Goal: Book appointment/travel/reservation

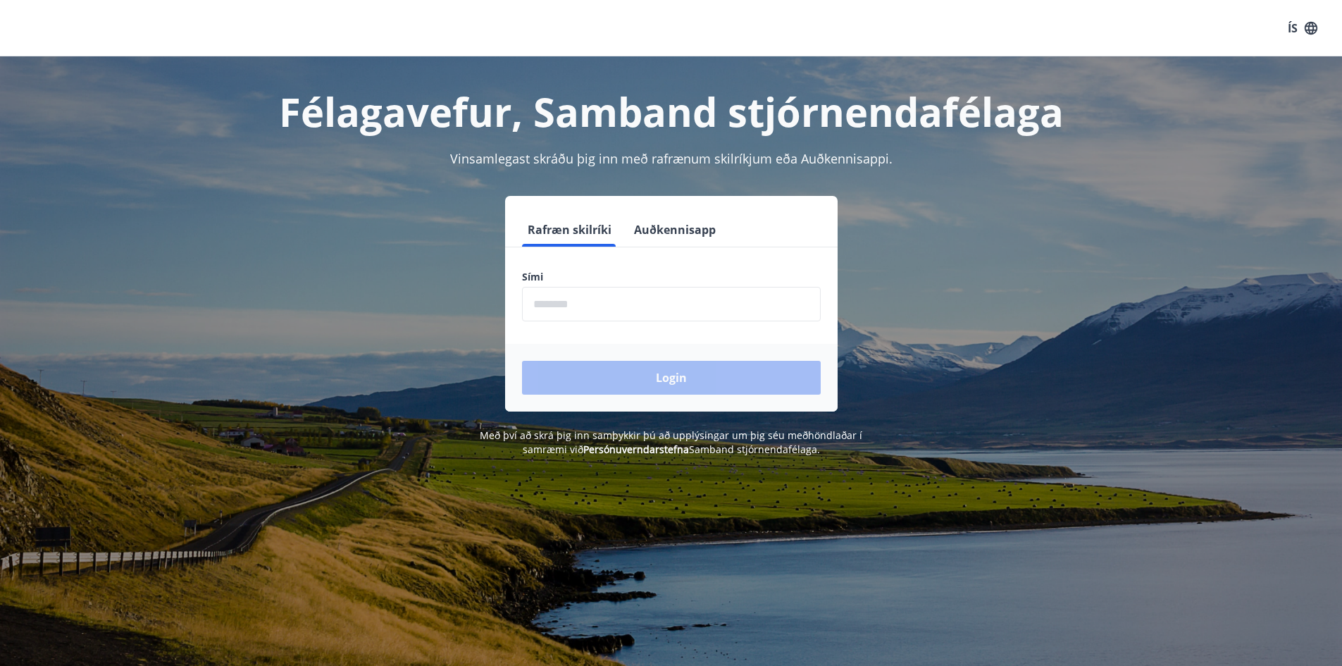
drag, startPoint x: 572, startPoint y: 305, endPoint x: 582, endPoint y: 305, distance: 9.9
click at [572, 305] on input "phone" at bounding box center [671, 304] width 299 height 35
type input "********"
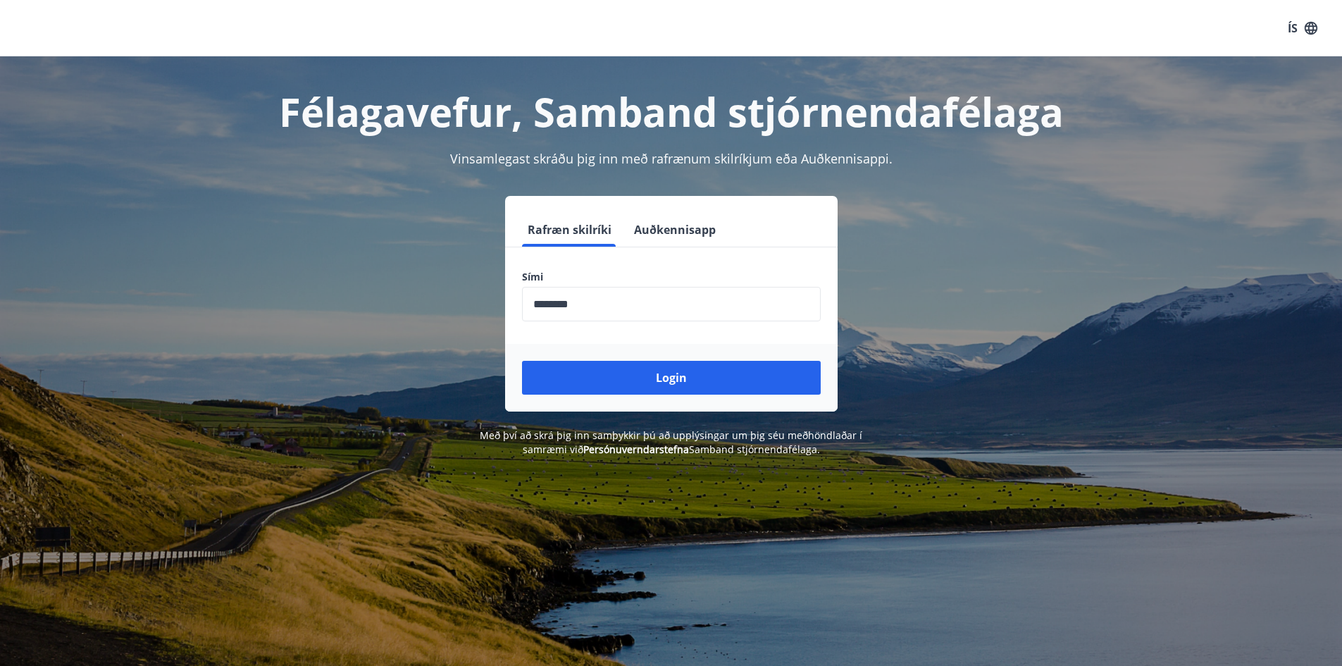
click at [660, 398] on div "Login" at bounding box center [671, 378] width 333 height 68
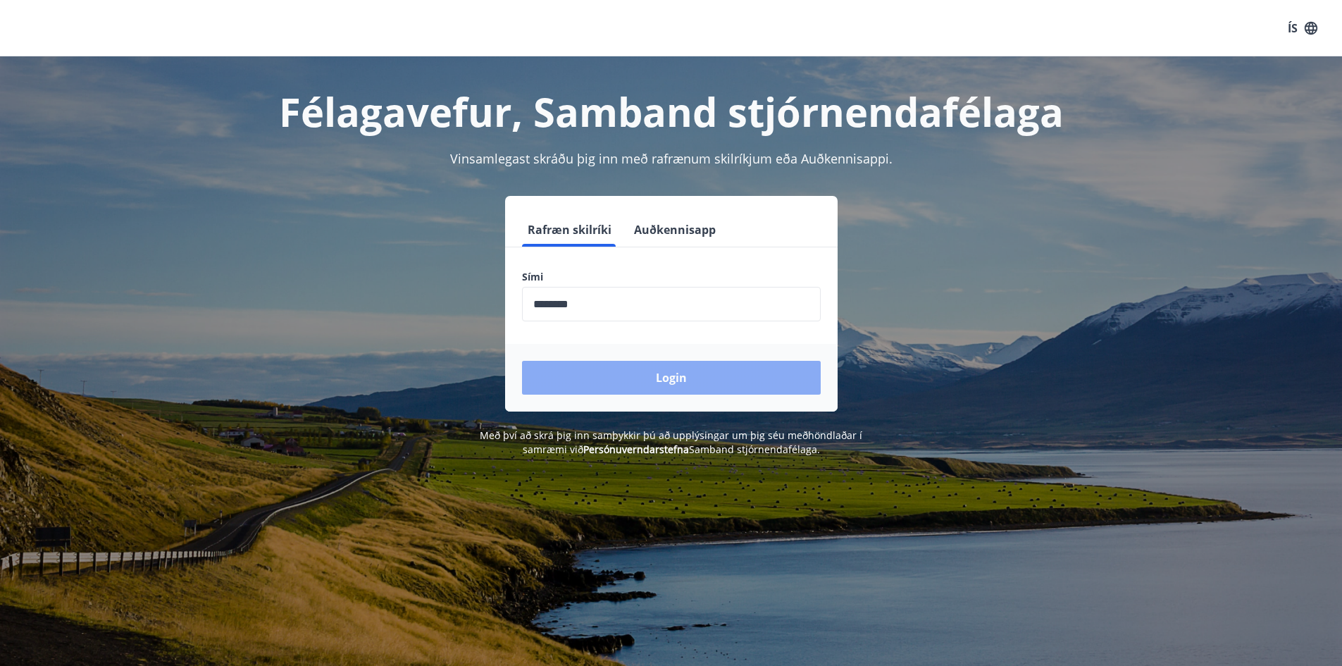
click at [662, 388] on button "Login" at bounding box center [671, 378] width 299 height 34
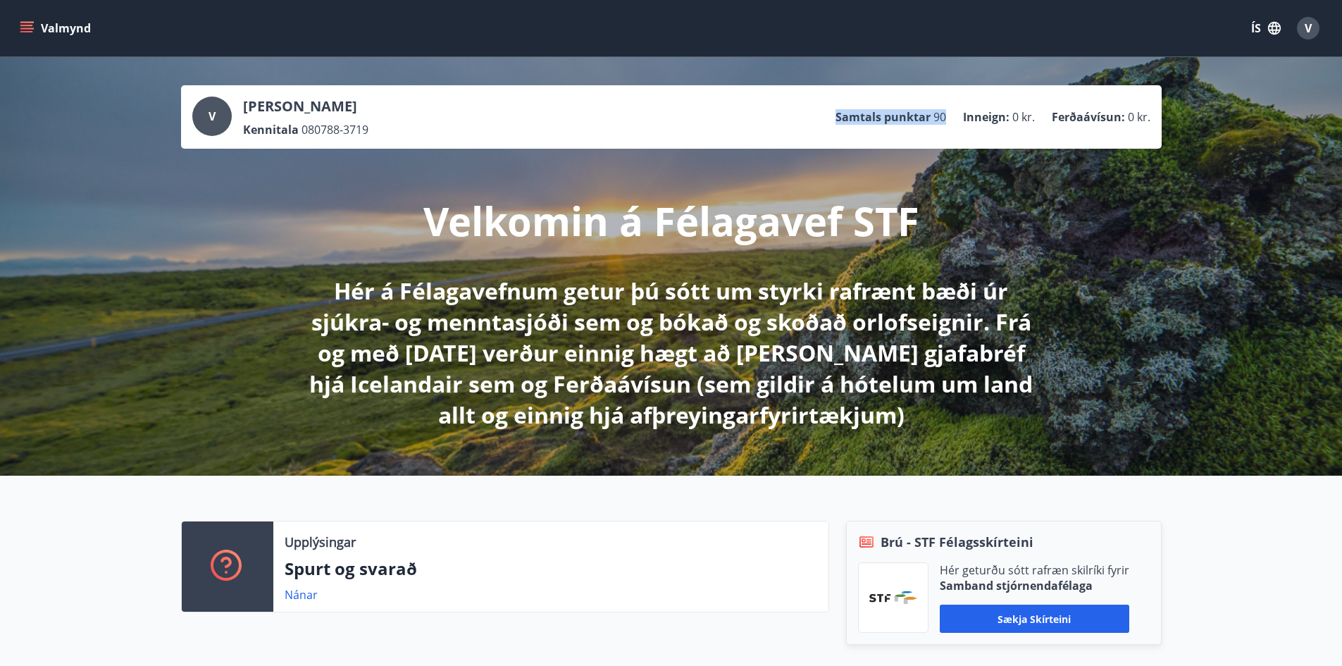
drag, startPoint x: 951, startPoint y: 119, endPoint x: 827, endPoint y: 123, distance: 123.4
click at [830, 123] on div "V [PERSON_NAME] Kennitala 080788-3719 Samtals punktar 90 Inneign : 0 kr. Ferðaá…" at bounding box center [671, 117] width 958 height 41
click at [848, 137] on div "V [PERSON_NAME] Kennitala 080788-3719 Samtals punktar 90 Inneign : 0 kr. Ferðaá…" at bounding box center [671, 117] width 958 height 41
click at [25, 24] on icon "menu" at bounding box center [27, 28] width 14 height 14
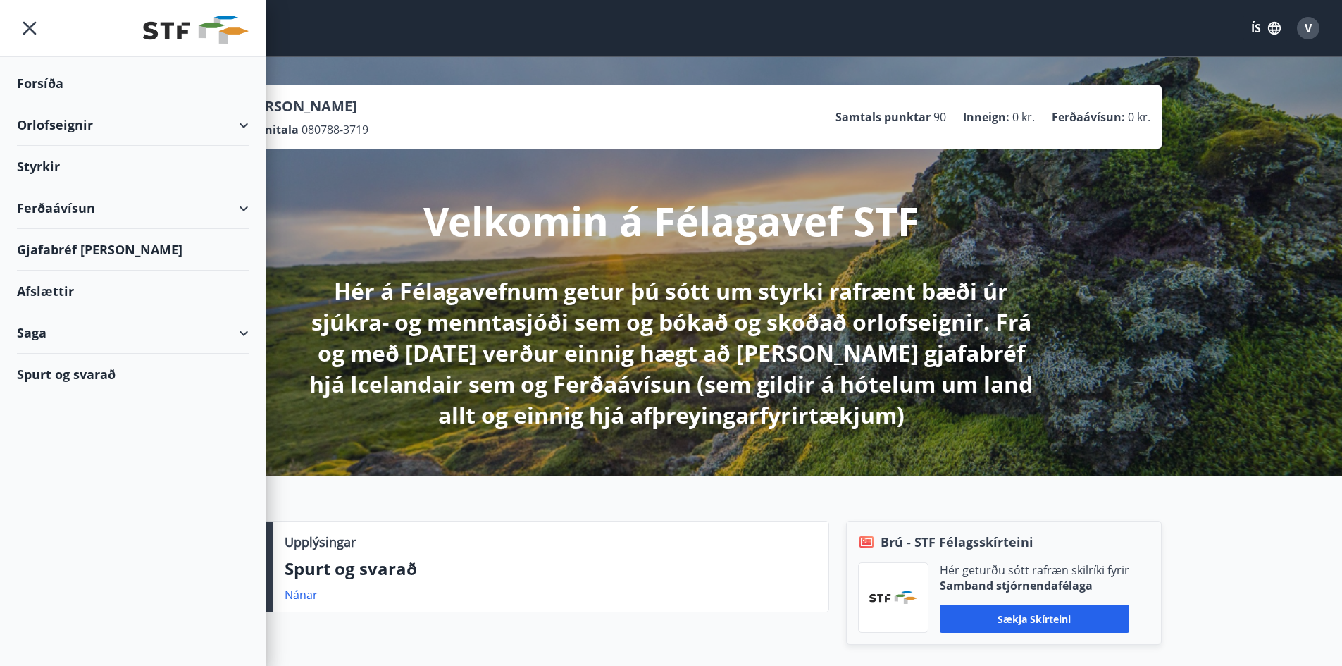
click at [223, 119] on div "Orlofseignir" at bounding box center [133, 125] width 232 height 42
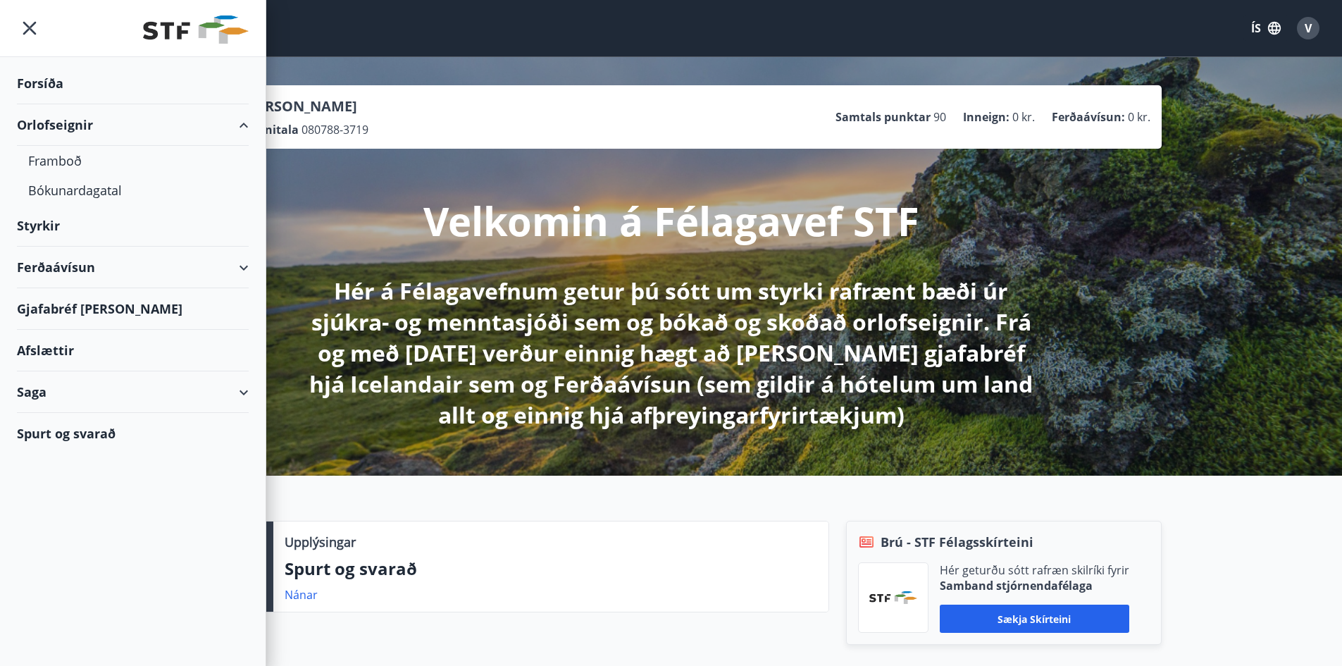
click at [65, 131] on div "Orlofseignir" at bounding box center [133, 125] width 232 height 42
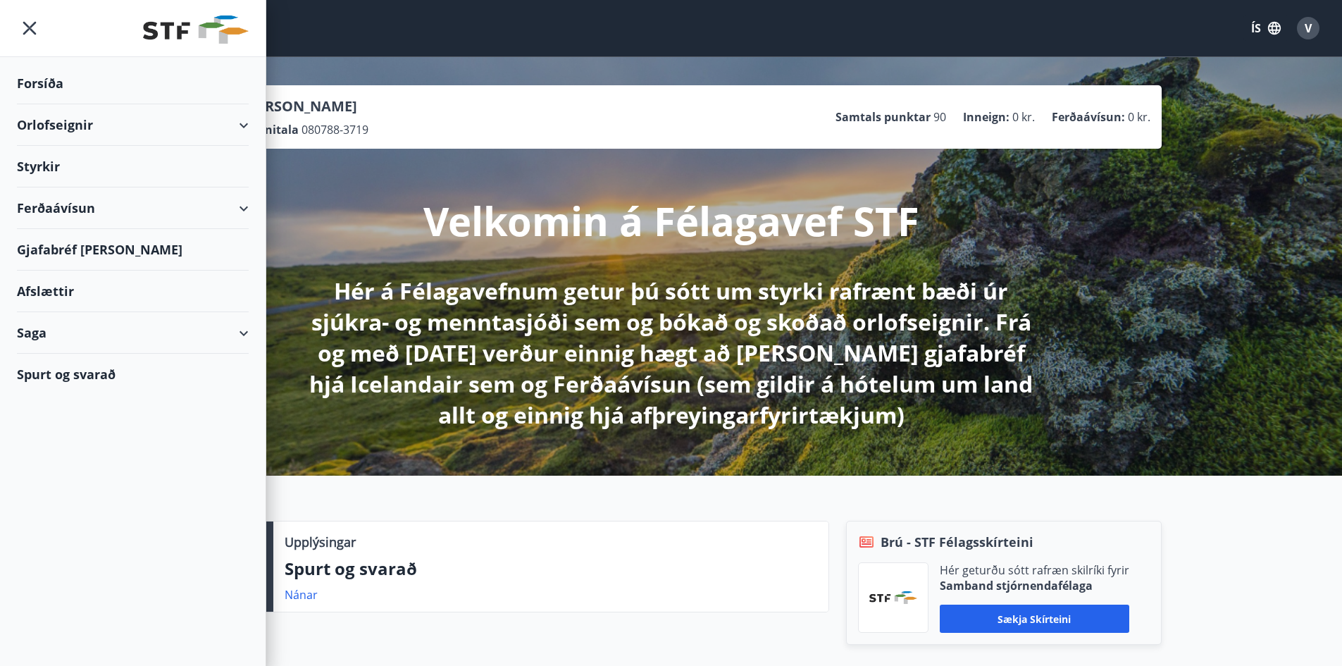
click at [47, 125] on div "Orlofseignir" at bounding box center [133, 125] width 232 height 42
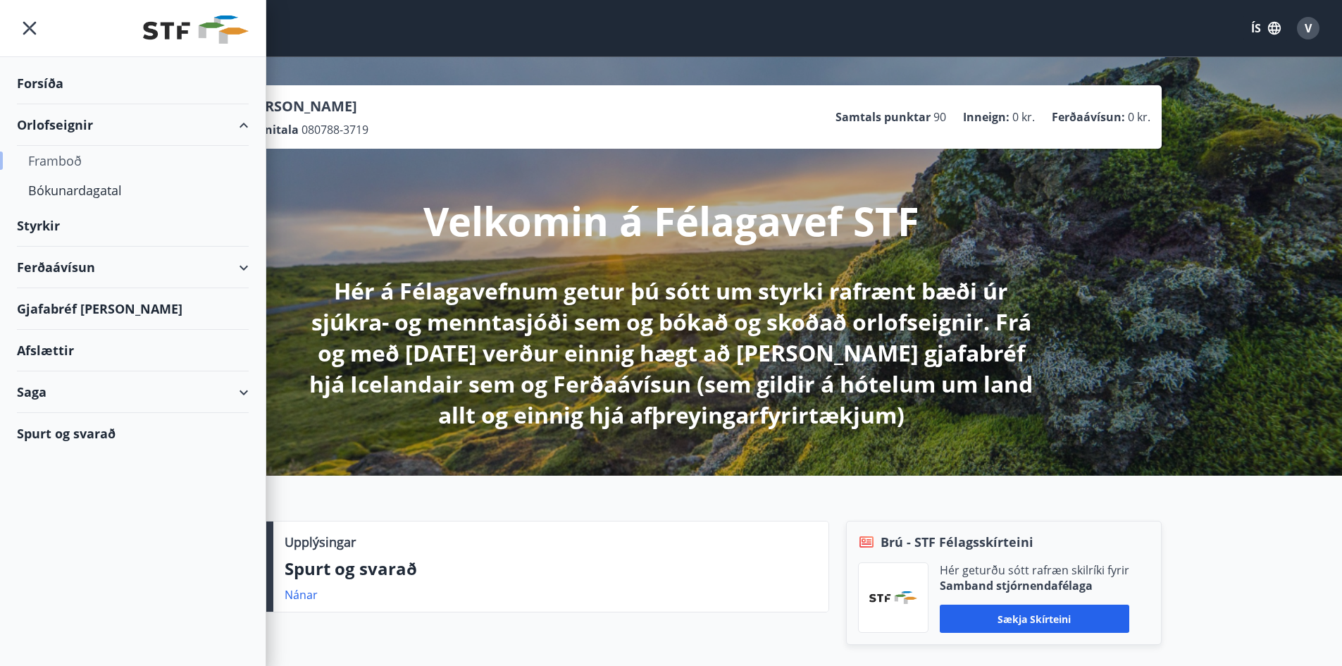
click at [52, 155] on div "Framboð" at bounding box center [132, 161] width 209 height 30
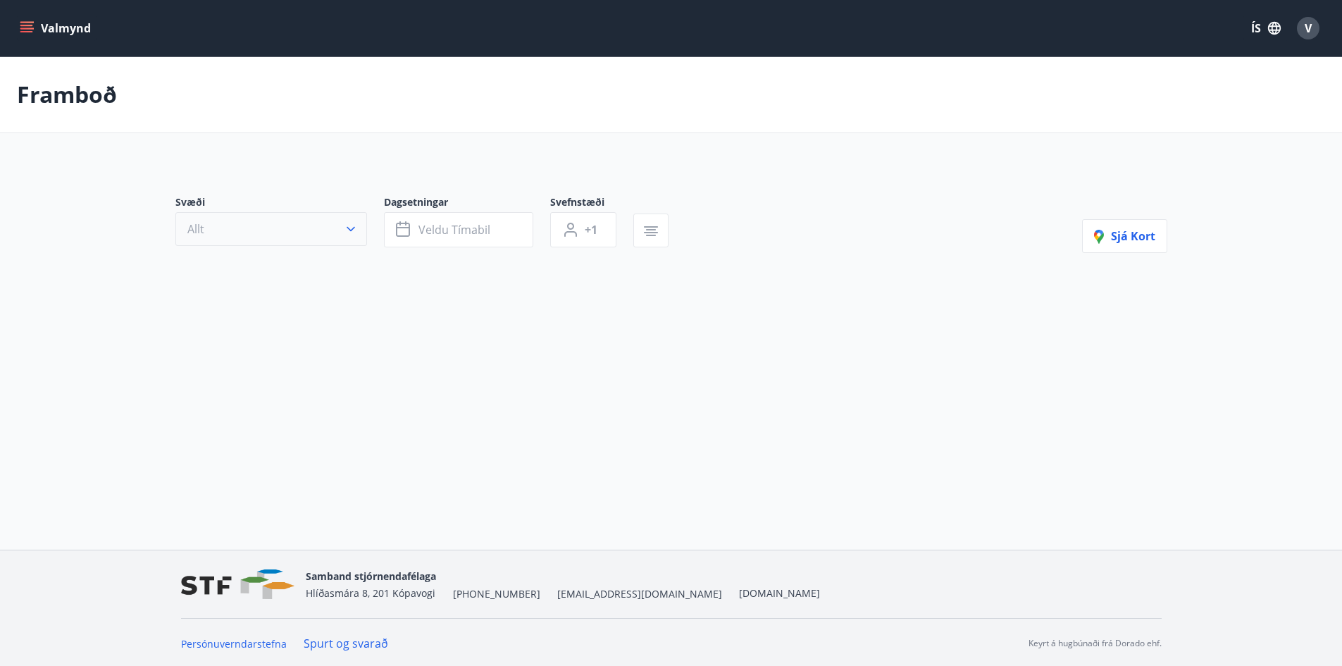
click at [273, 229] on button "Allt" at bounding box center [271, 229] width 192 height 34
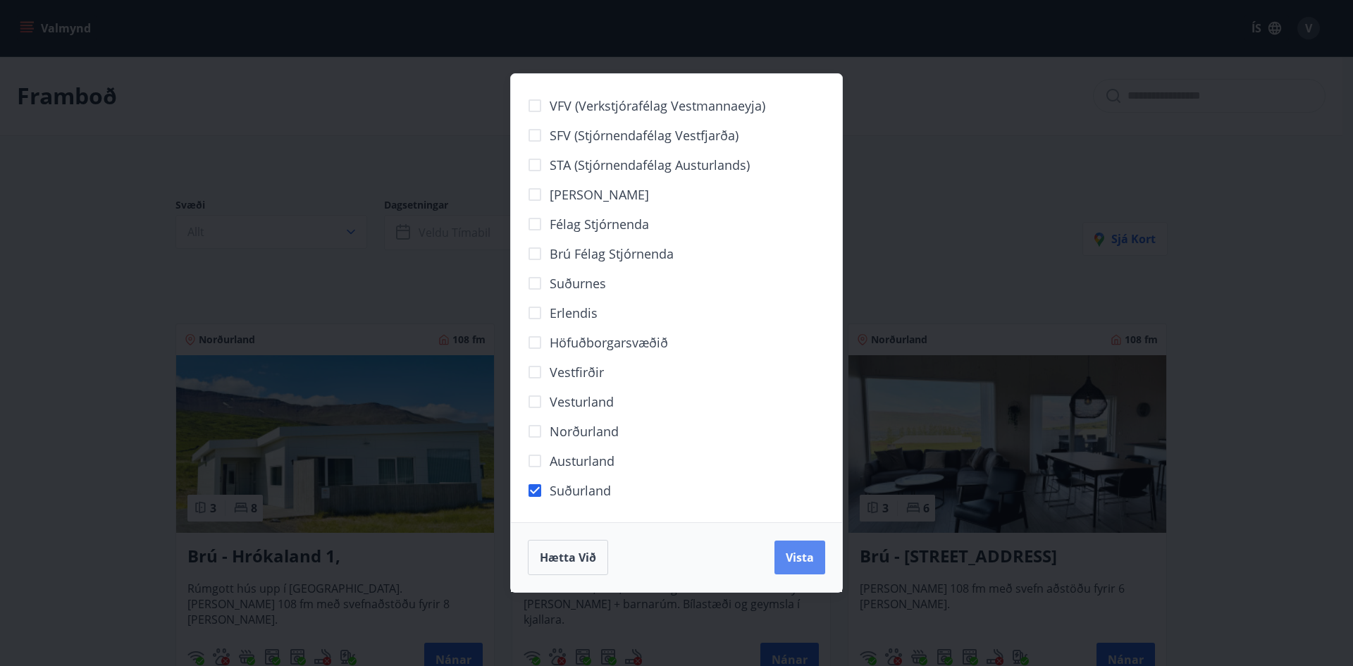
click at [796, 556] on span "Vista" at bounding box center [800, 558] width 28 height 16
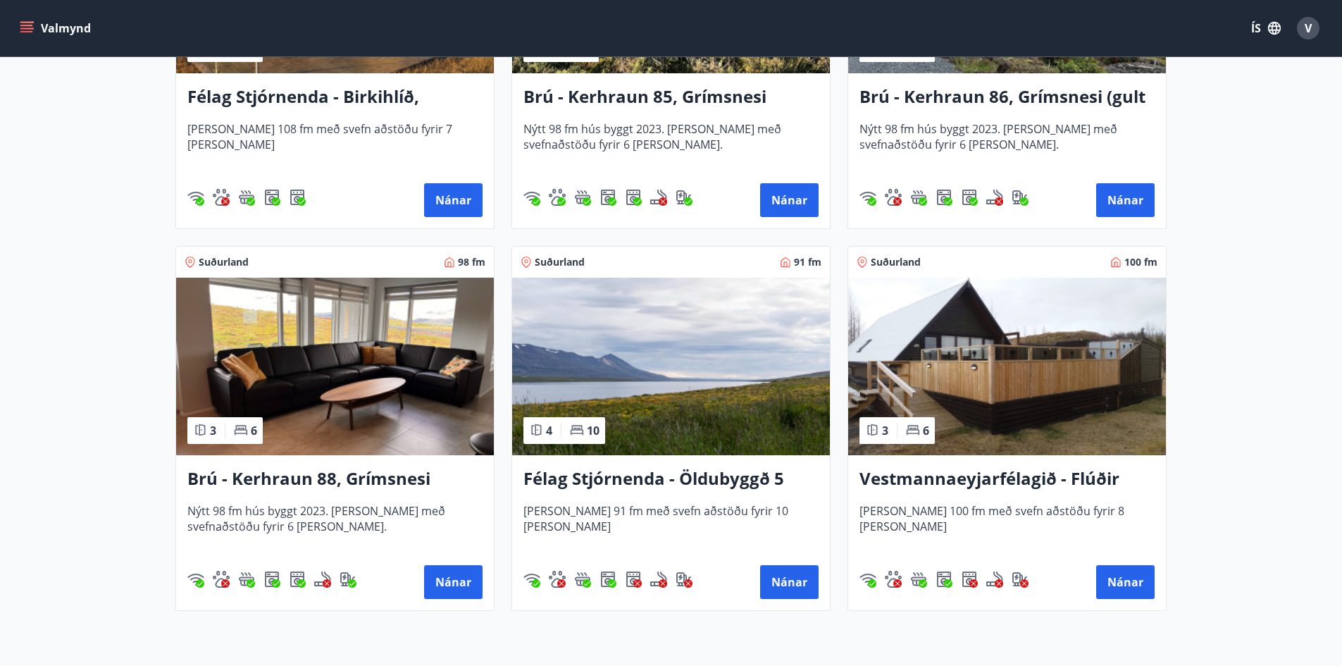
scroll to position [624, 0]
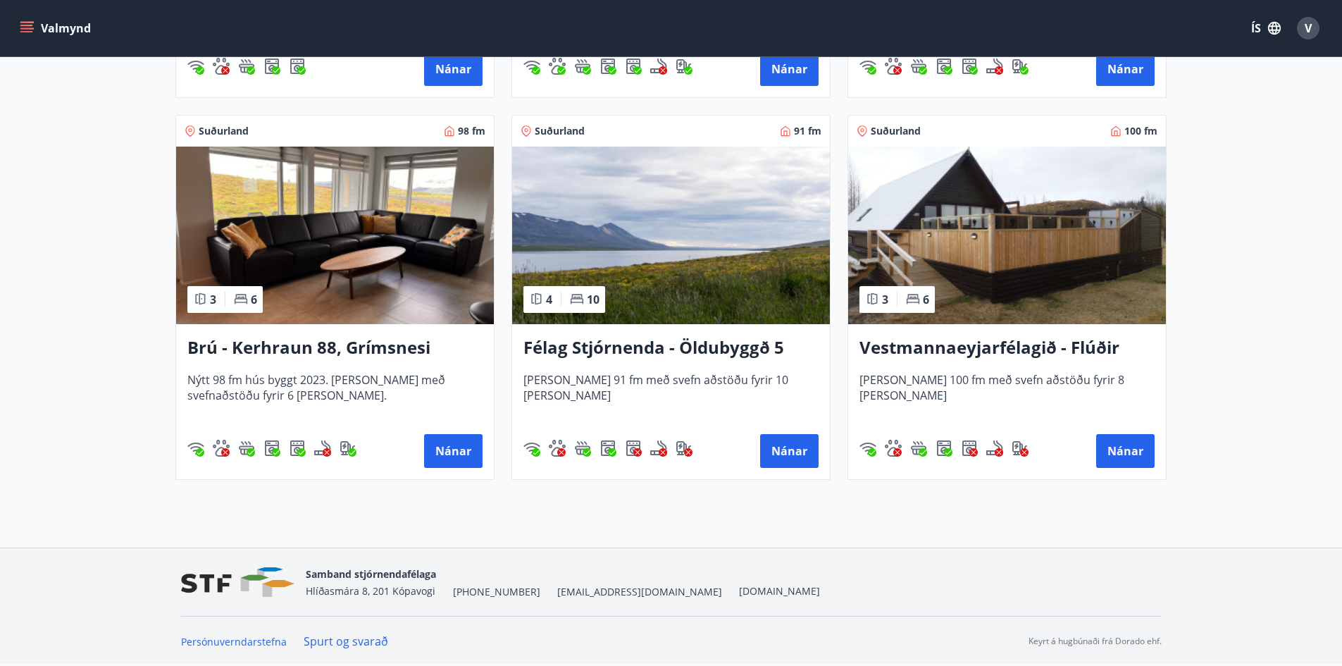
click at [594, 254] on img at bounding box center [671, 236] width 318 height 178
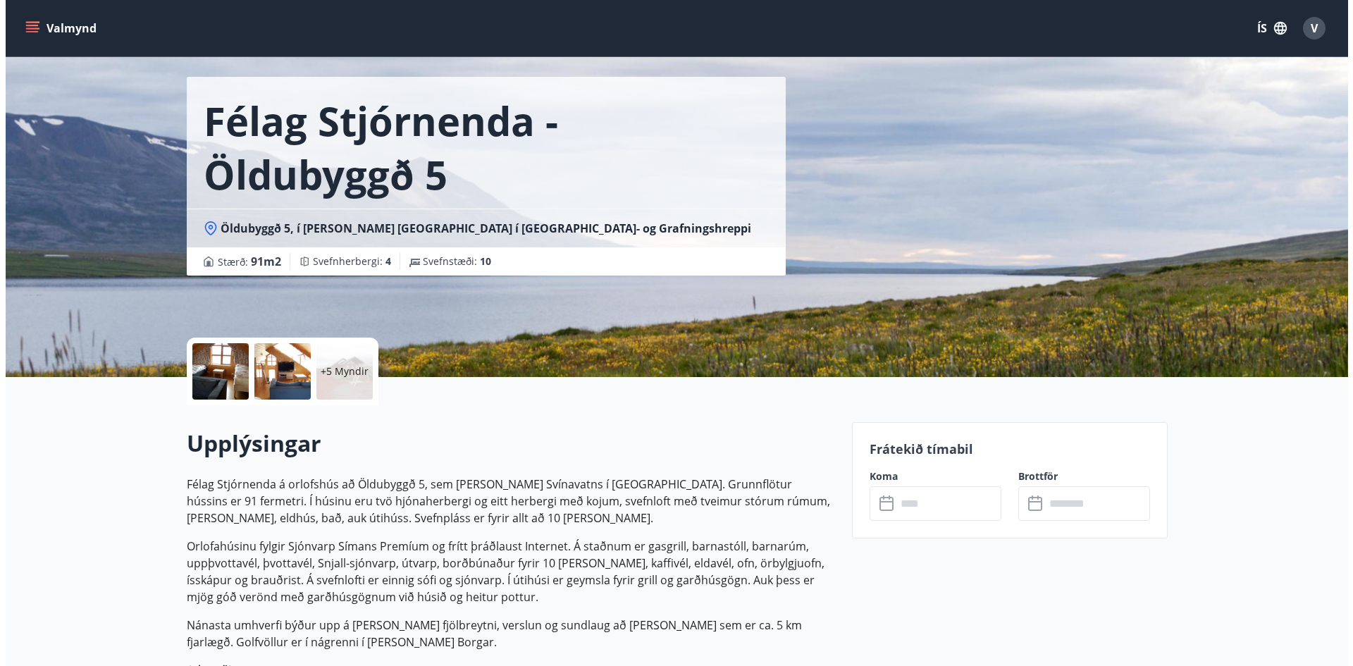
scroll to position [70, 0]
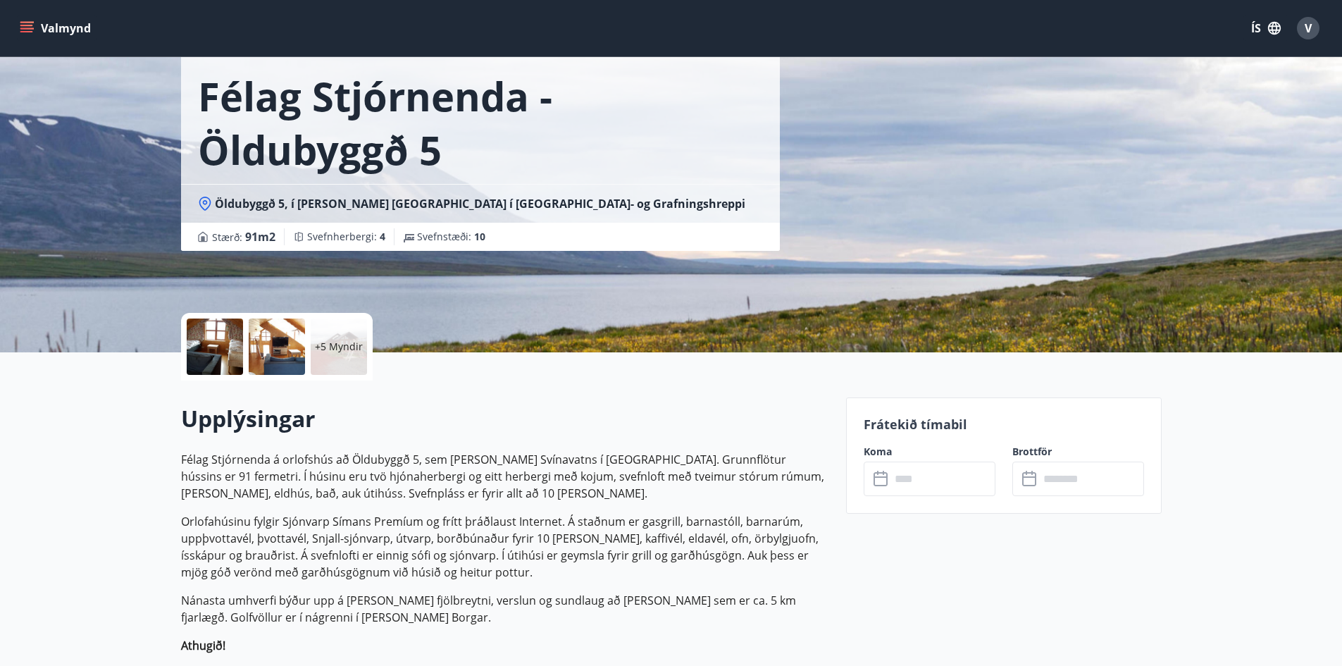
click at [230, 361] on div at bounding box center [215, 347] width 56 height 56
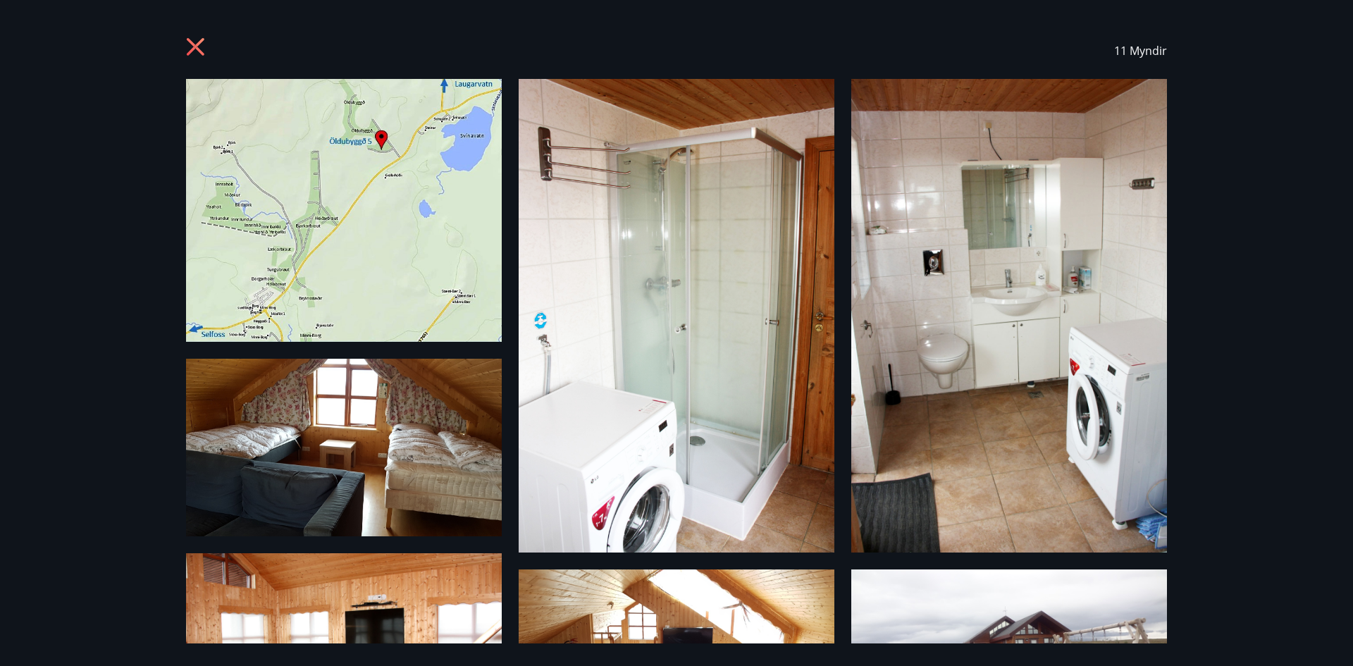
click at [607, 266] on img at bounding box center [677, 316] width 316 height 474
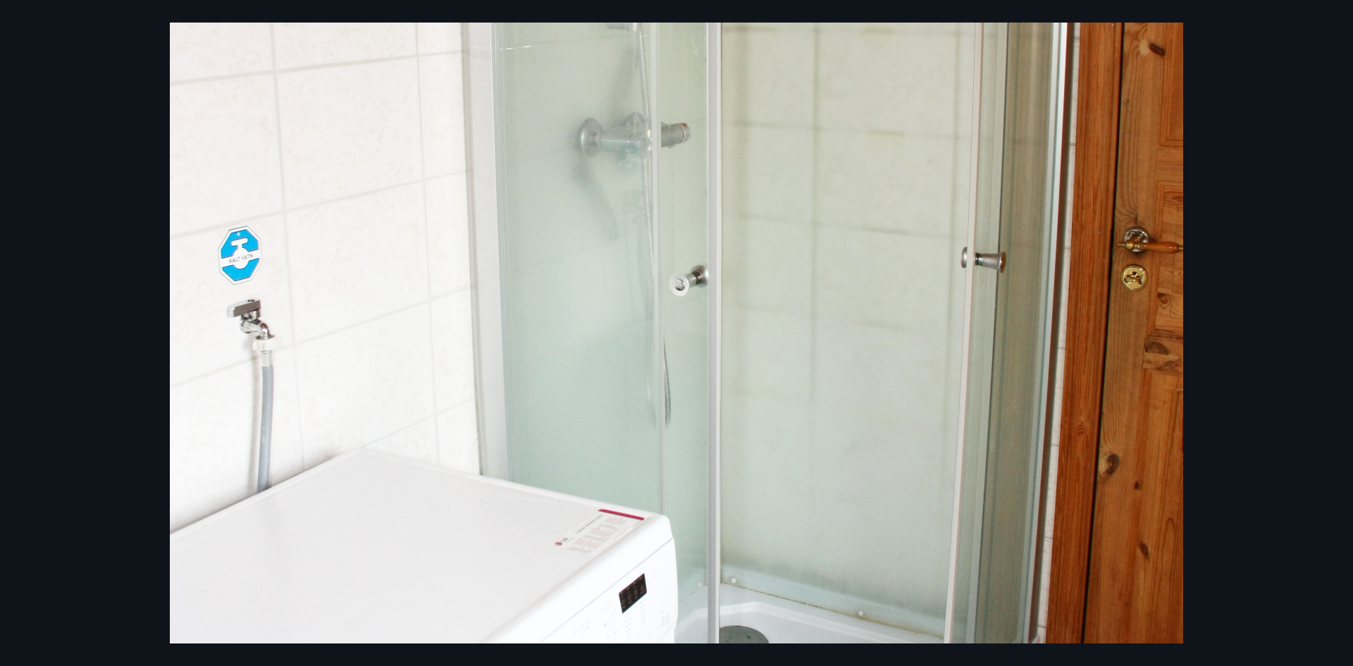
scroll to position [603, 0]
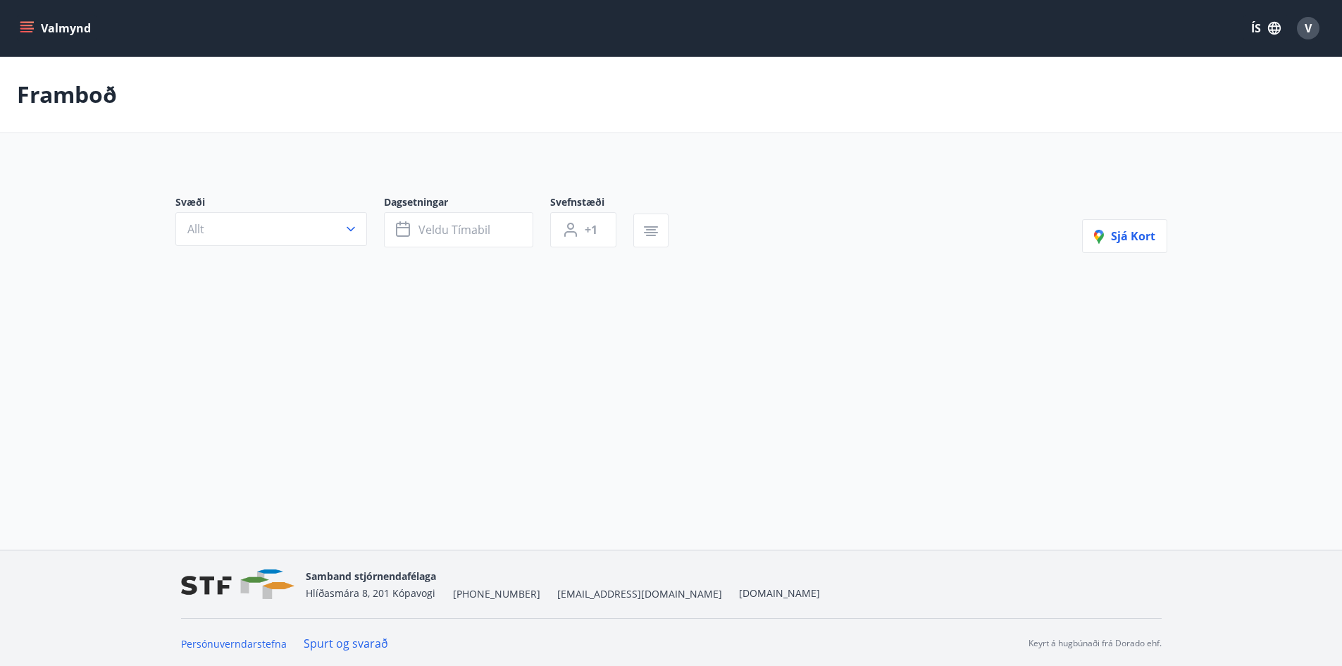
scroll to position [2, 0]
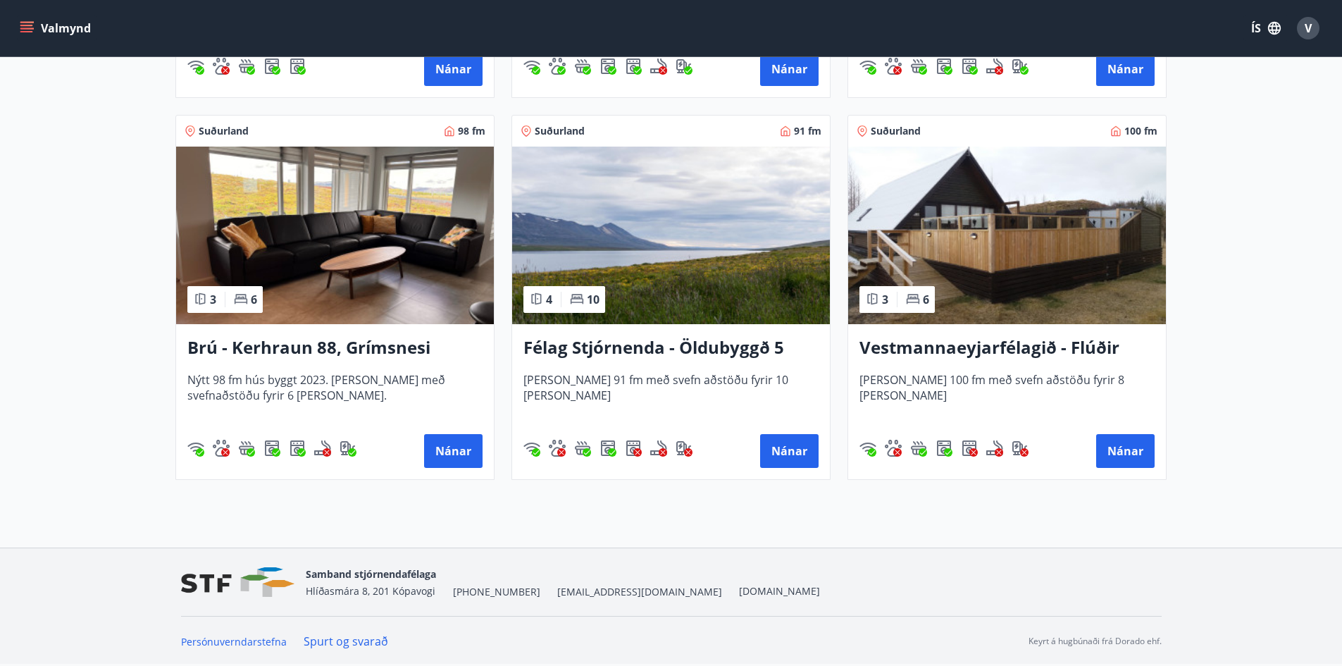
click at [693, 219] on img at bounding box center [671, 236] width 318 height 178
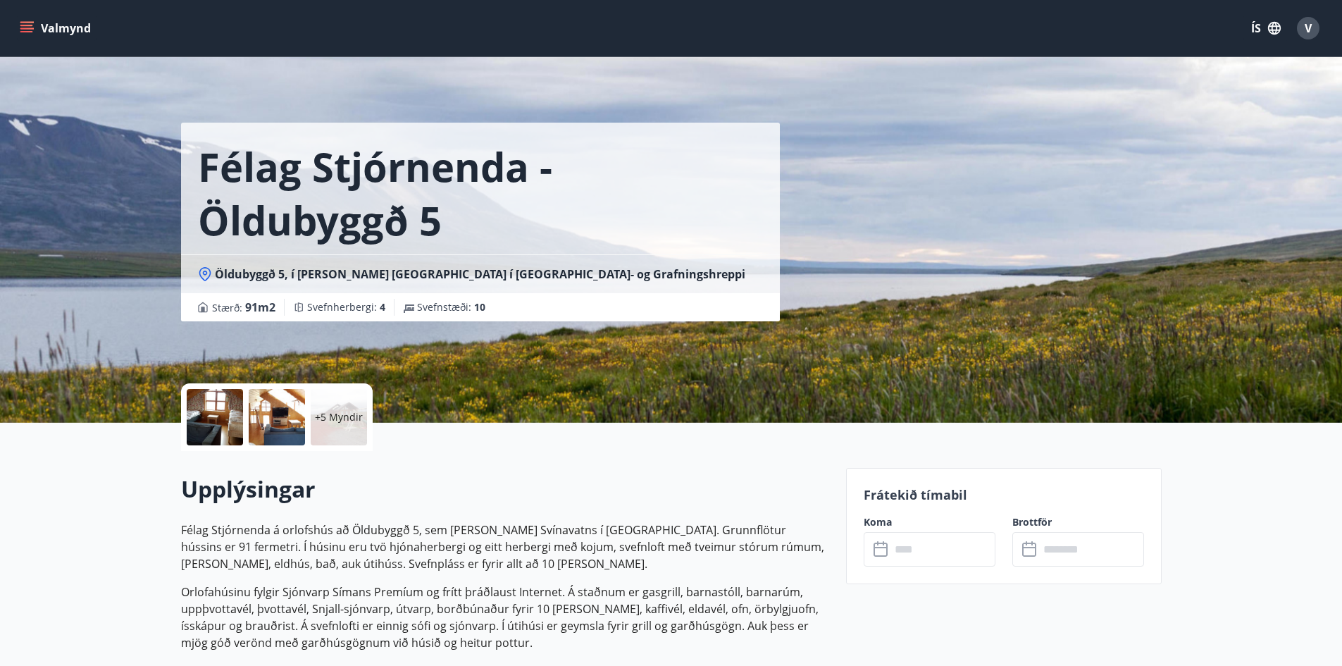
click at [347, 408] on div "+5 Myndir" at bounding box center [339, 417] width 56 height 56
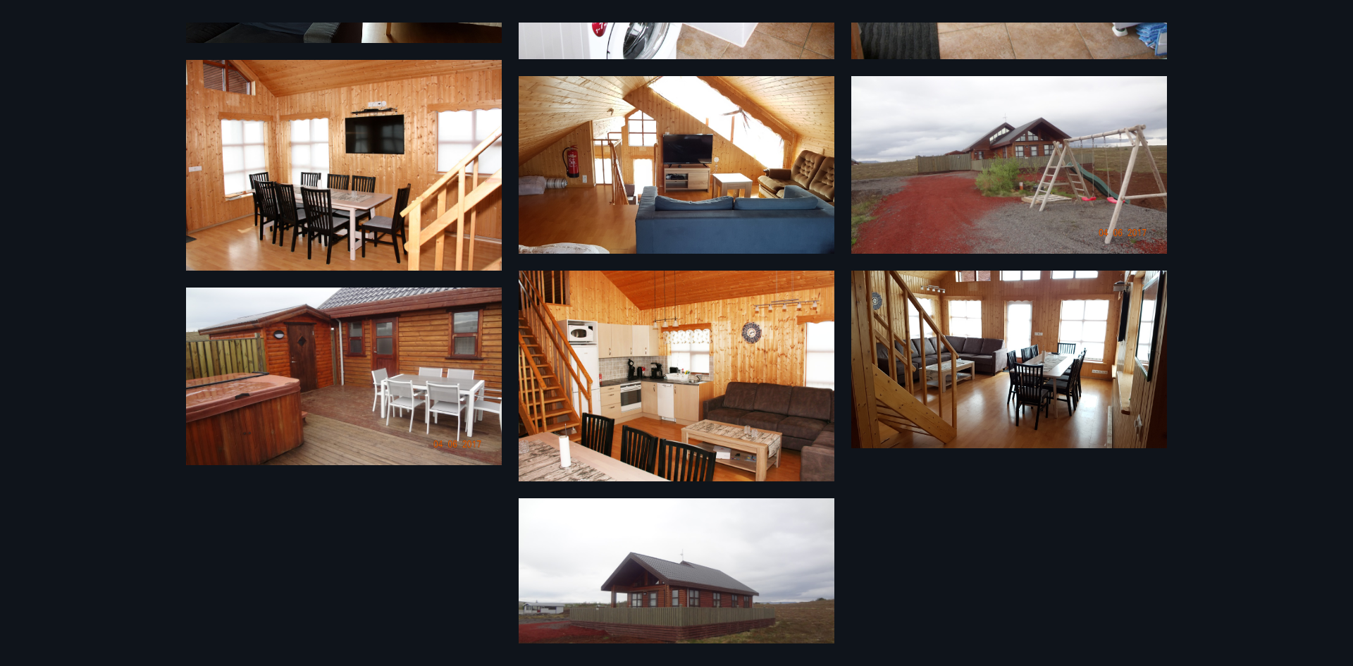
scroll to position [530, 0]
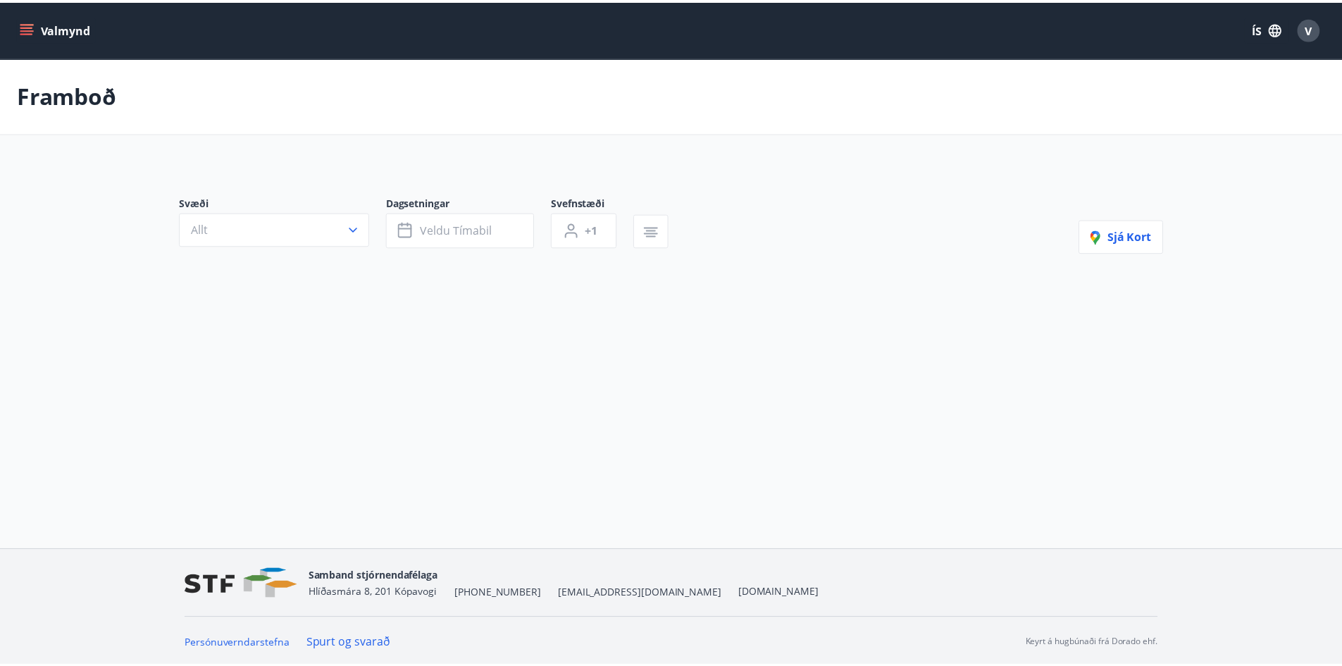
scroll to position [2, 0]
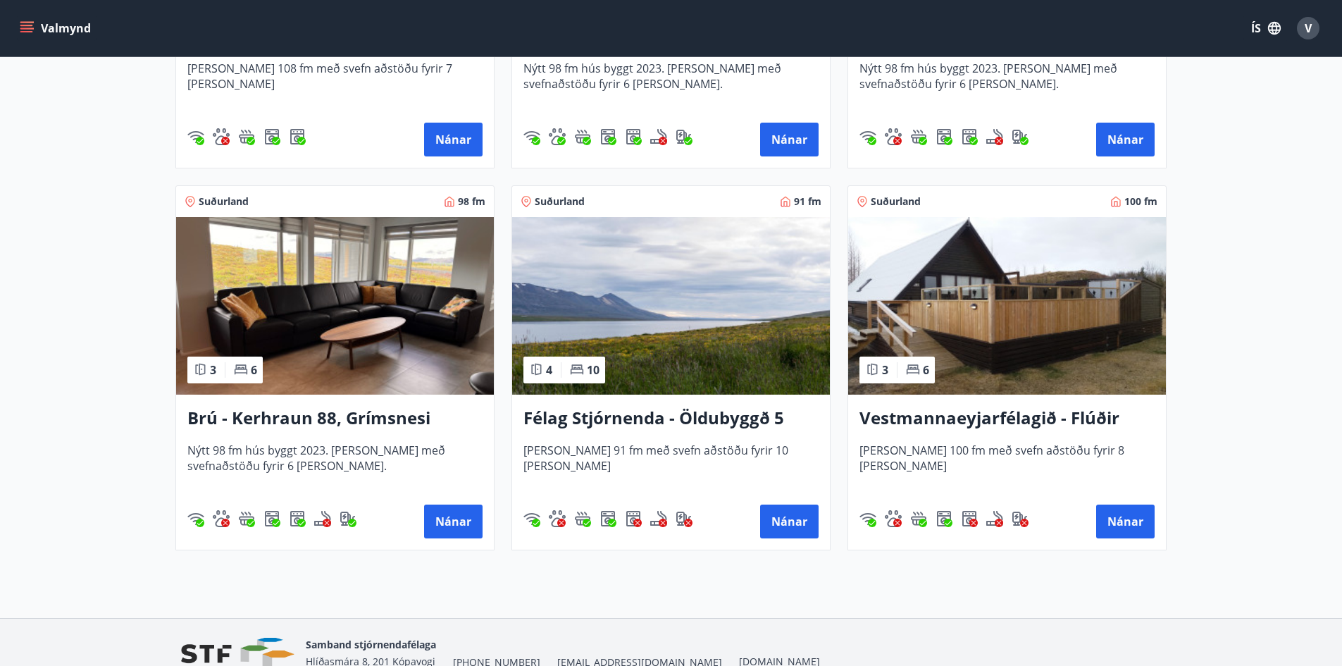
click at [721, 327] on img at bounding box center [671, 306] width 318 height 178
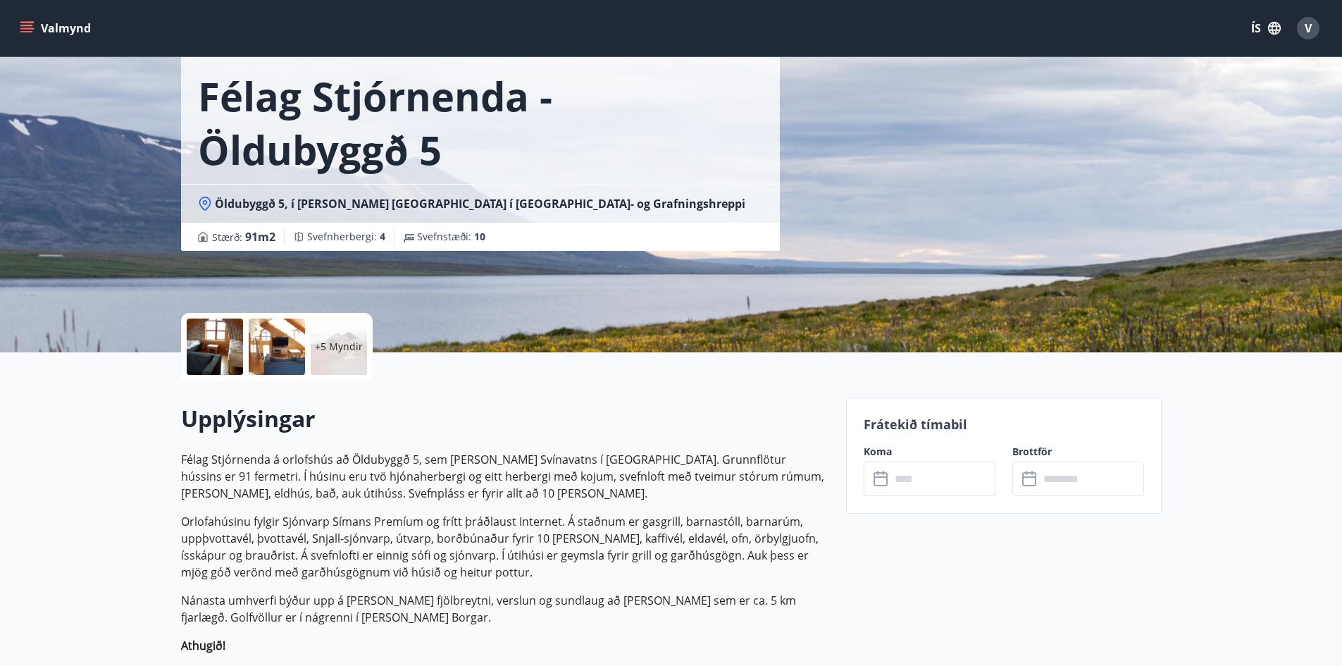
scroll to position [141, 0]
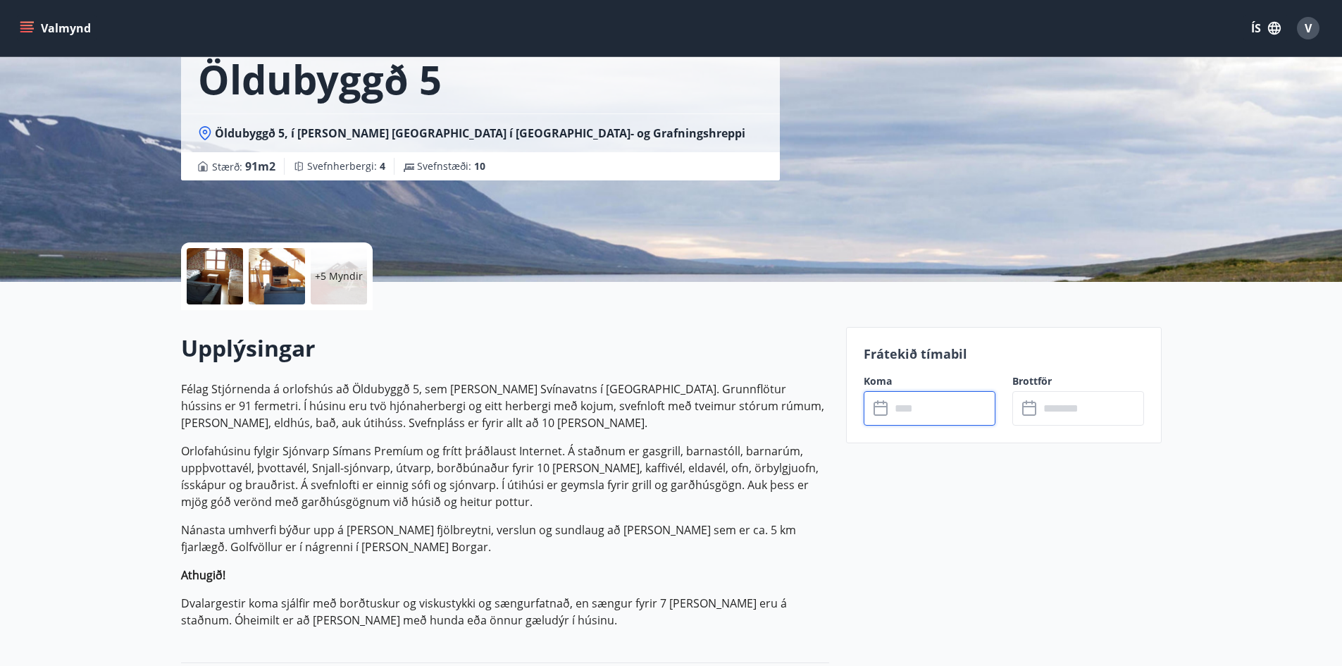
click at [915, 413] on input "text" at bounding box center [943, 408] width 105 height 35
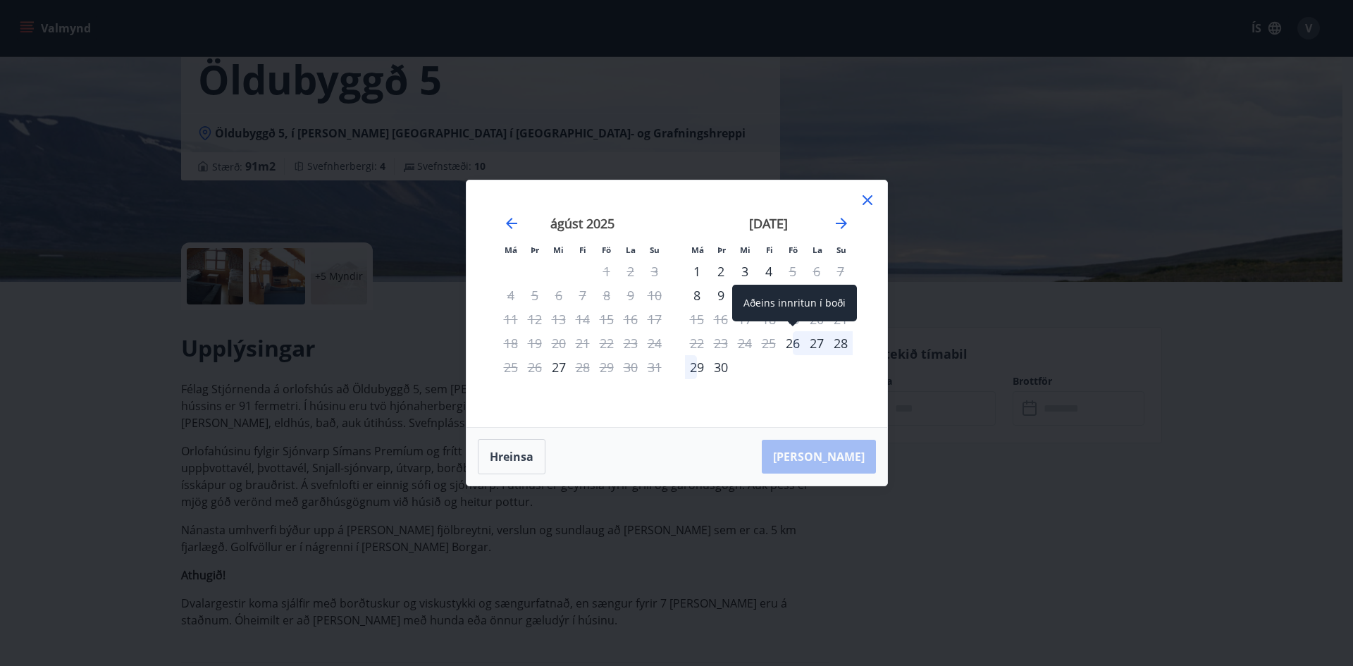
click at [793, 343] on div "26" at bounding box center [793, 343] width 24 height 24
click at [724, 368] on div "30" at bounding box center [721, 367] width 24 height 24
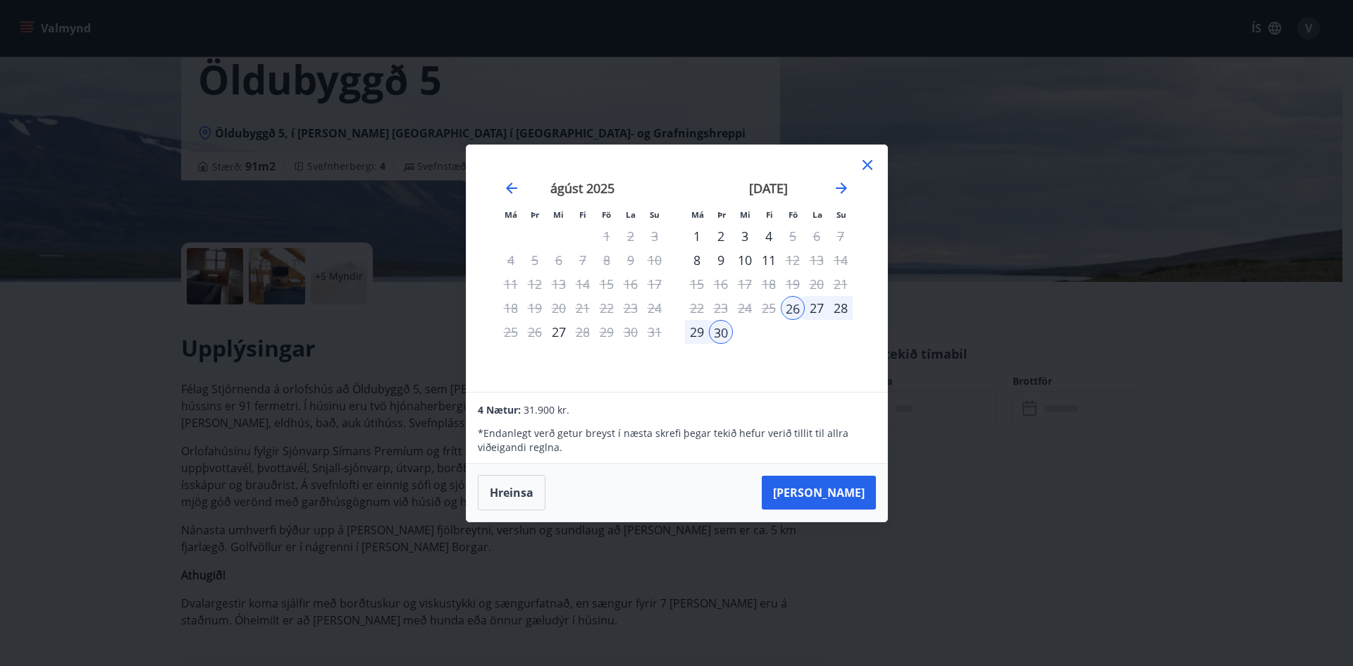
click at [695, 334] on div "29" at bounding box center [697, 332] width 24 height 24
click at [789, 307] on div "26" at bounding box center [793, 308] width 24 height 24
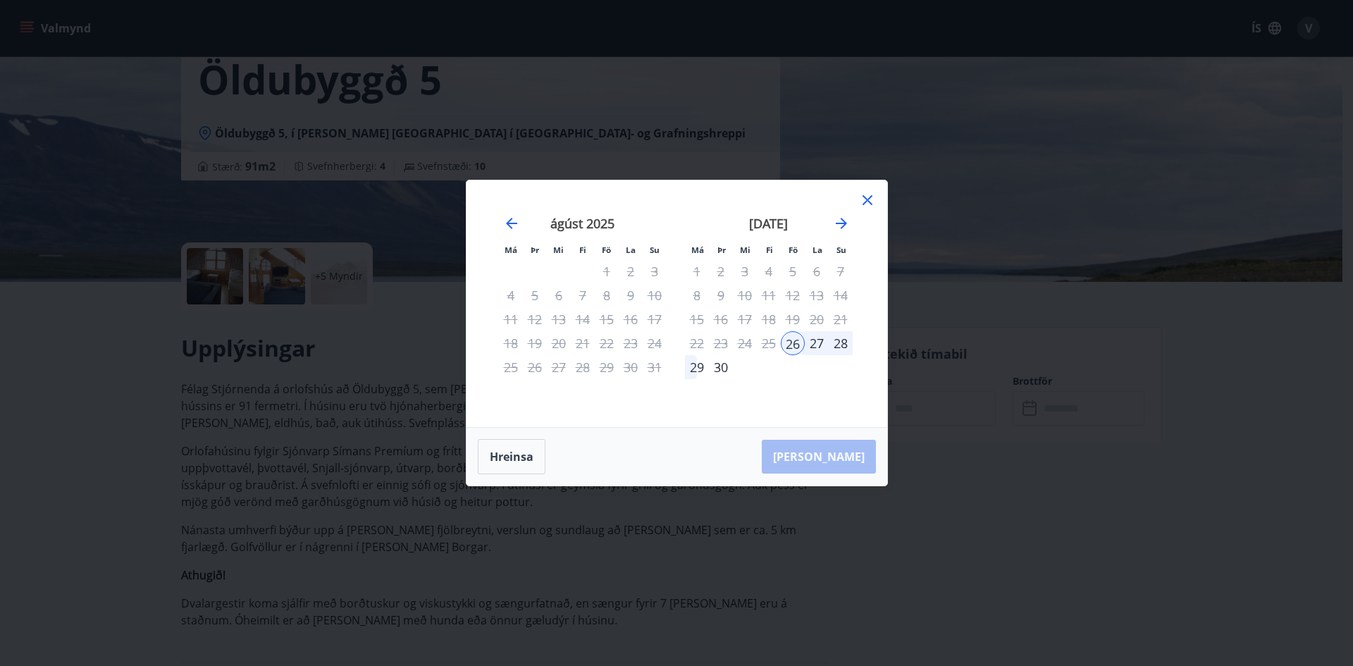
click at [843, 341] on div "28" at bounding box center [841, 343] width 24 height 24
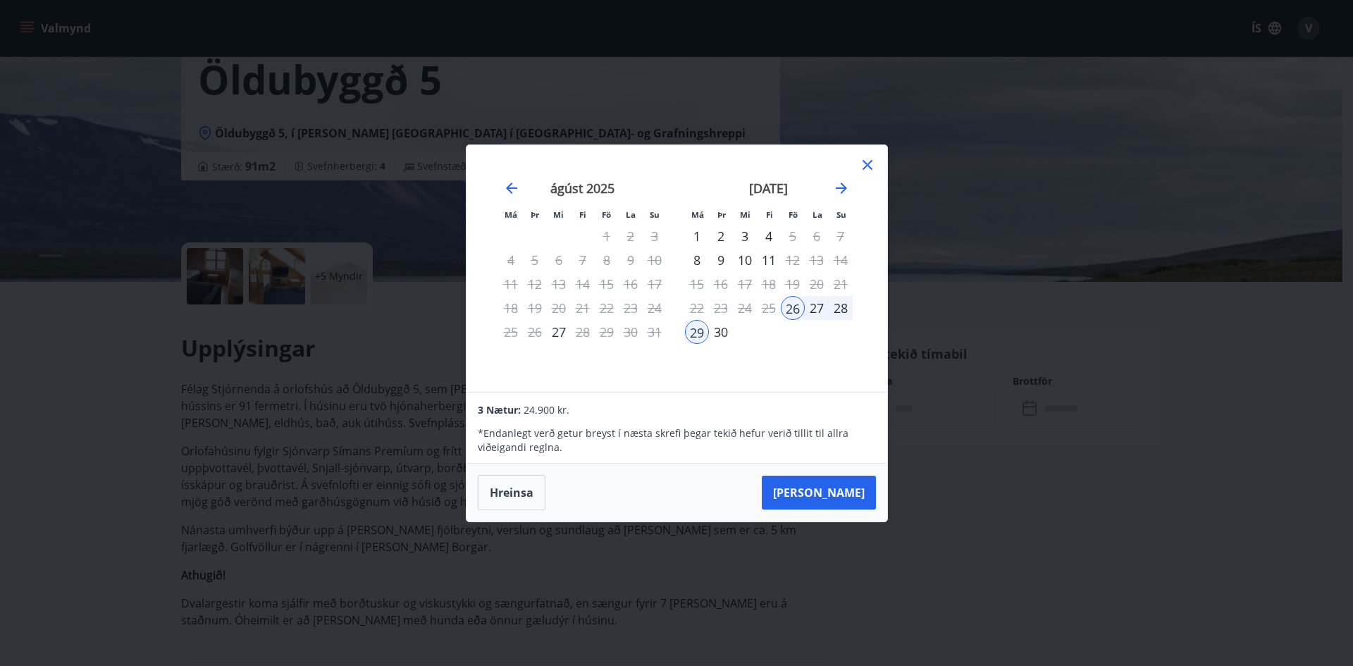
click at [731, 331] on div "30" at bounding box center [721, 332] width 24 height 24
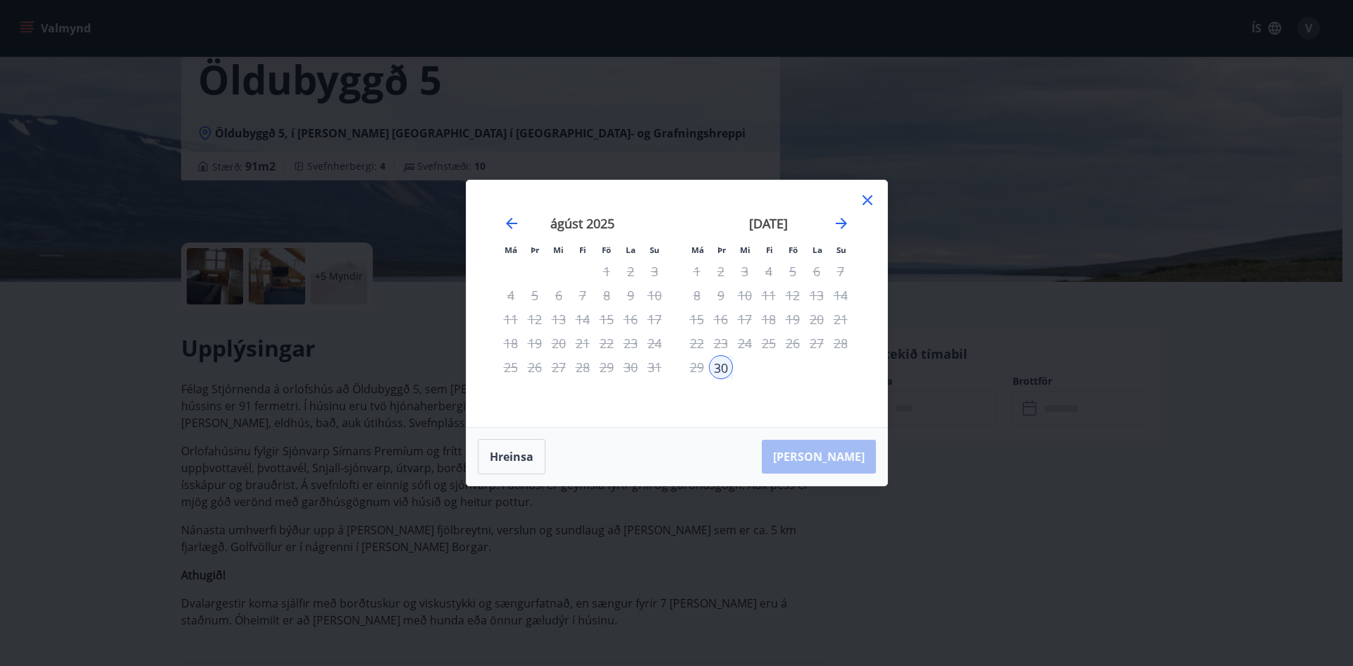
click at [793, 347] on div "26" at bounding box center [793, 343] width 24 height 24
click at [758, 355] on td "Calendar" at bounding box center [769, 367] width 24 height 24
click at [808, 342] on div "27" at bounding box center [817, 343] width 24 height 24
click at [843, 219] on icon "Move forward to switch to the next month." at bounding box center [841, 223] width 17 height 17
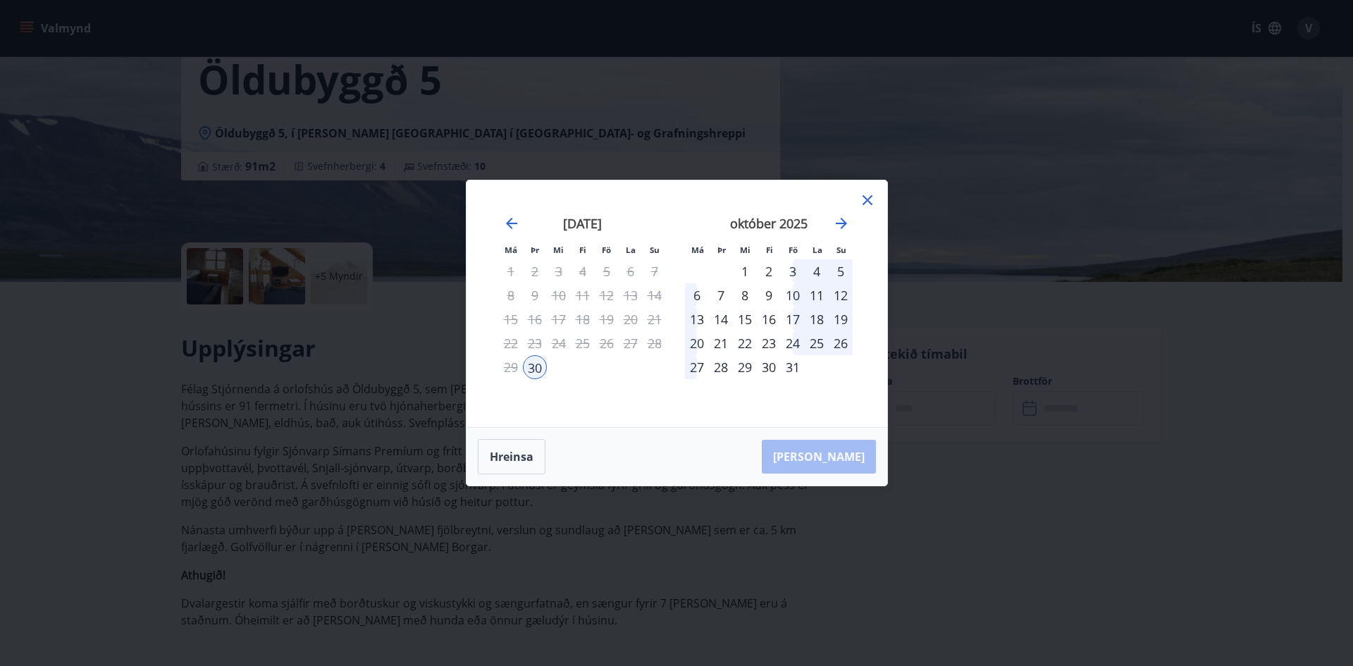
click at [630, 349] on div "27" at bounding box center [631, 343] width 24 height 24
click at [517, 223] on icon "Move backward to switch to the previous month." at bounding box center [511, 223] width 17 height 17
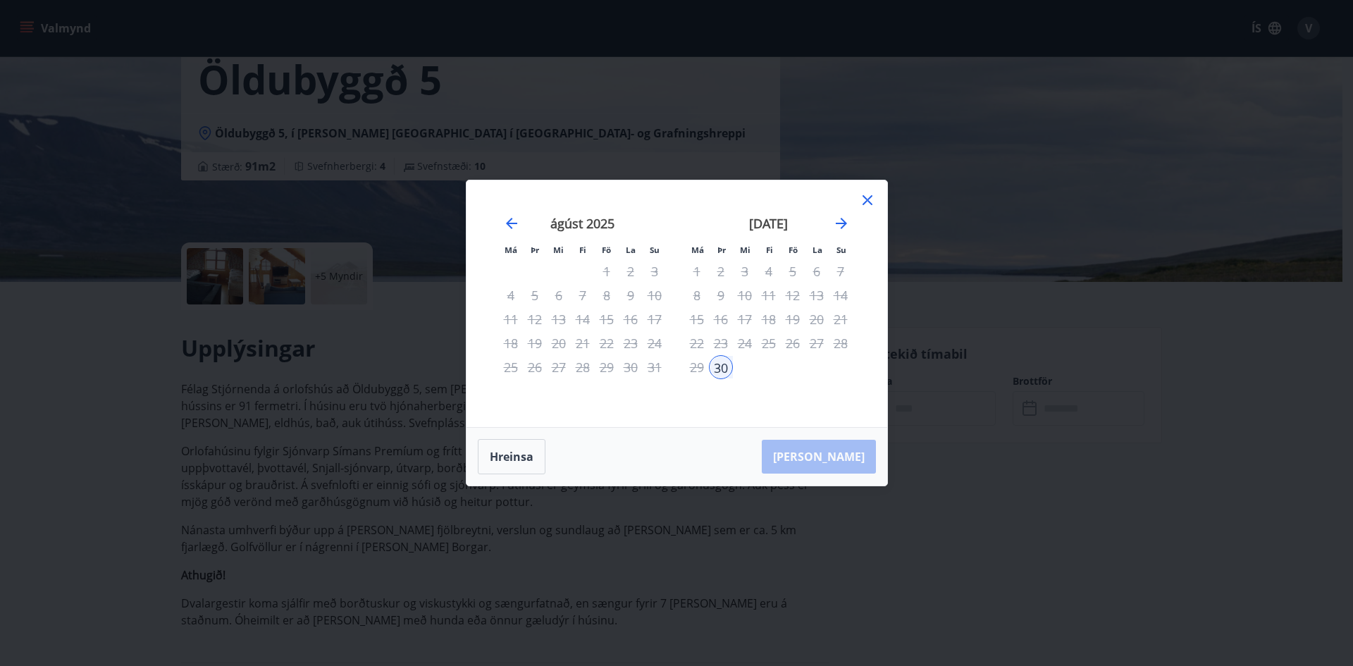
click at [808, 333] on div "27" at bounding box center [817, 343] width 24 height 24
click at [865, 204] on icon at bounding box center [867, 200] width 17 height 17
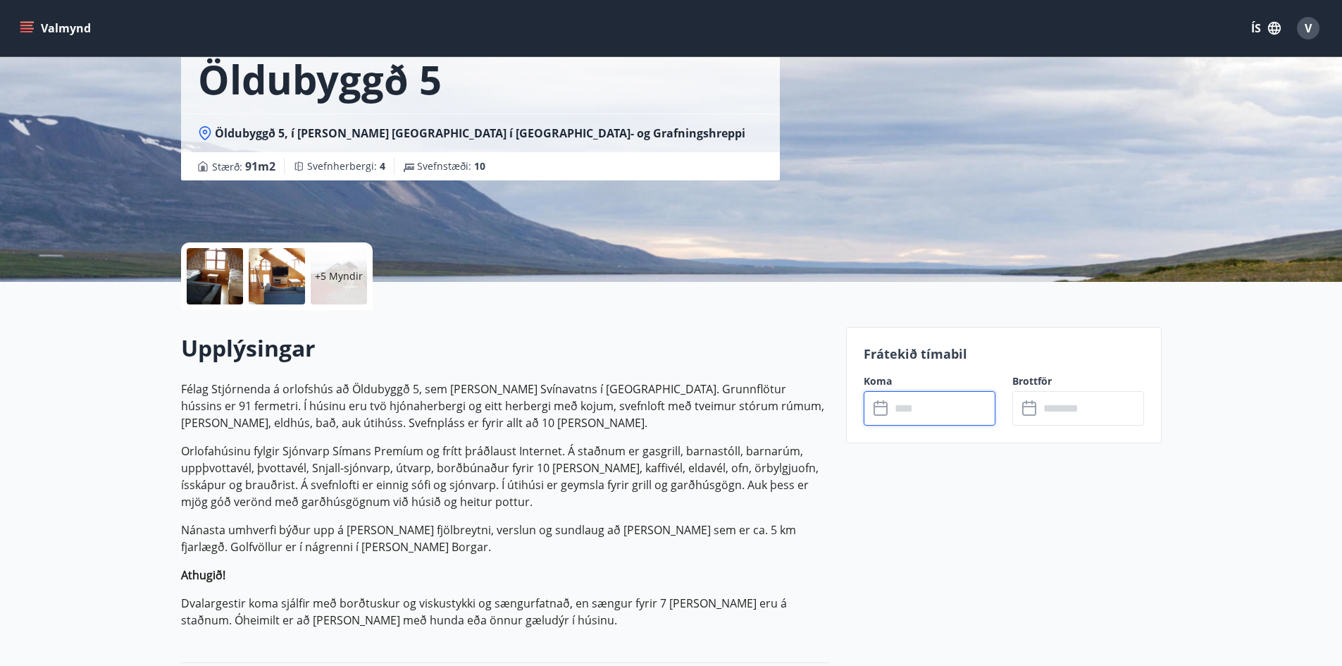
click at [905, 398] on input "text" at bounding box center [943, 408] width 105 height 35
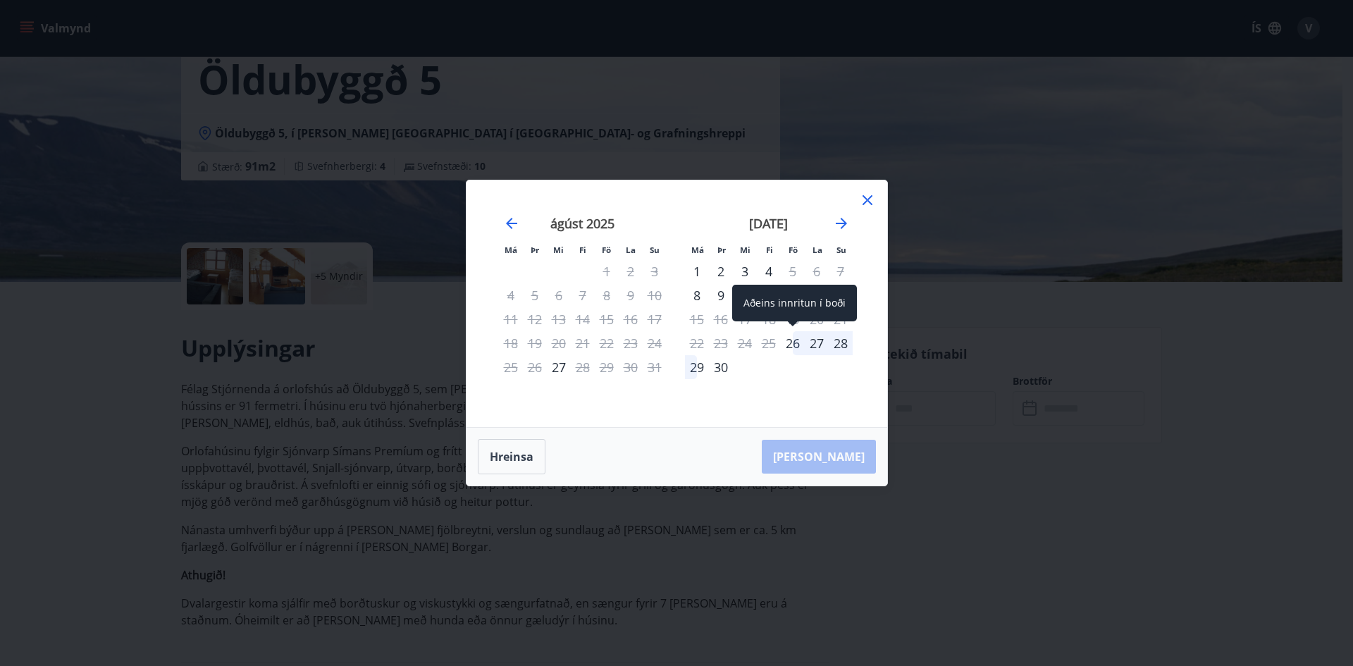
click at [788, 342] on div "26" at bounding box center [793, 343] width 24 height 24
click at [719, 365] on div "30" at bounding box center [721, 367] width 24 height 24
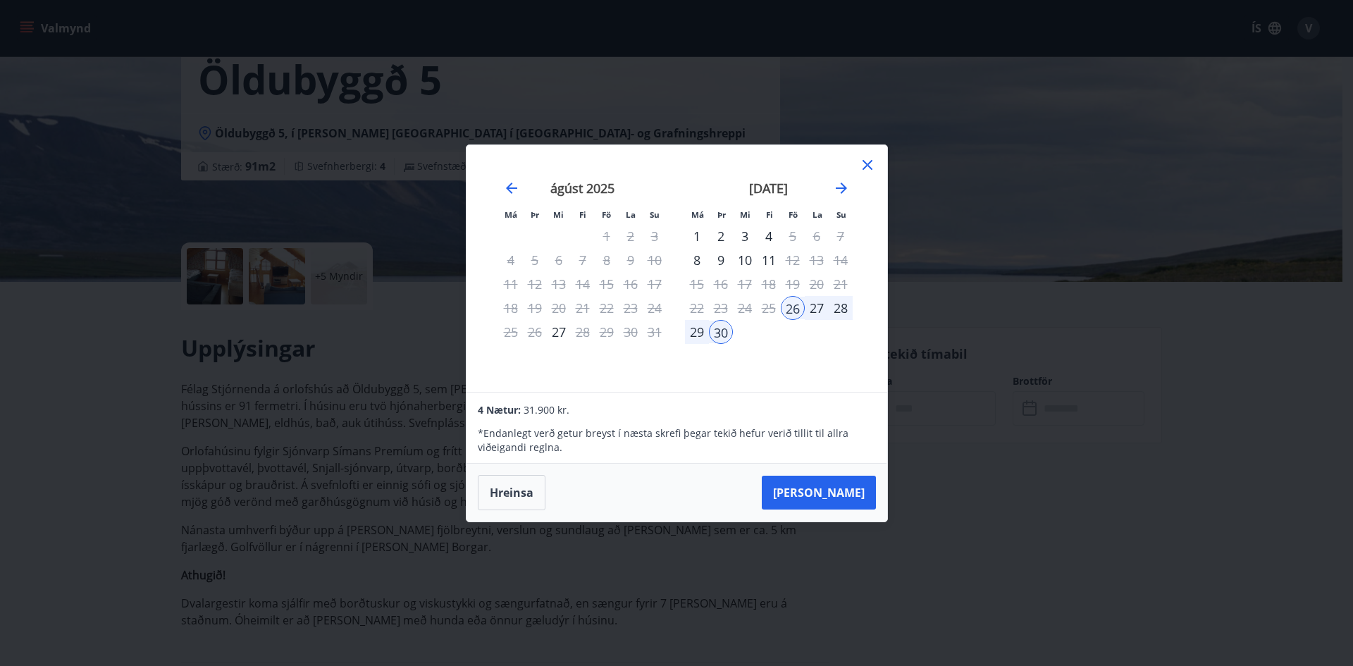
click at [698, 333] on div "29" at bounding box center [697, 332] width 24 height 24
click at [796, 311] on div "26" at bounding box center [793, 308] width 24 height 24
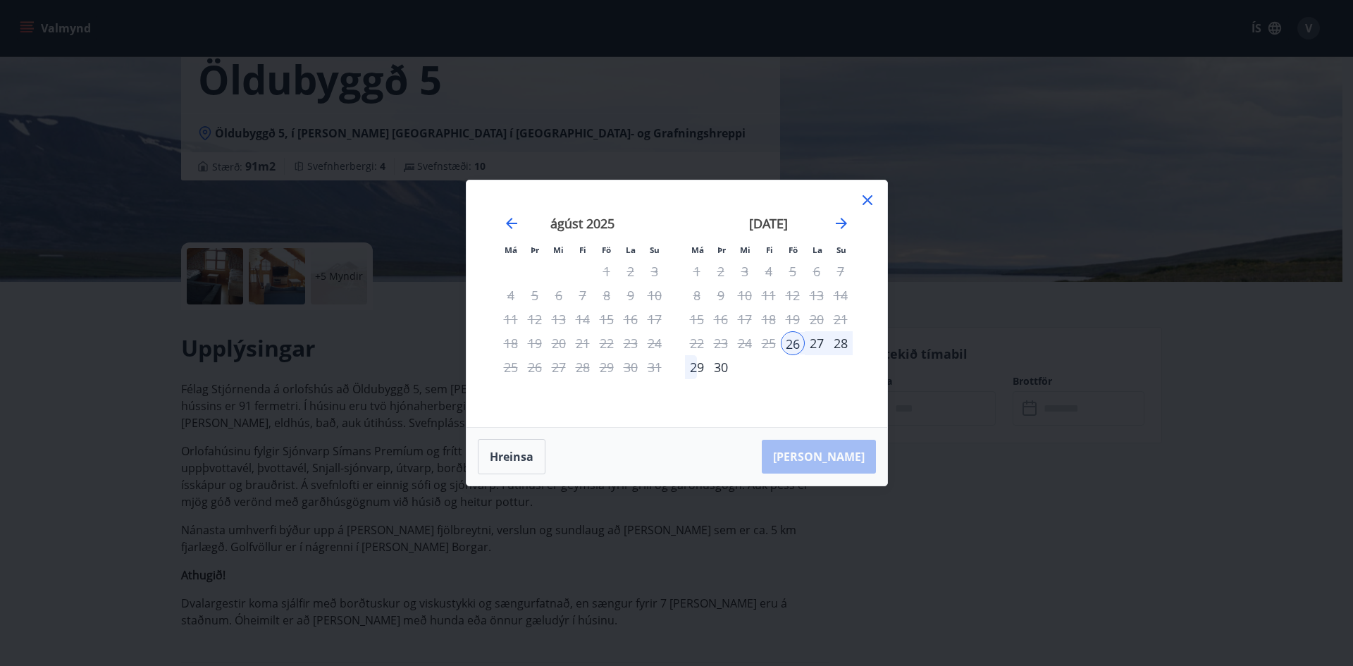
click at [843, 335] on div "28" at bounding box center [841, 343] width 24 height 24
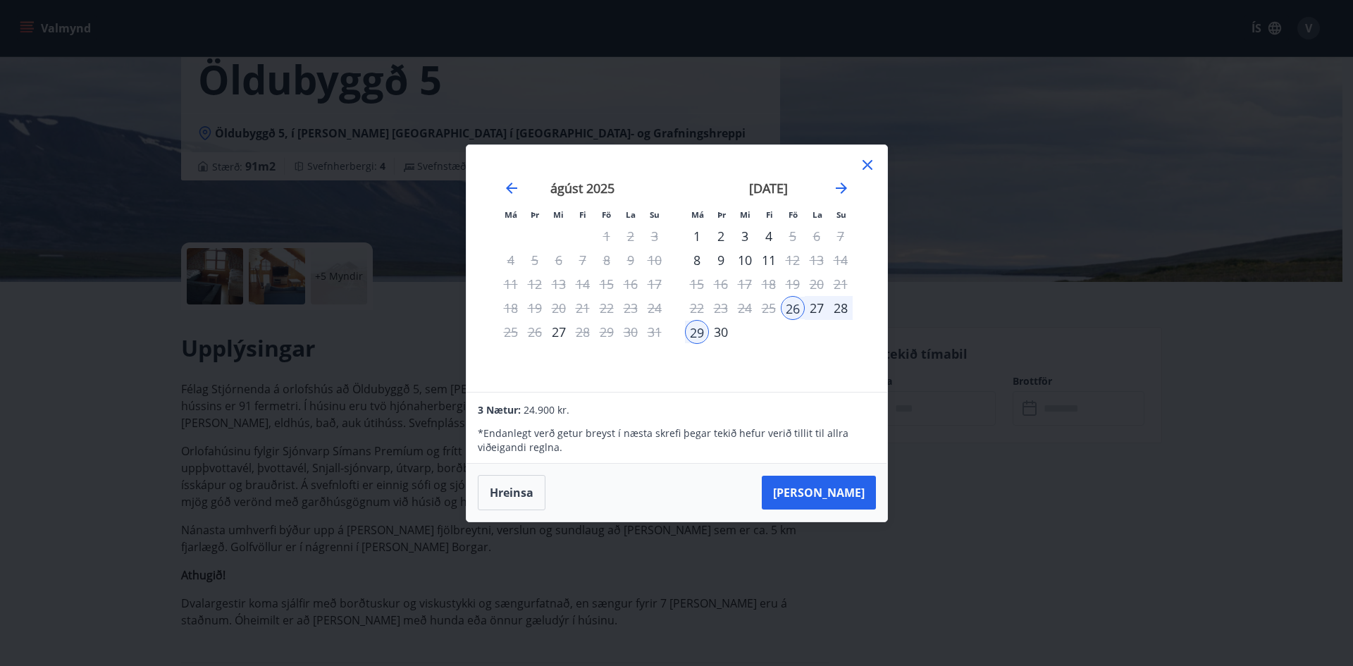
click at [860, 171] on icon at bounding box center [867, 164] width 17 height 17
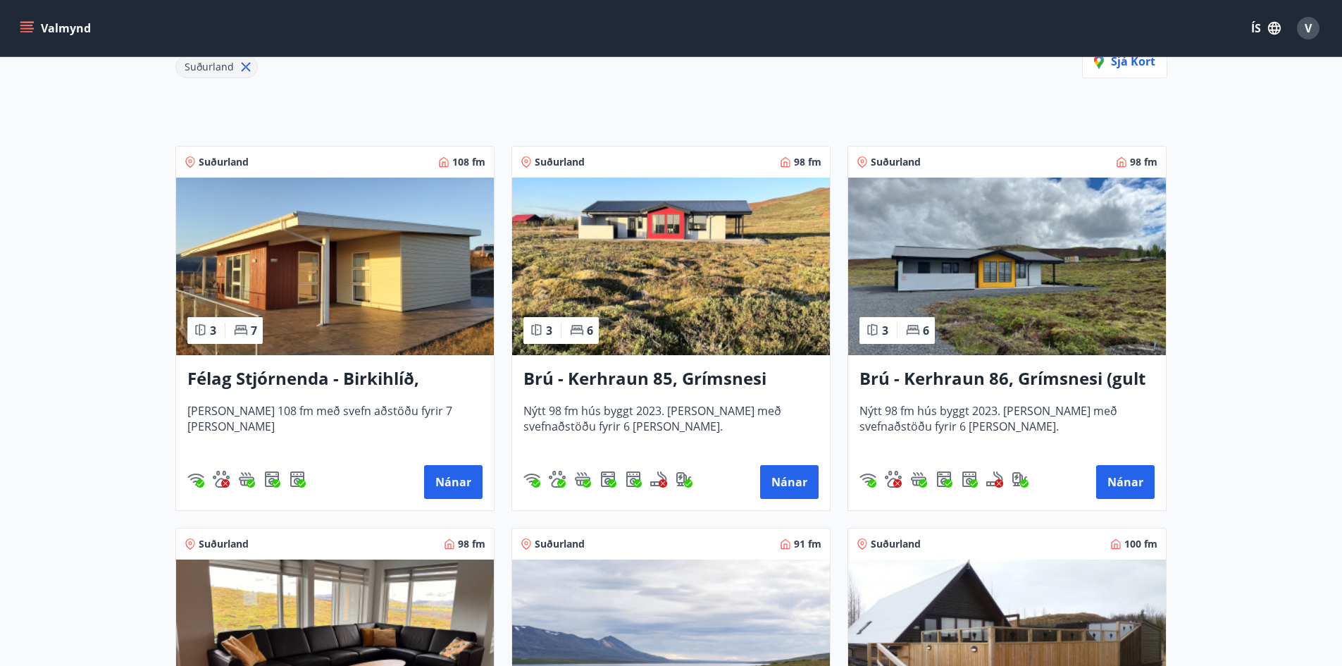
click at [340, 278] on img at bounding box center [335, 267] width 318 height 178
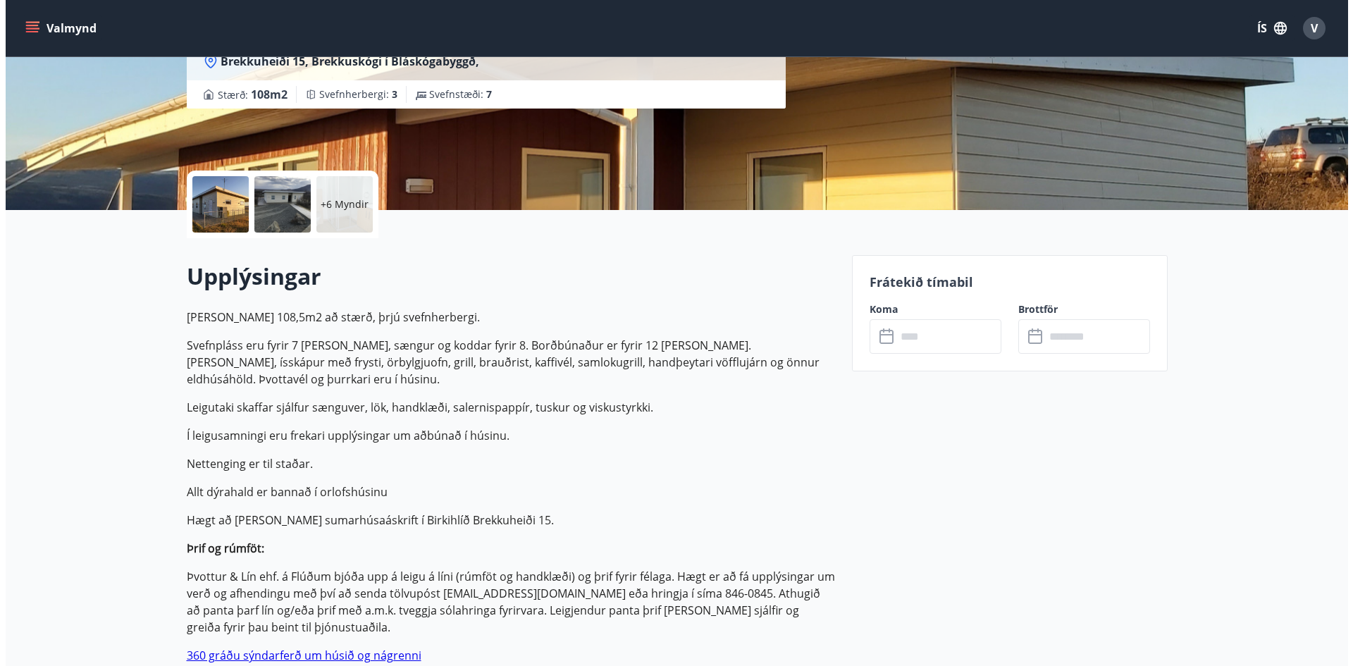
scroll to position [211, 0]
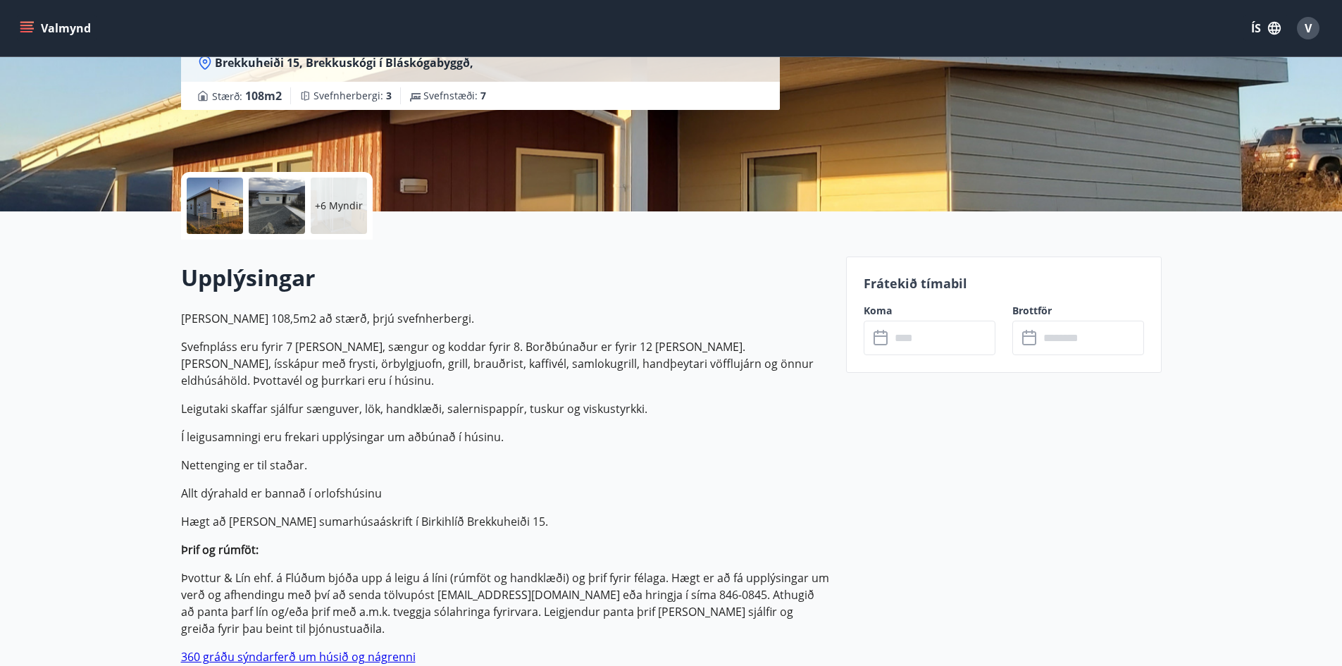
click at [243, 213] on div "+6 Myndir" at bounding box center [277, 206] width 192 height 68
click at [228, 211] on div at bounding box center [215, 206] width 56 height 56
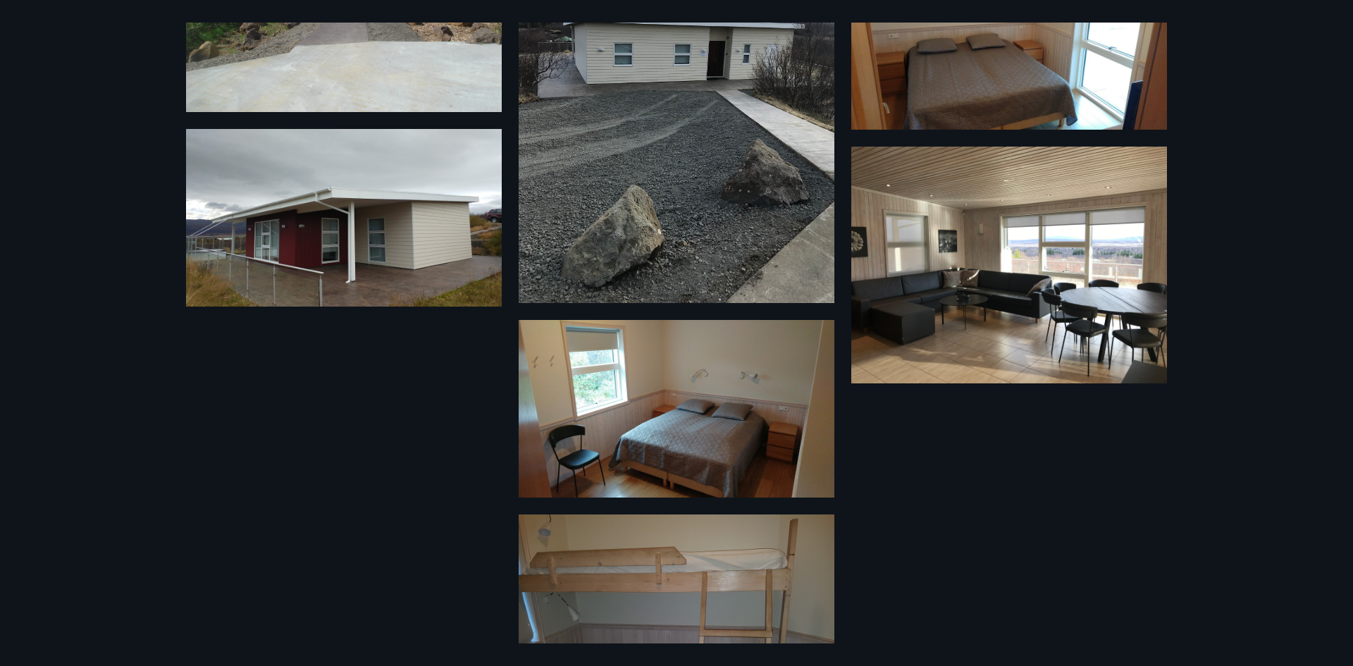
scroll to position [746, 0]
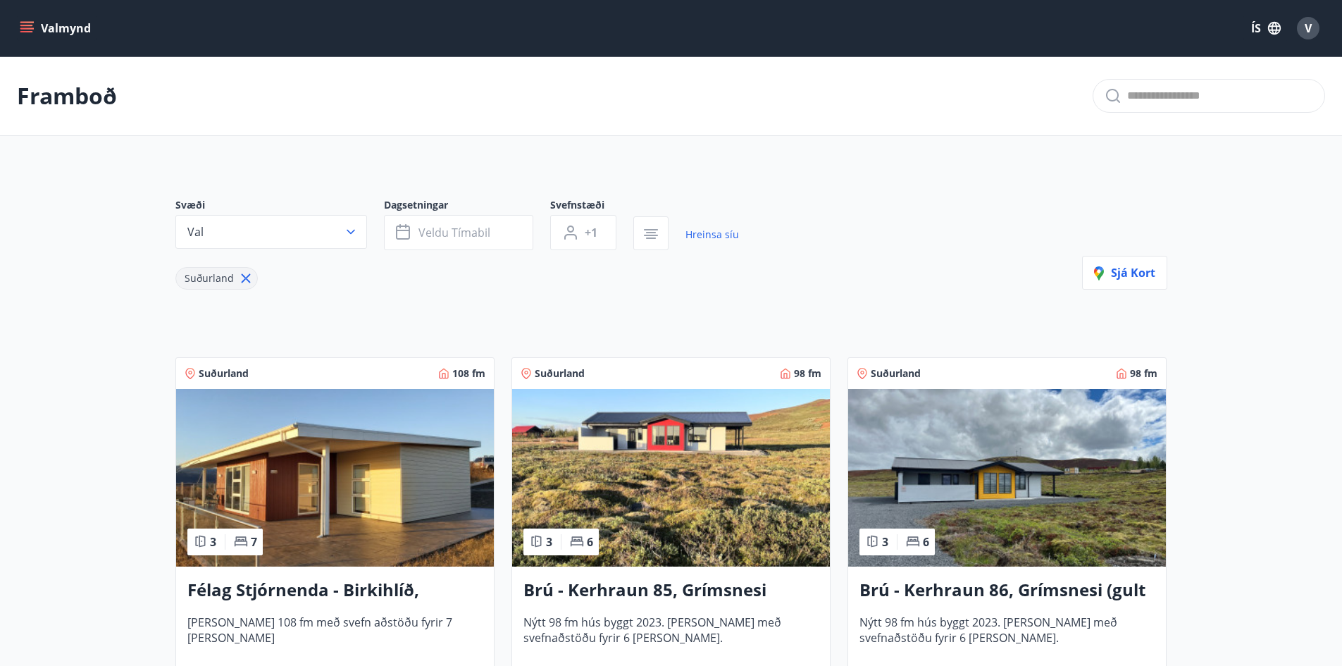
click at [684, 471] on img at bounding box center [671, 478] width 318 height 178
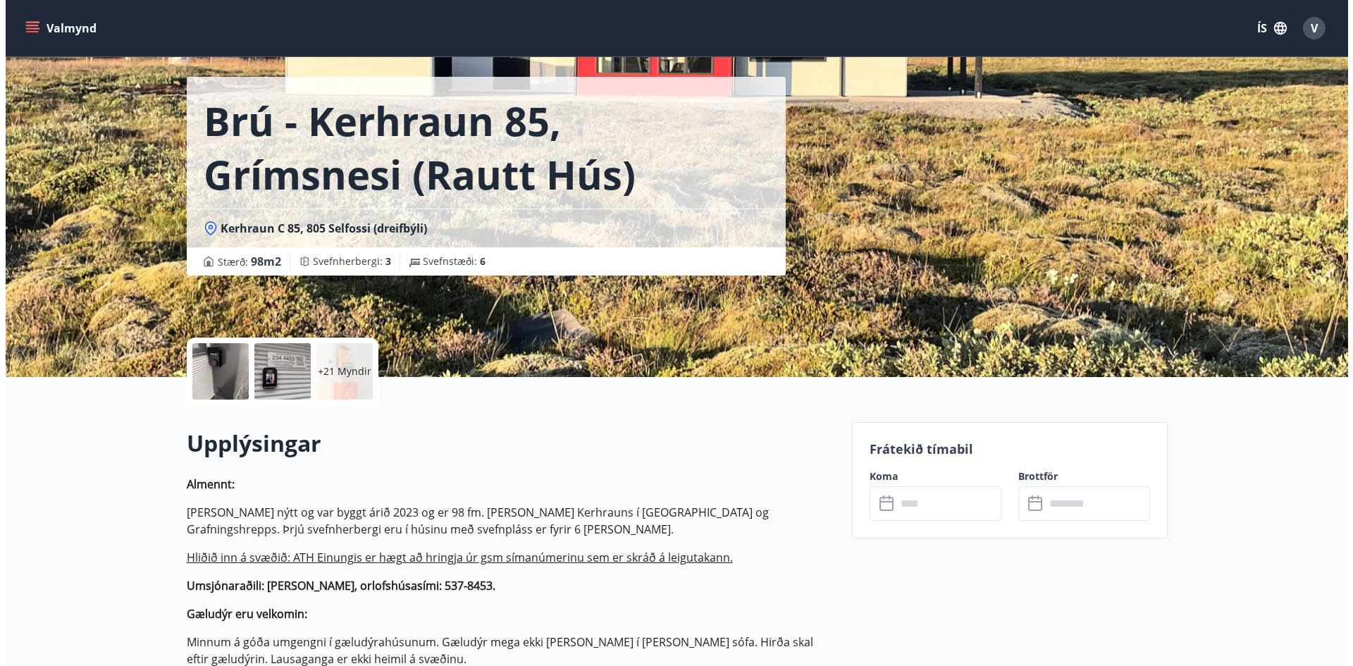
scroll to position [70, 0]
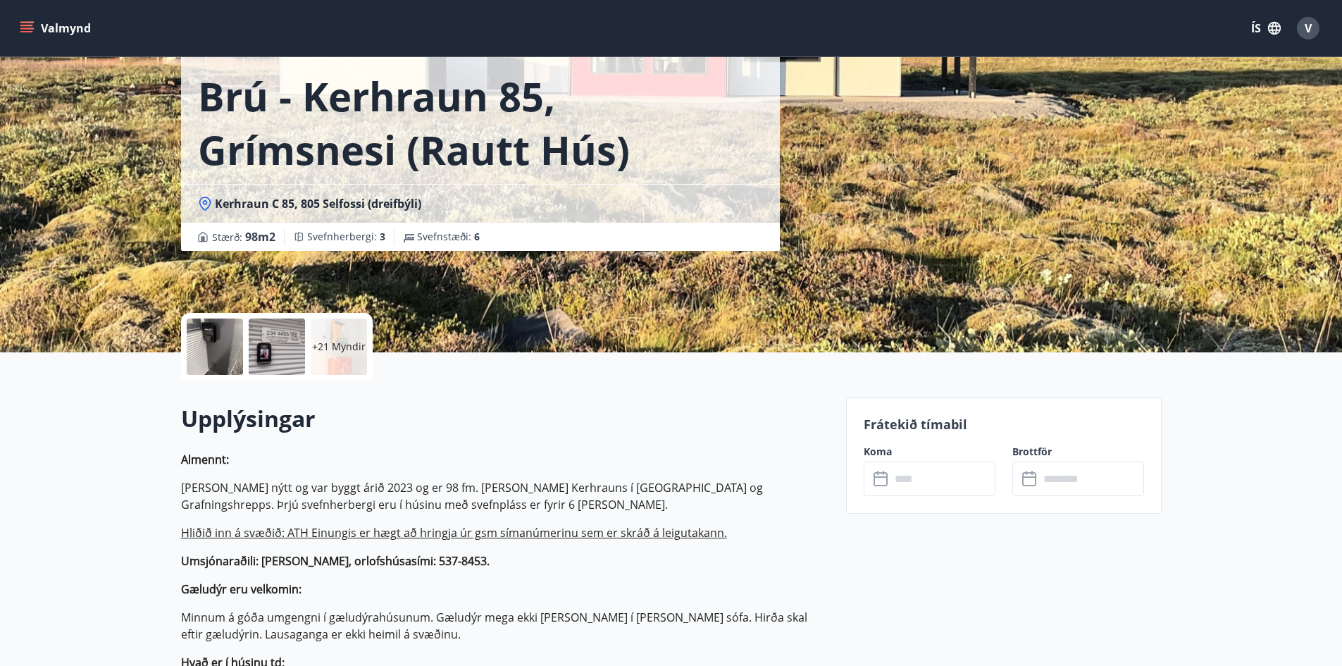
click at [203, 336] on div at bounding box center [215, 347] width 56 height 56
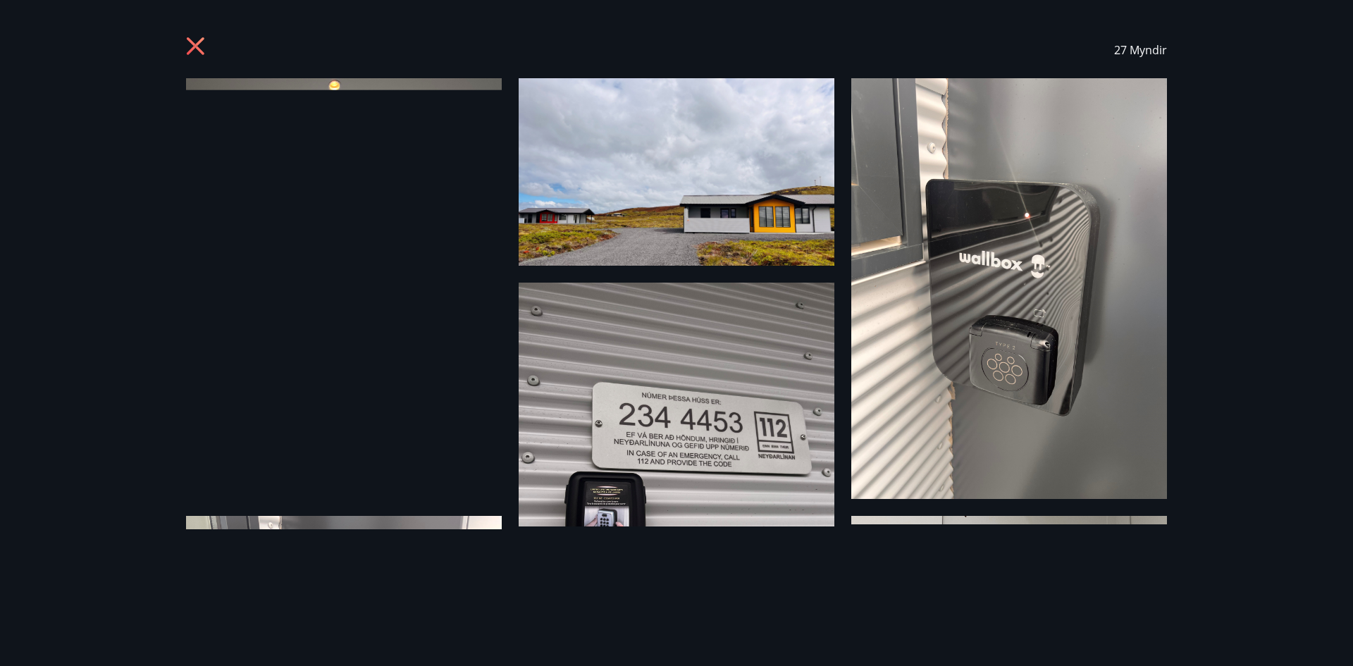
scroll to position [0, 0]
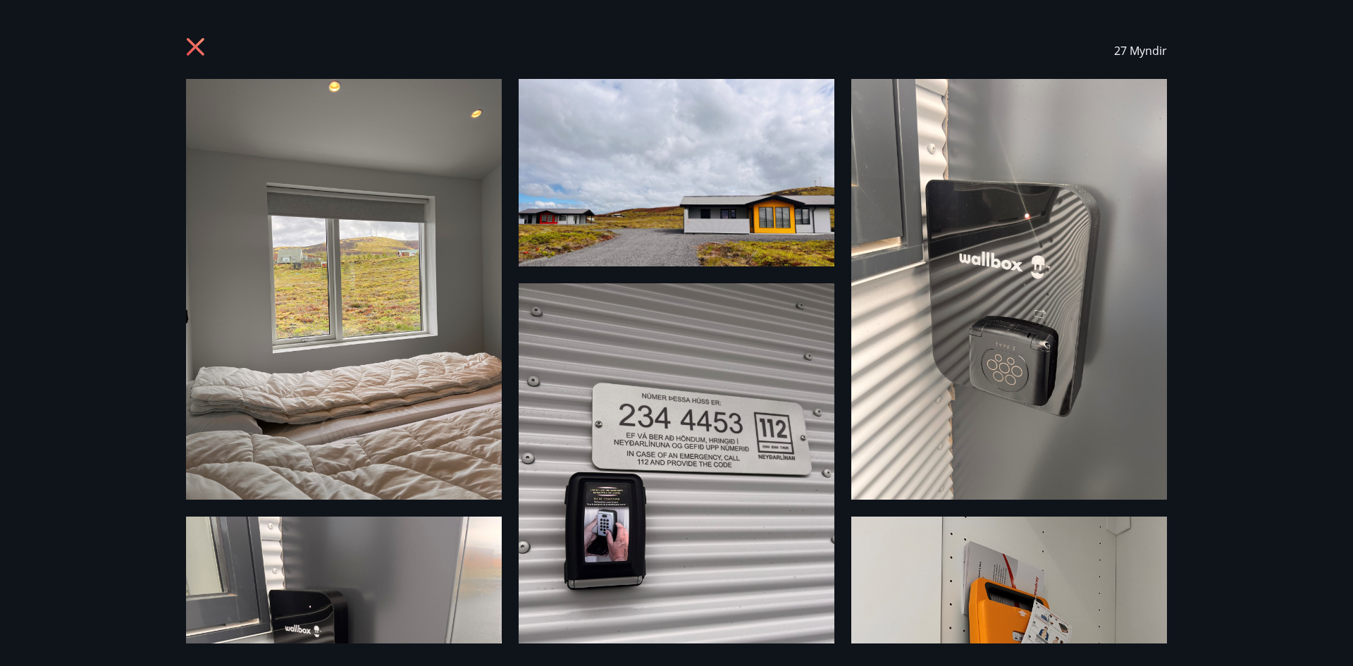
click at [440, 203] on img at bounding box center [344, 289] width 316 height 421
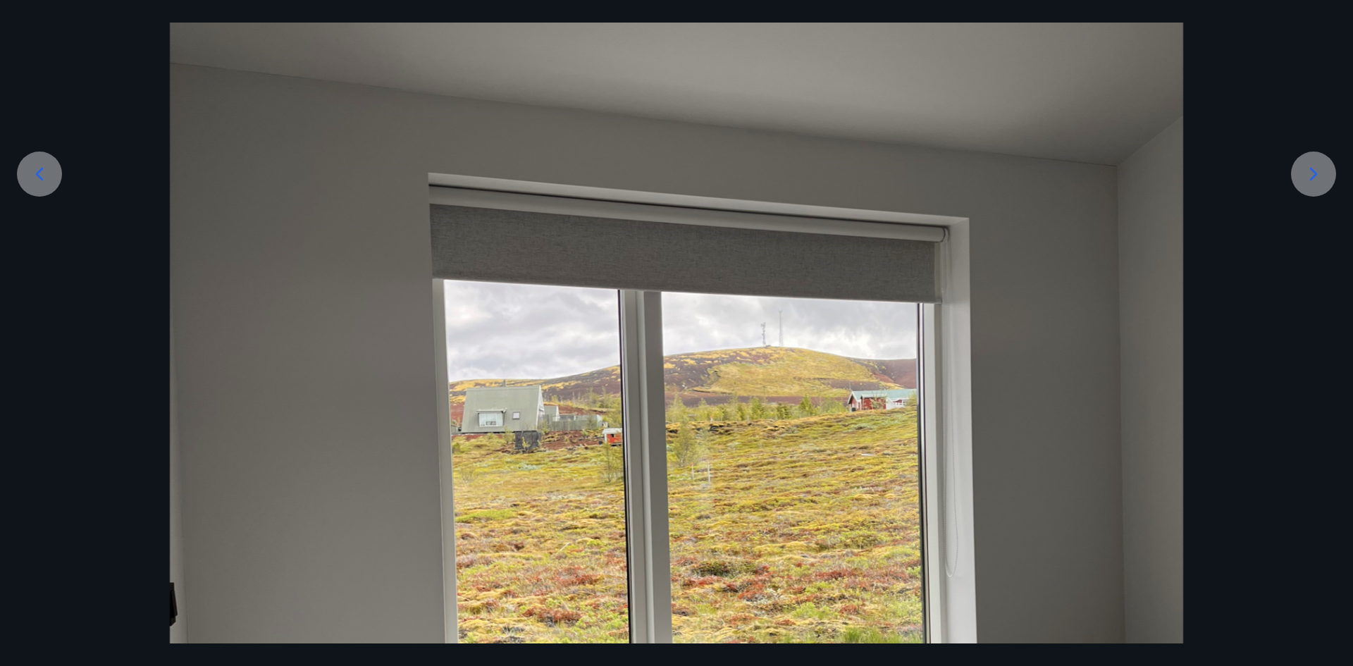
scroll to position [223, 0]
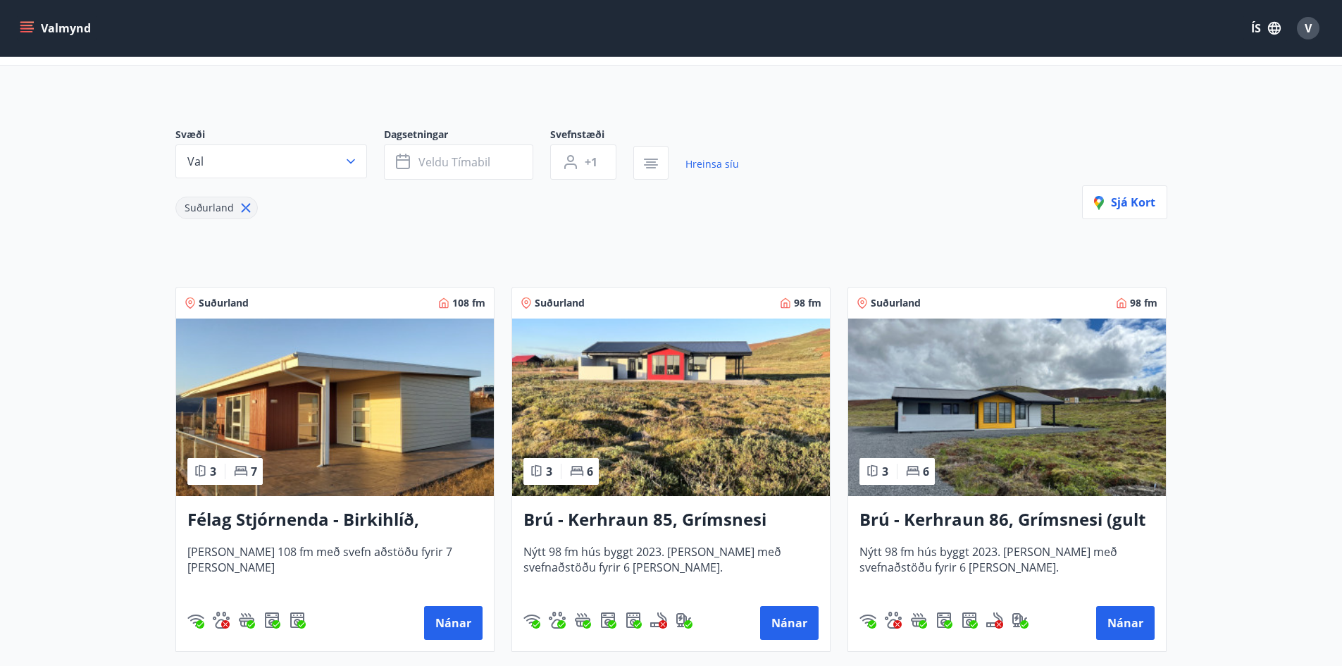
click at [330, 376] on img at bounding box center [335, 408] width 318 height 178
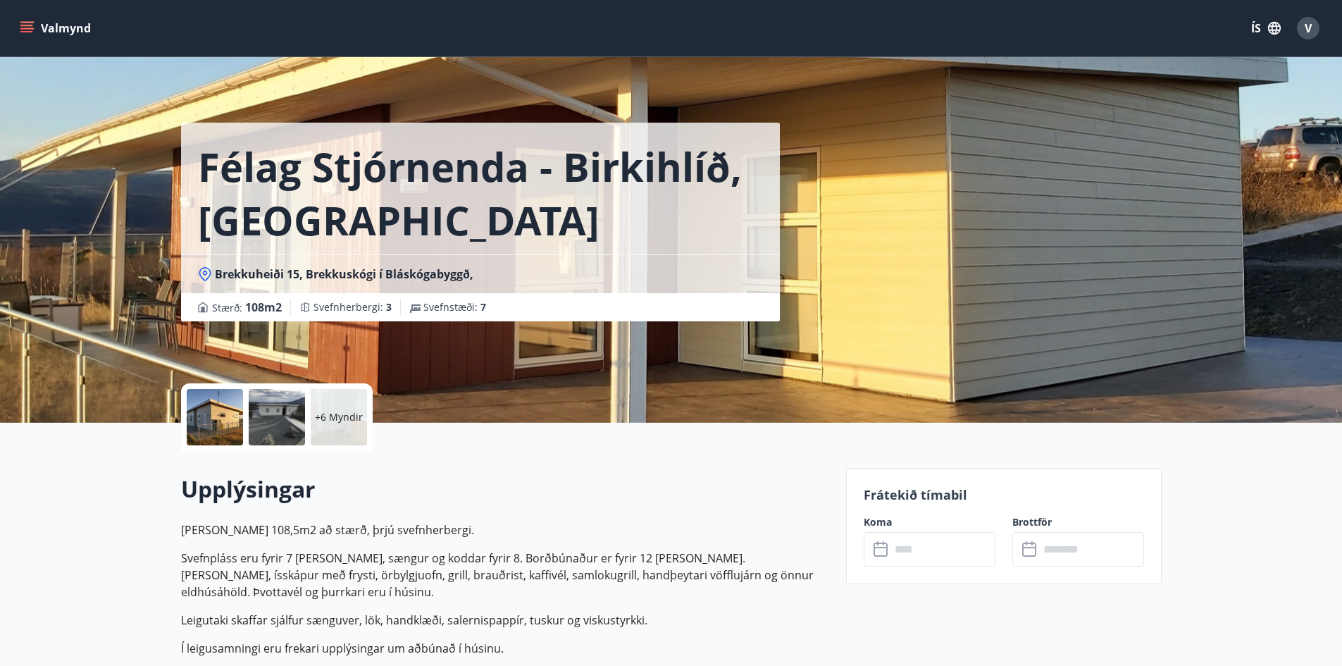
click at [219, 412] on div at bounding box center [215, 417] width 56 height 56
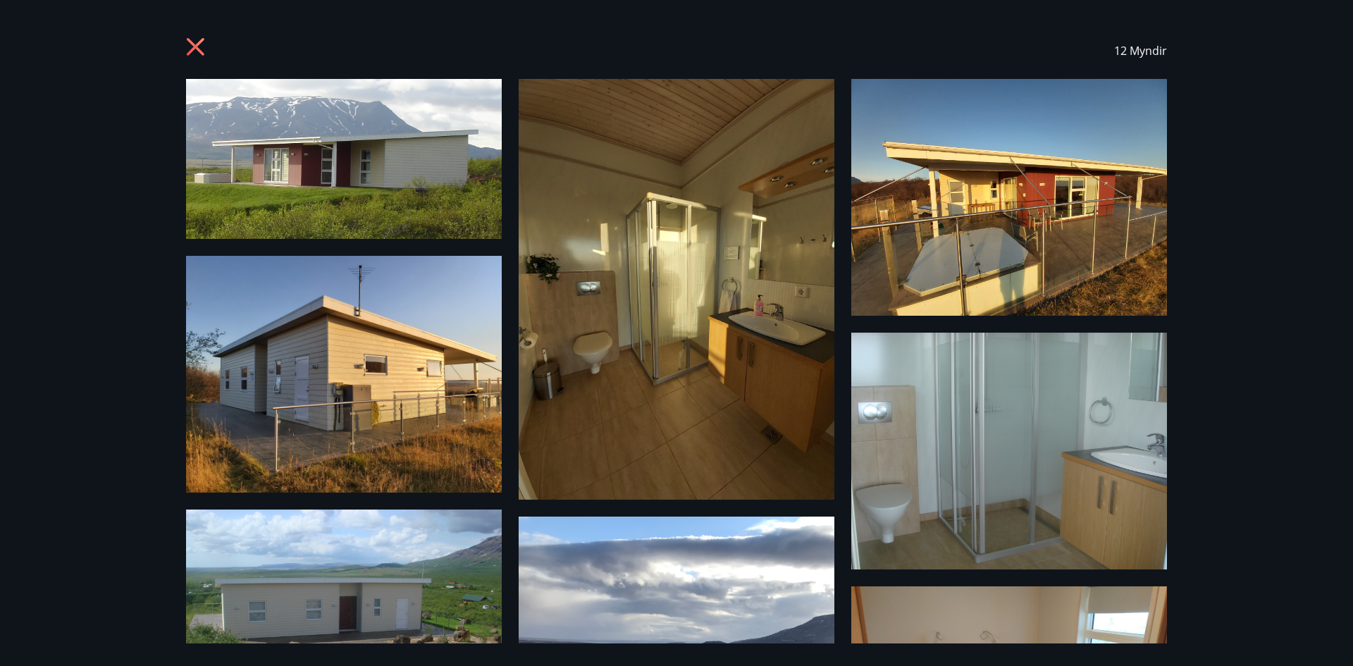
click at [392, 143] on img at bounding box center [344, 159] width 316 height 160
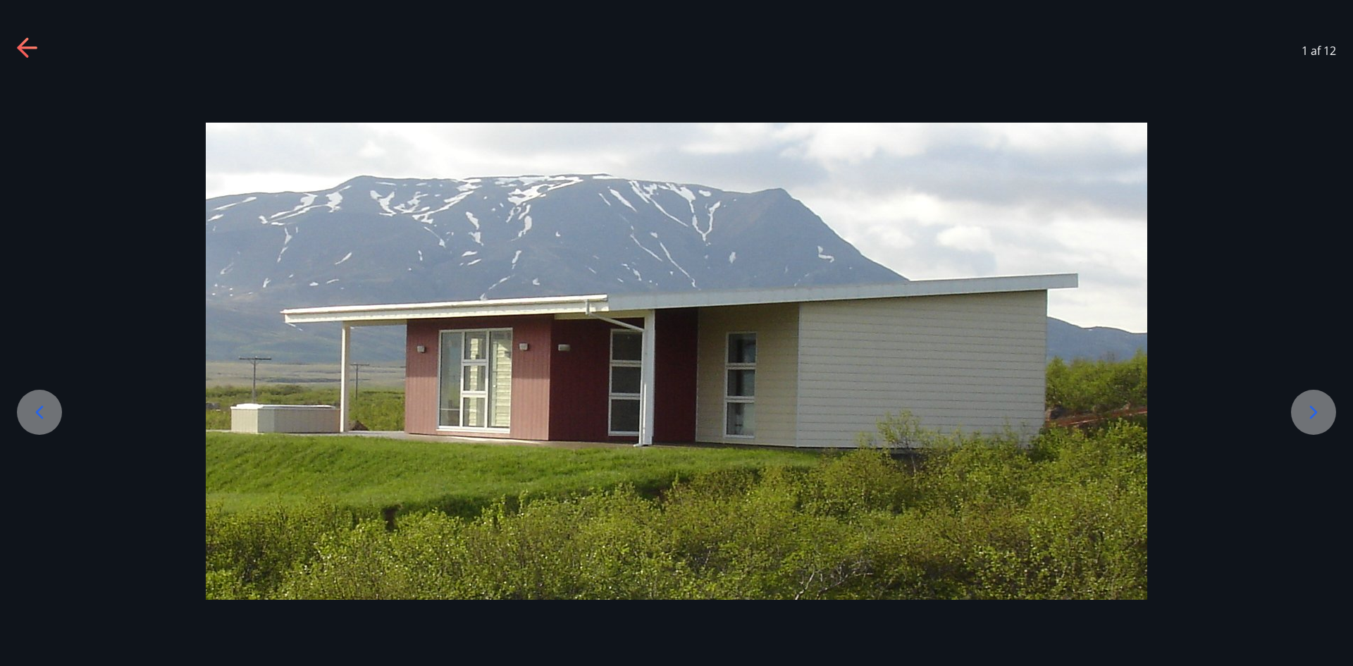
click at [1335, 412] on div at bounding box center [1313, 412] width 45 height 45
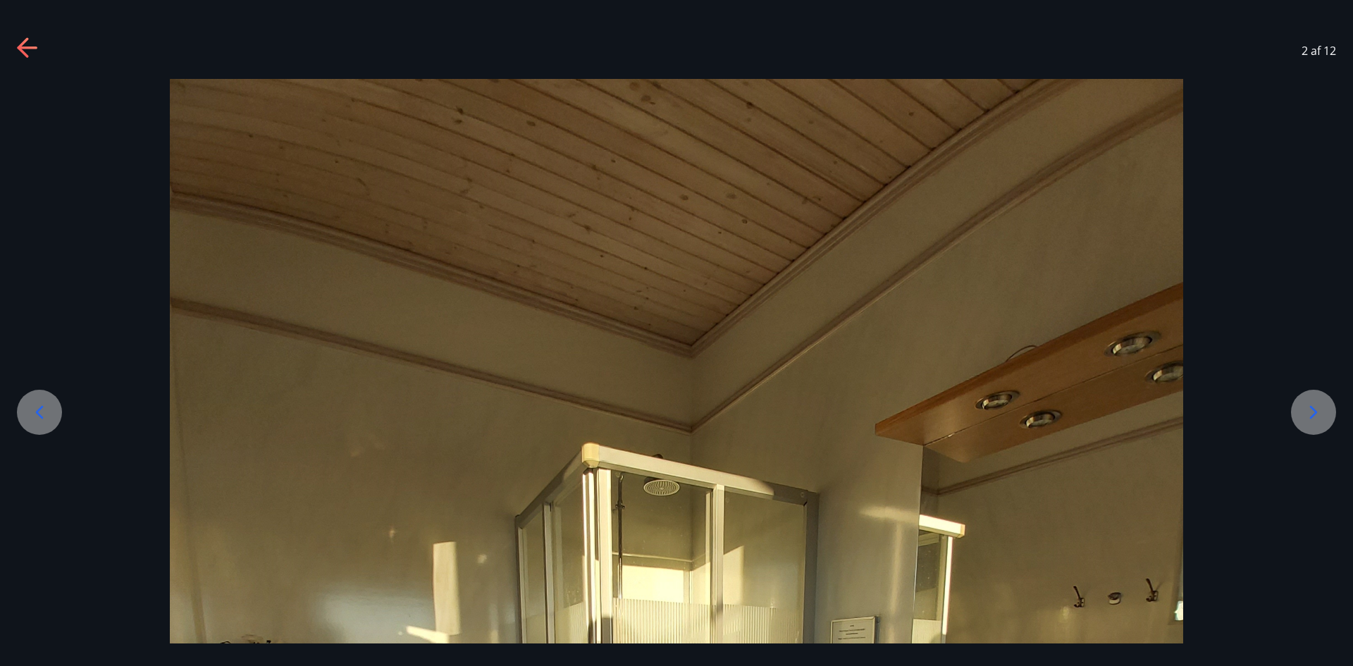
click at [1312, 409] on icon at bounding box center [1313, 412] width 23 height 23
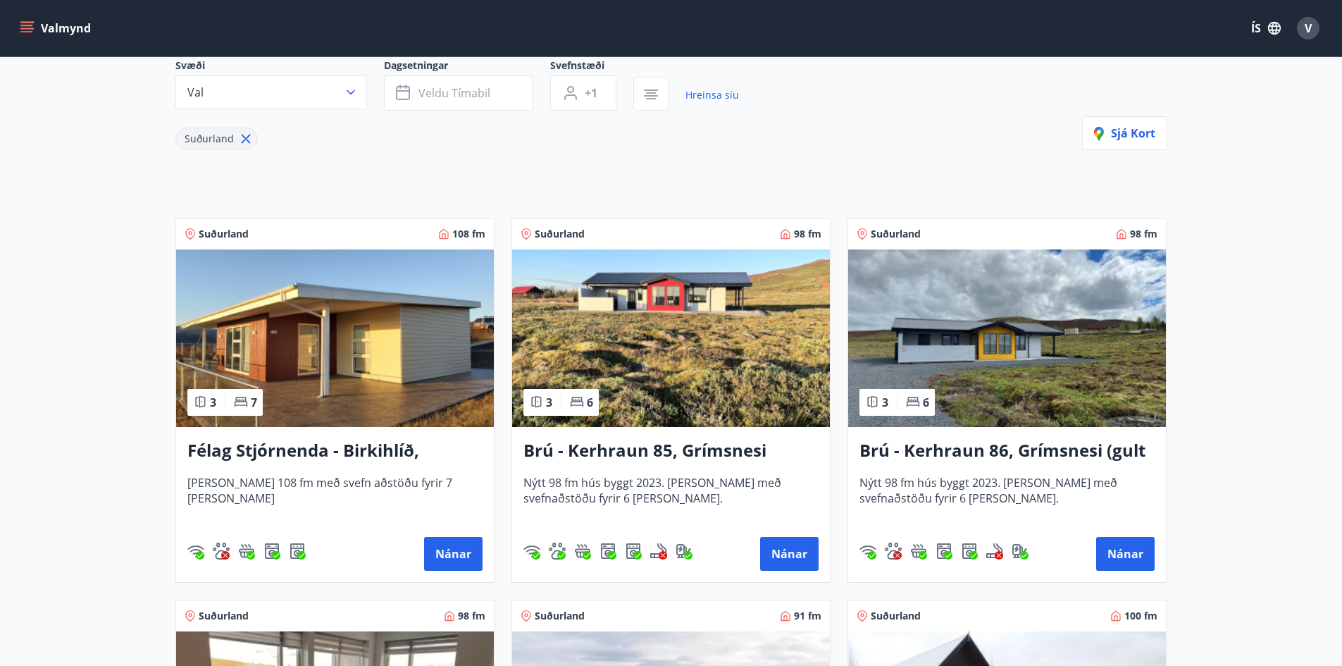
scroll to position [141, 0]
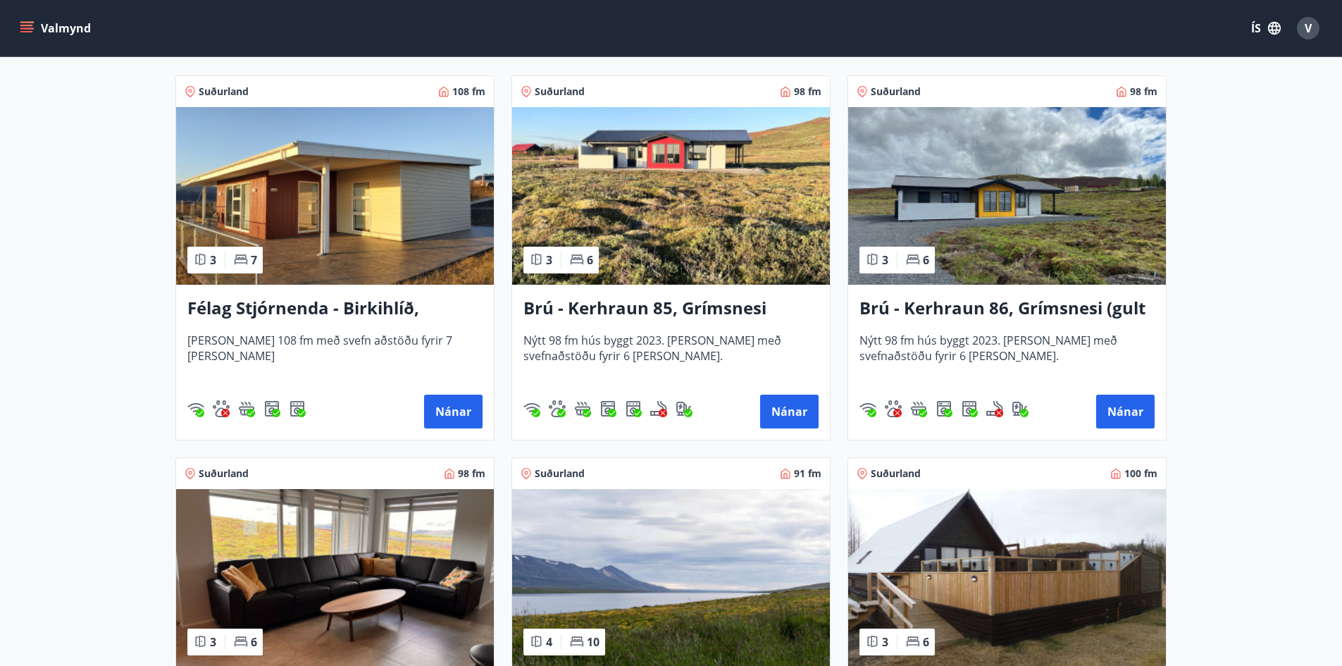
click at [716, 228] on img at bounding box center [671, 196] width 318 height 178
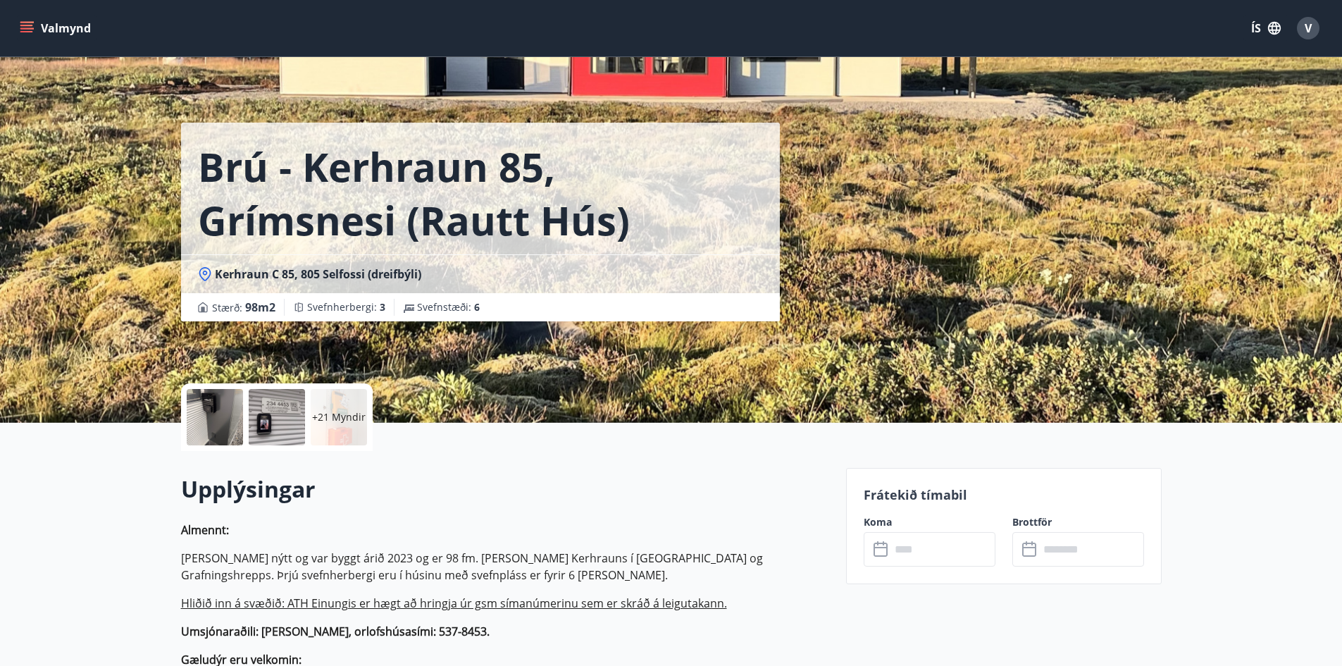
click at [219, 402] on div at bounding box center [215, 417] width 56 height 56
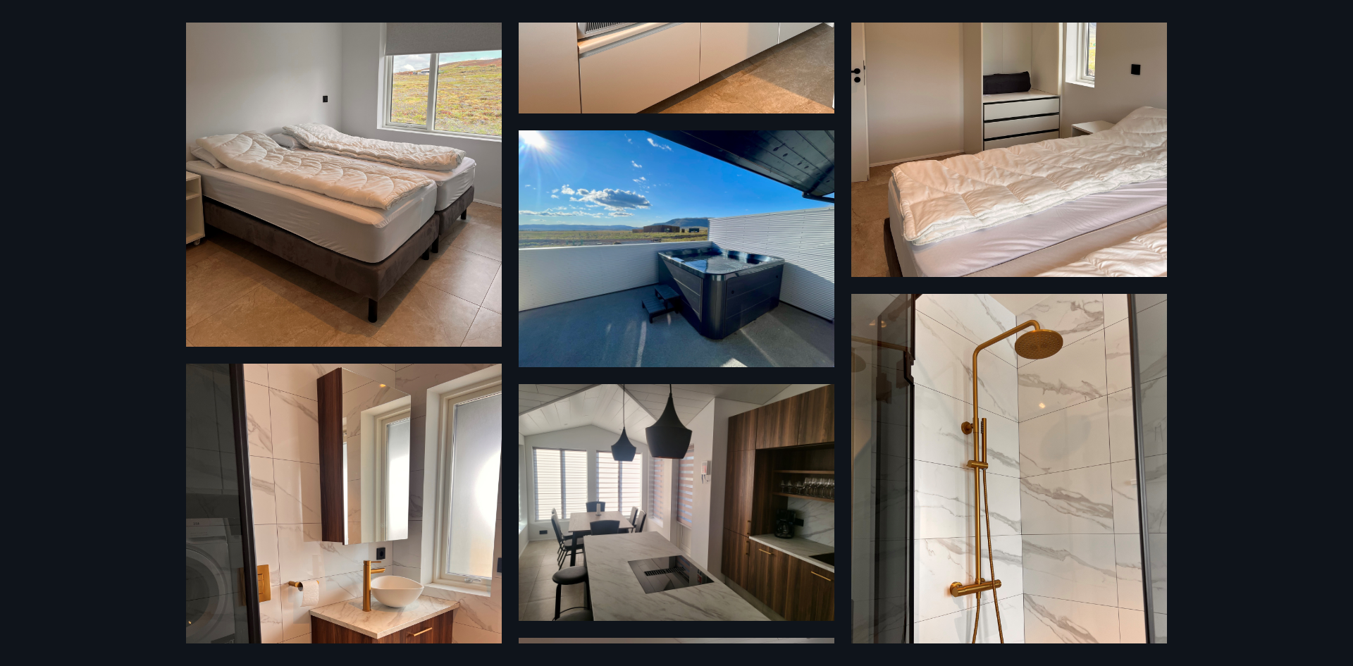
scroll to position [2043, 0]
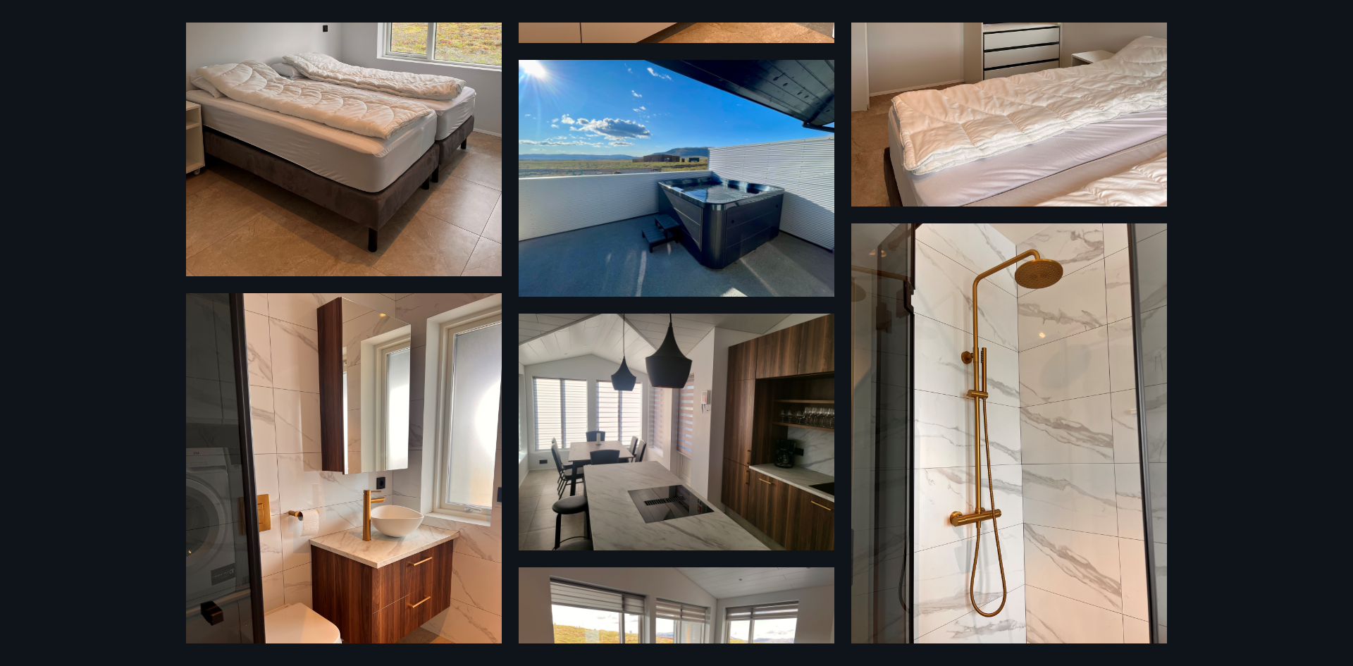
click at [425, 400] on img at bounding box center [344, 503] width 316 height 421
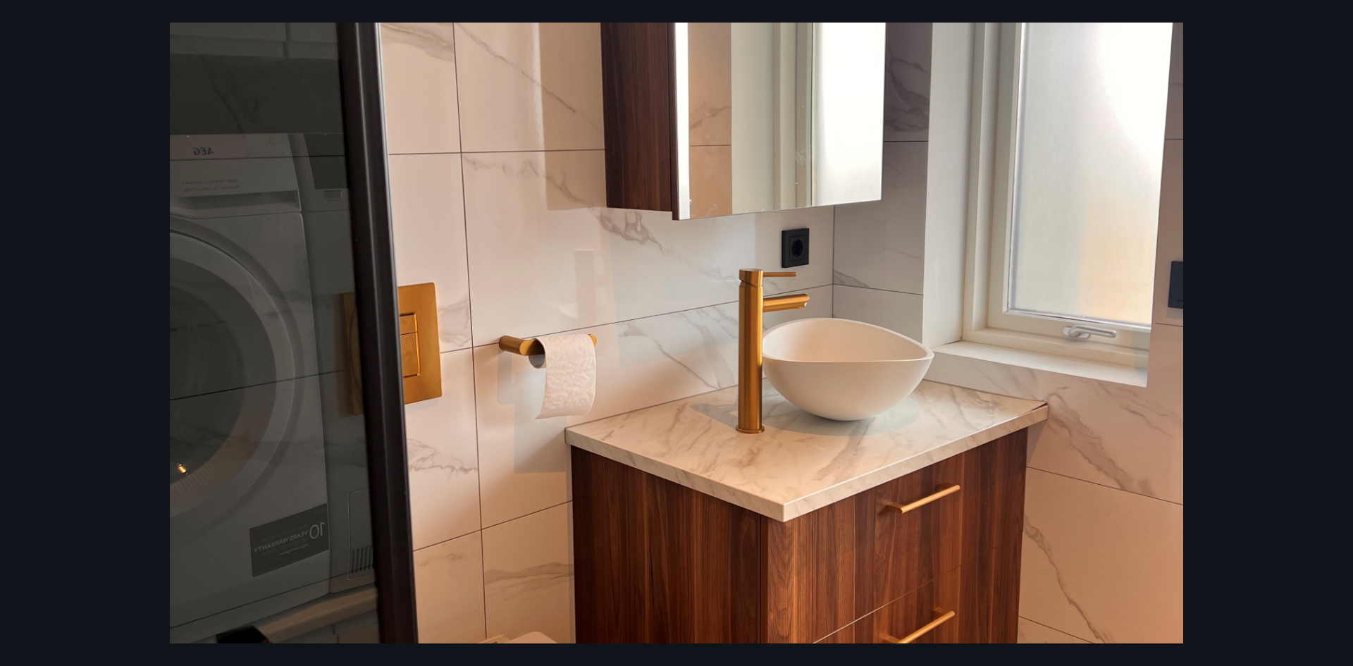
scroll to position [352, 0]
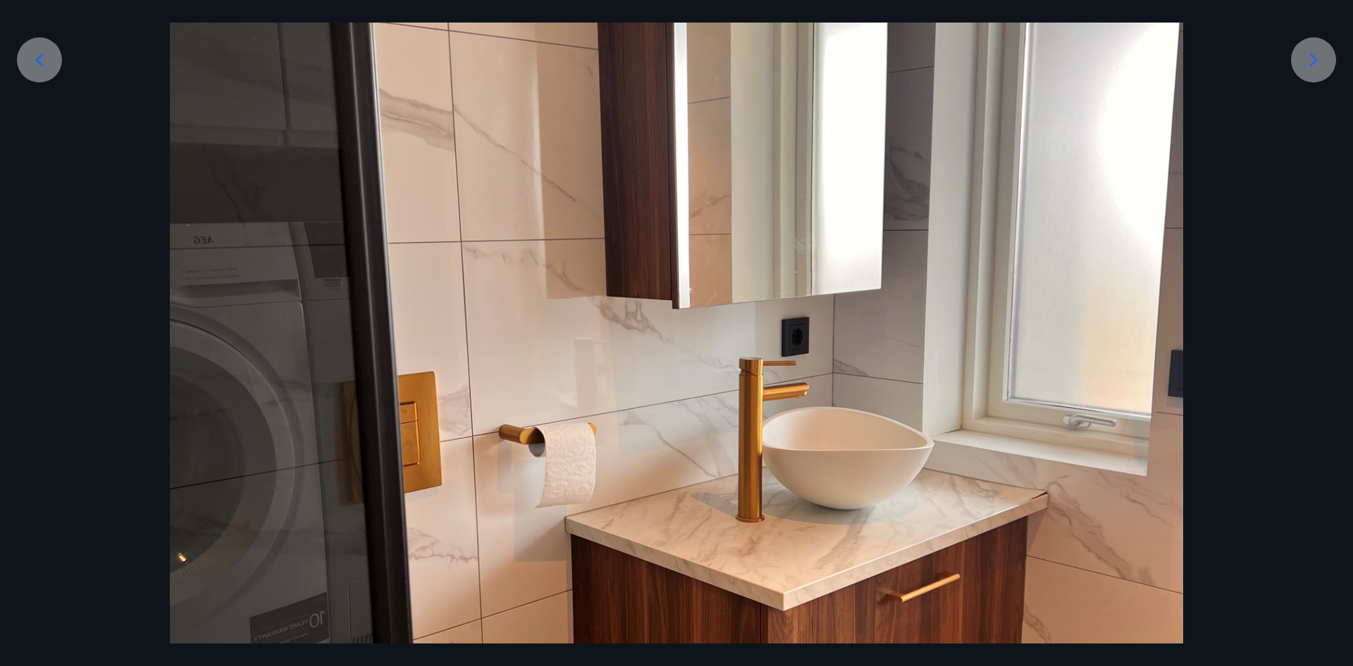
click at [1311, 62] on icon at bounding box center [1313, 60] width 23 height 23
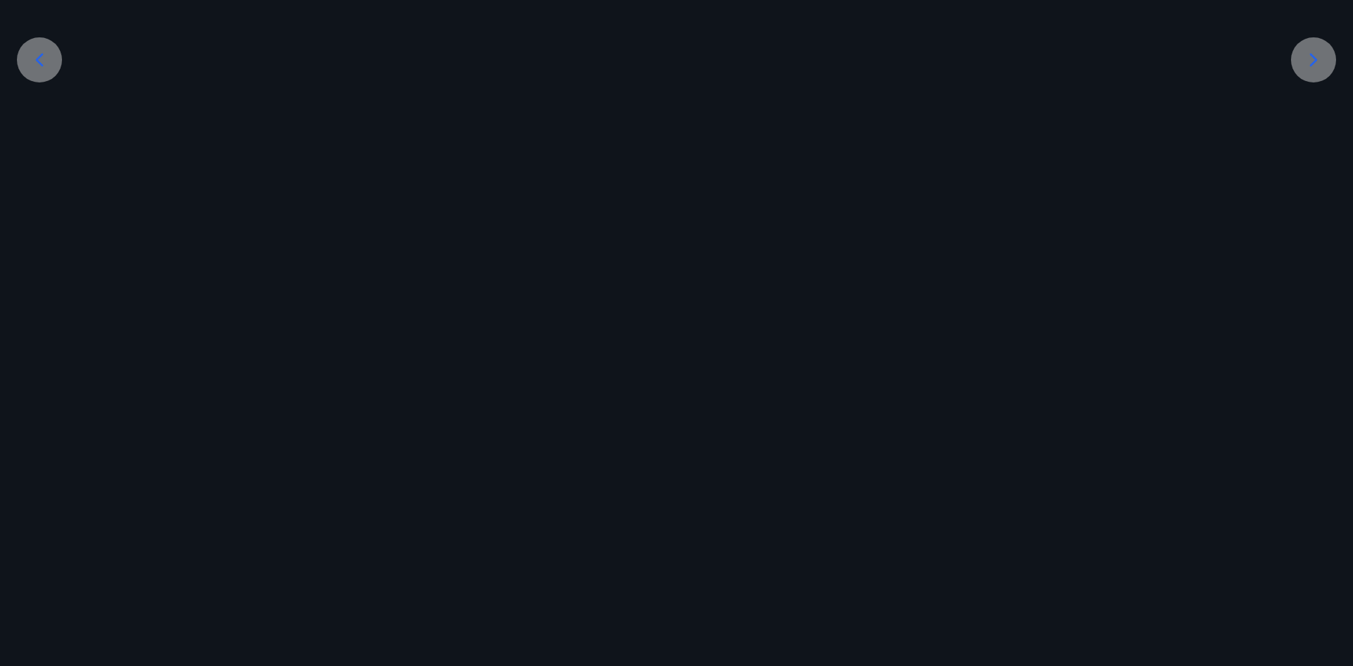
scroll to position [196, 0]
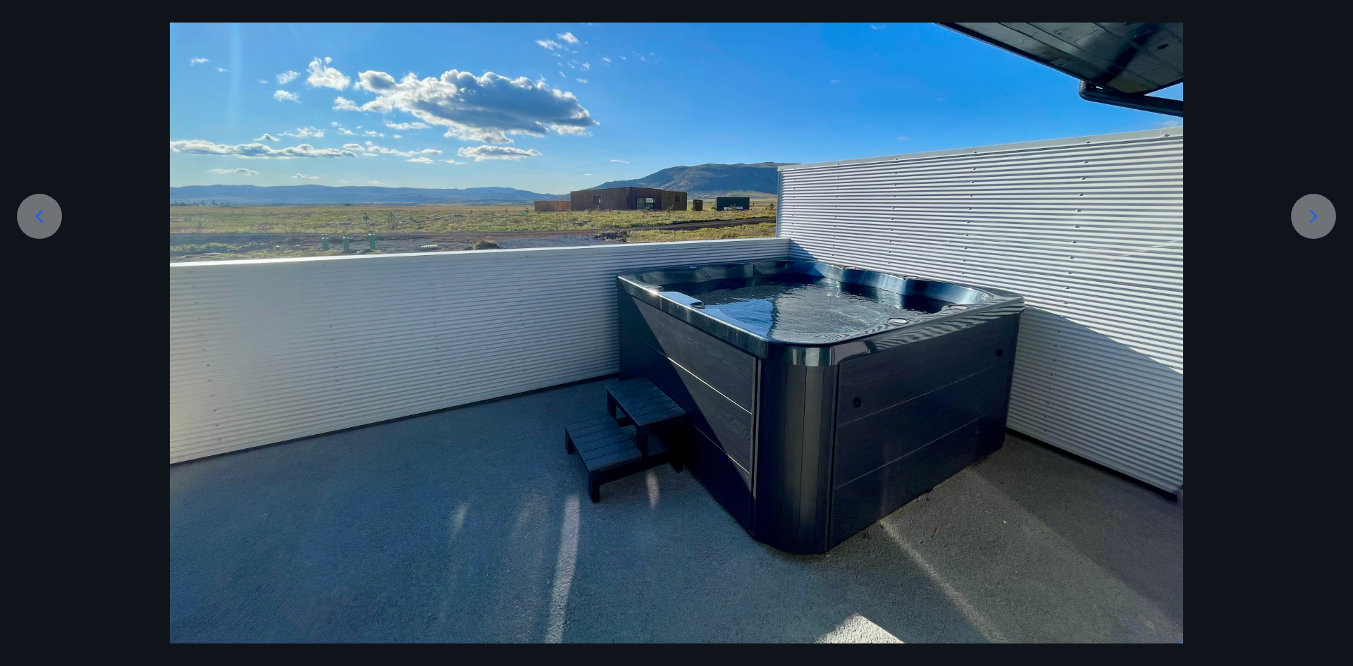
click at [1312, 207] on icon at bounding box center [1313, 216] width 23 height 23
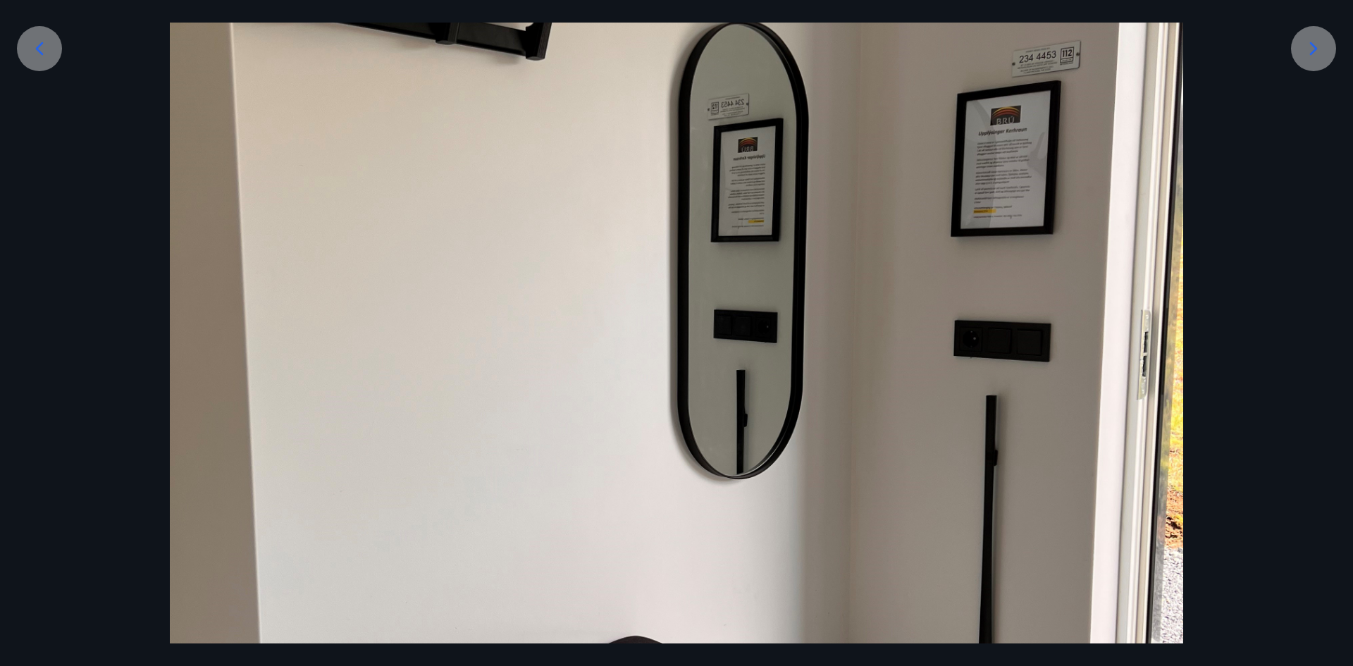
scroll to position [82, 0]
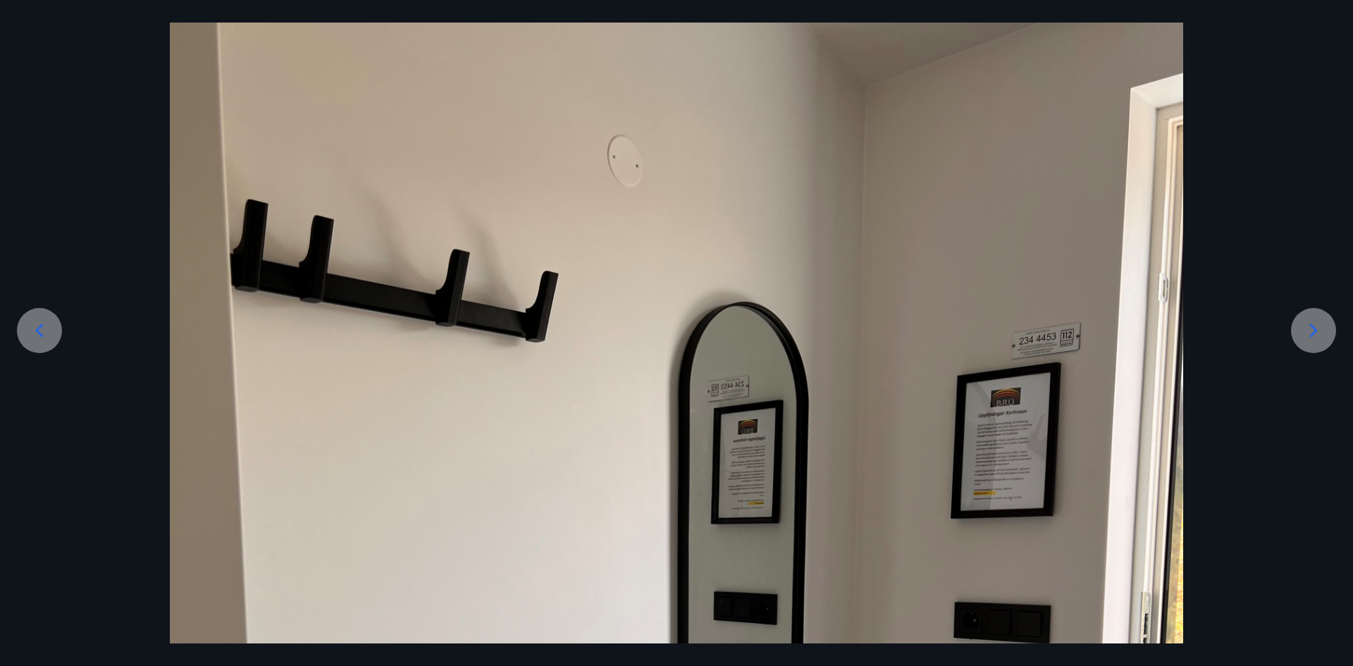
click at [1292, 329] on div at bounding box center [1313, 330] width 45 height 45
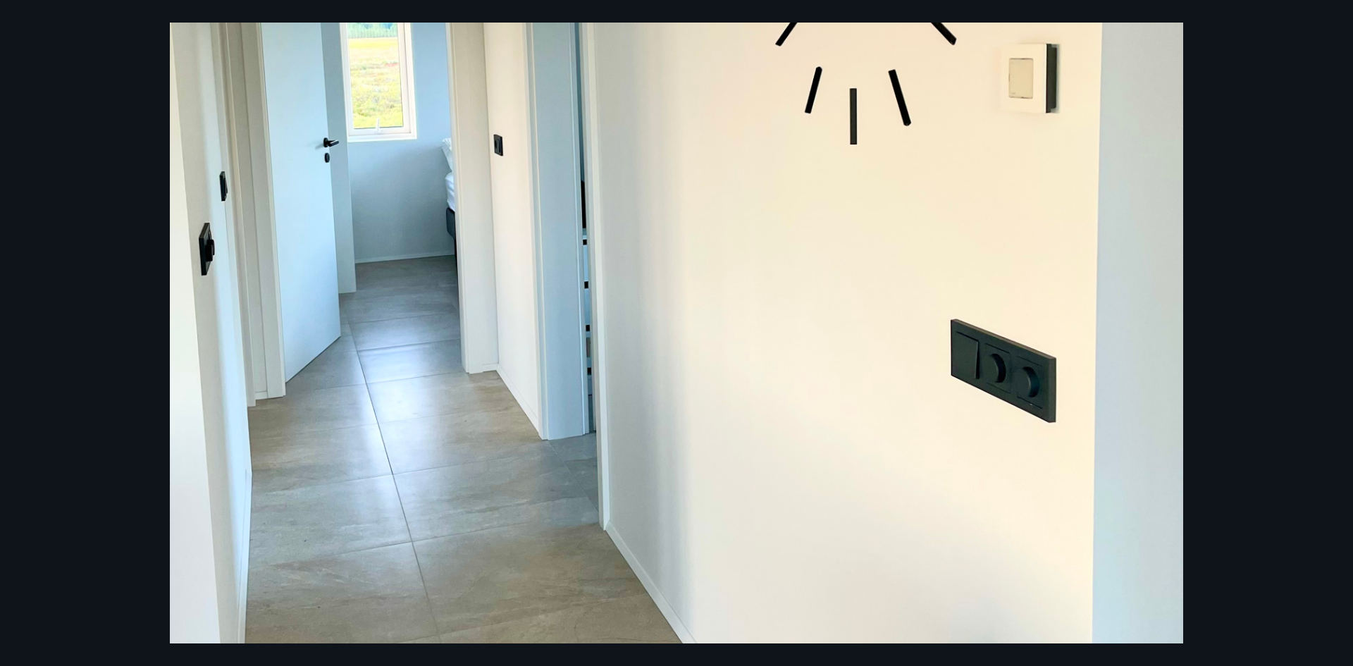
scroll to position [364, 0]
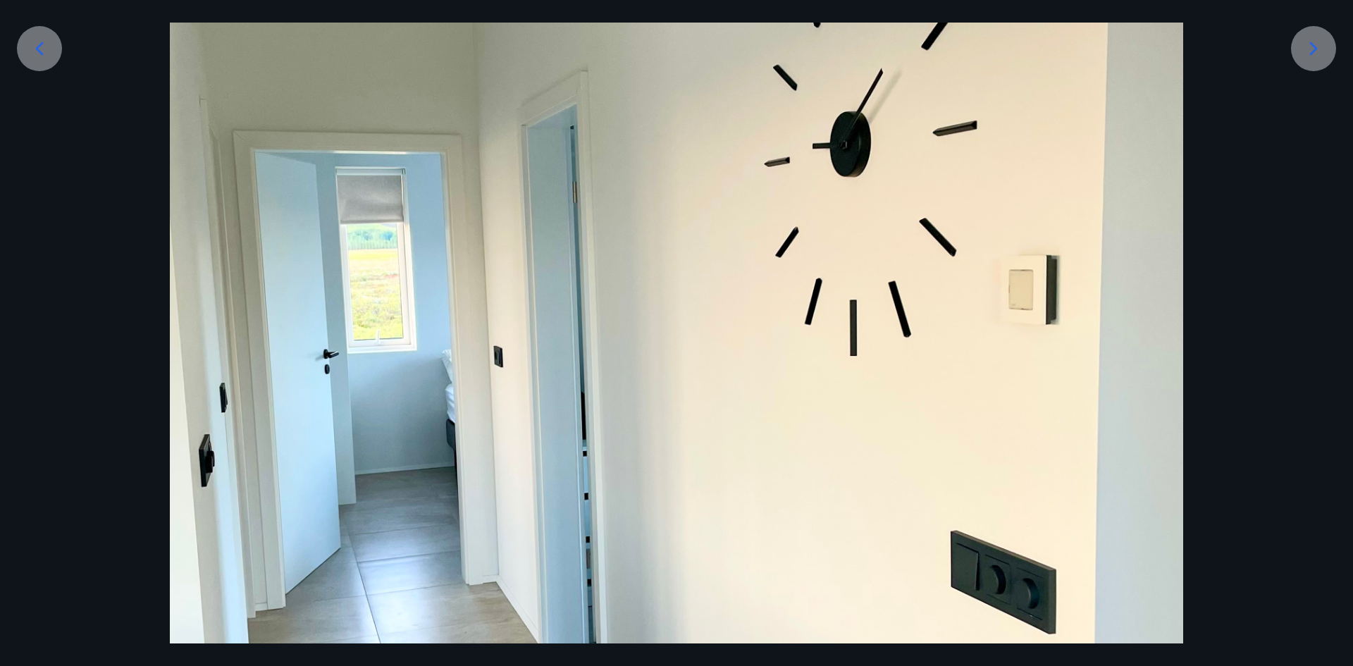
click at [1319, 35] on div at bounding box center [1313, 48] width 45 height 45
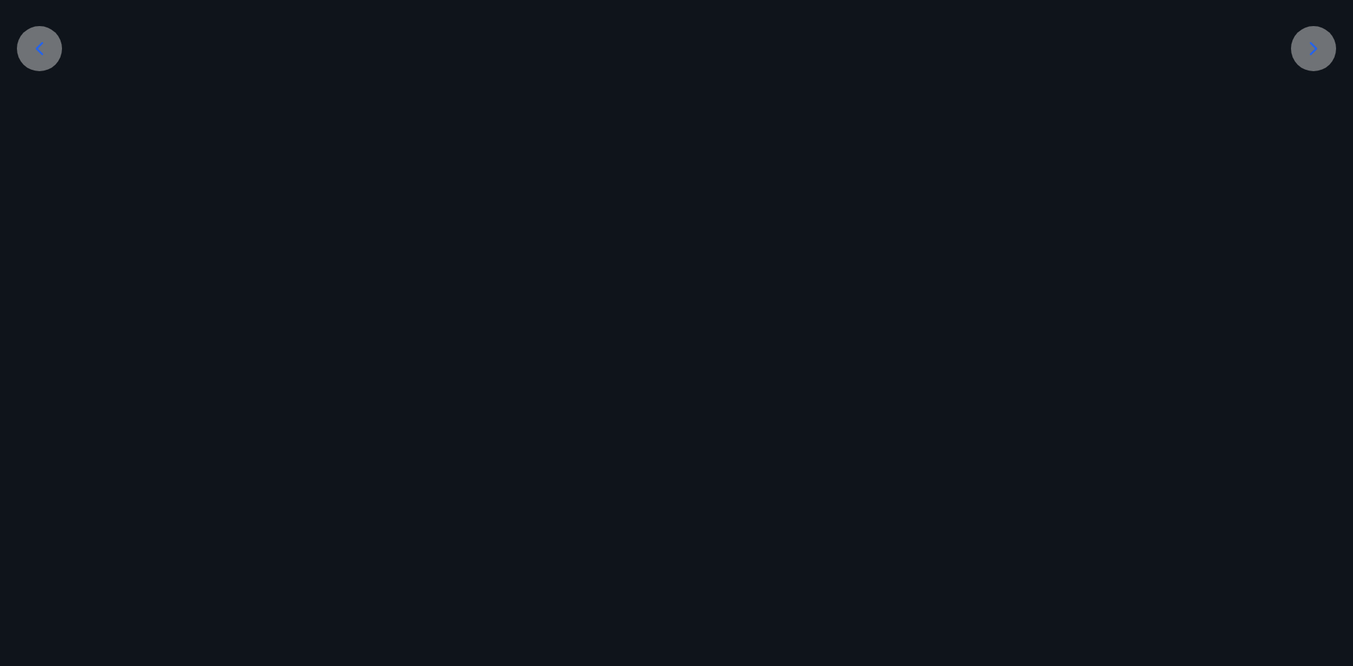
scroll to position [196, 0]
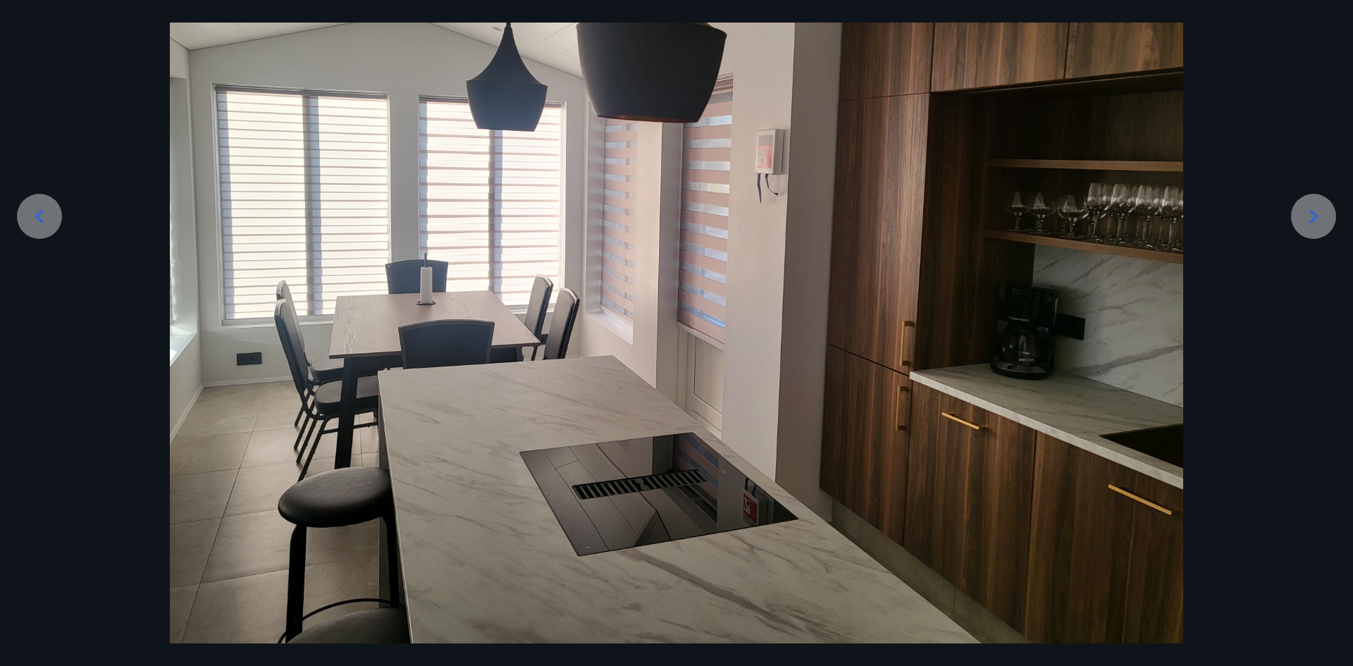
click at [1300, 204] on div at bounding box center [1313, 216] width 45 height 45
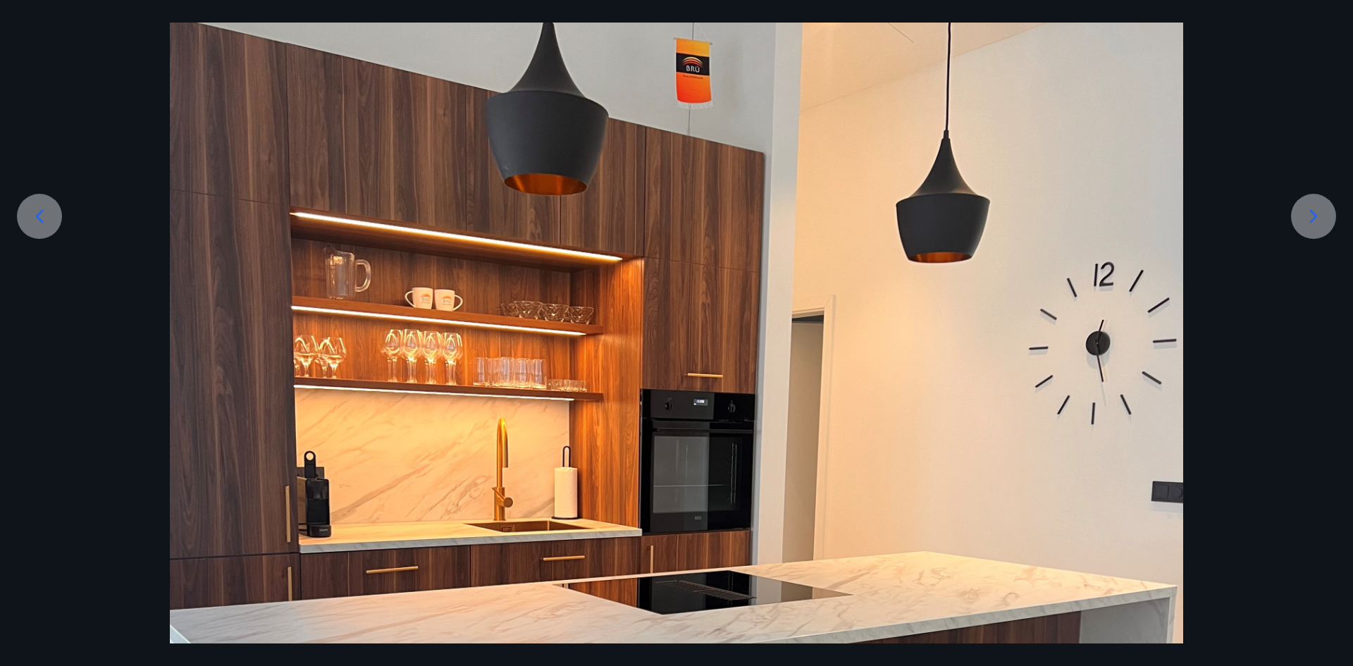
scroll to position [364, 0]
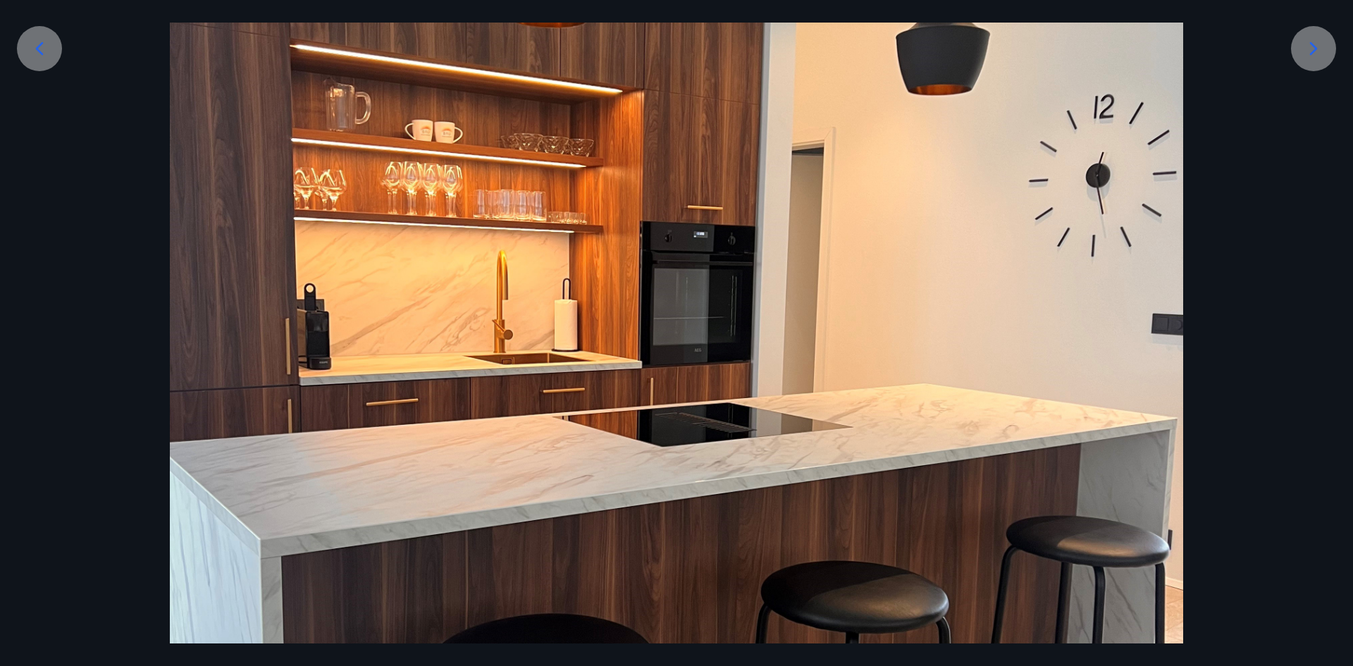
click at [1300, 204] on div at bounding box center [676, 390] width 1353 height 1351
click at [1319, 61] on div at bounding box center [1313, 48] width 45 height 45
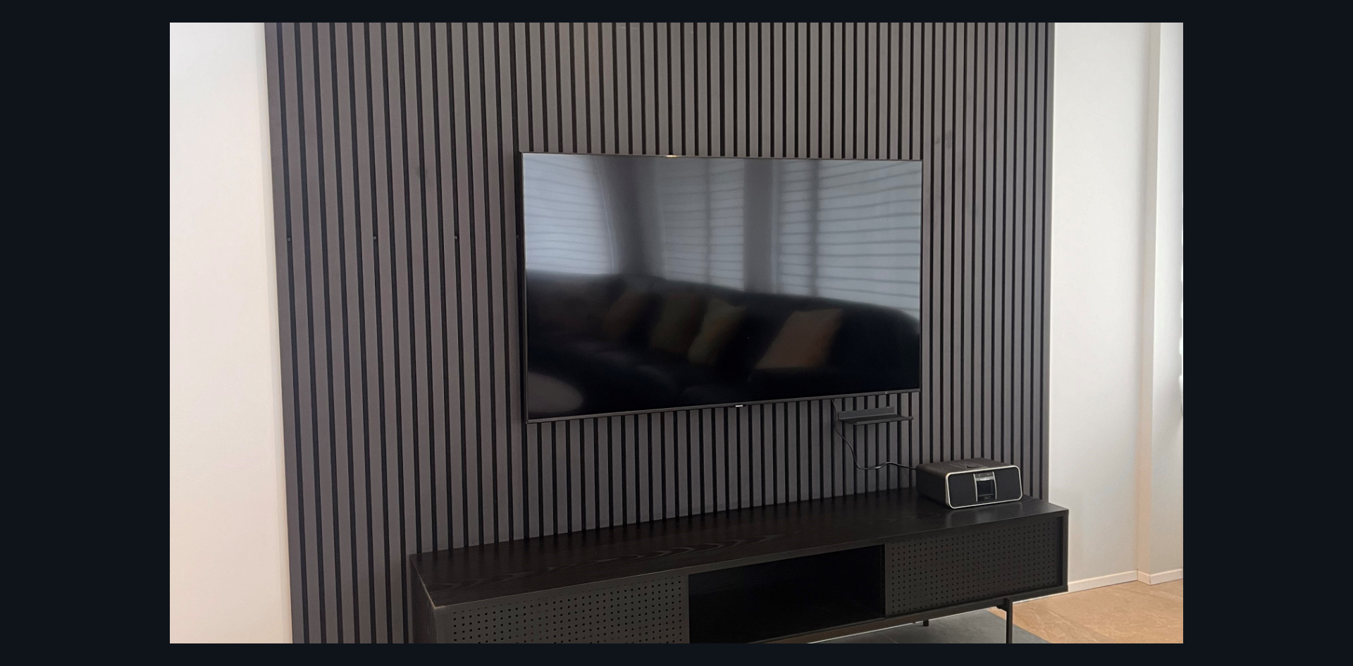
scroll to position [223, 0]
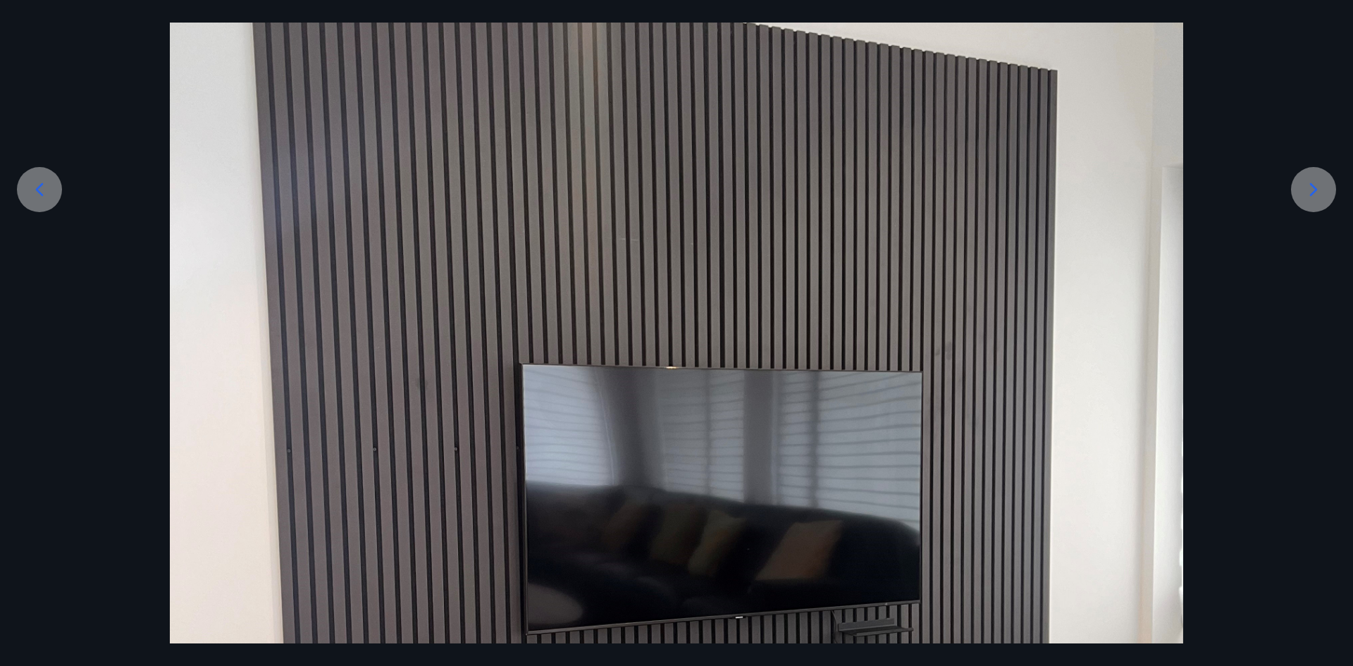
click at [1304, 190] on icon at bounding box center [1313, 189] width 23 height 23
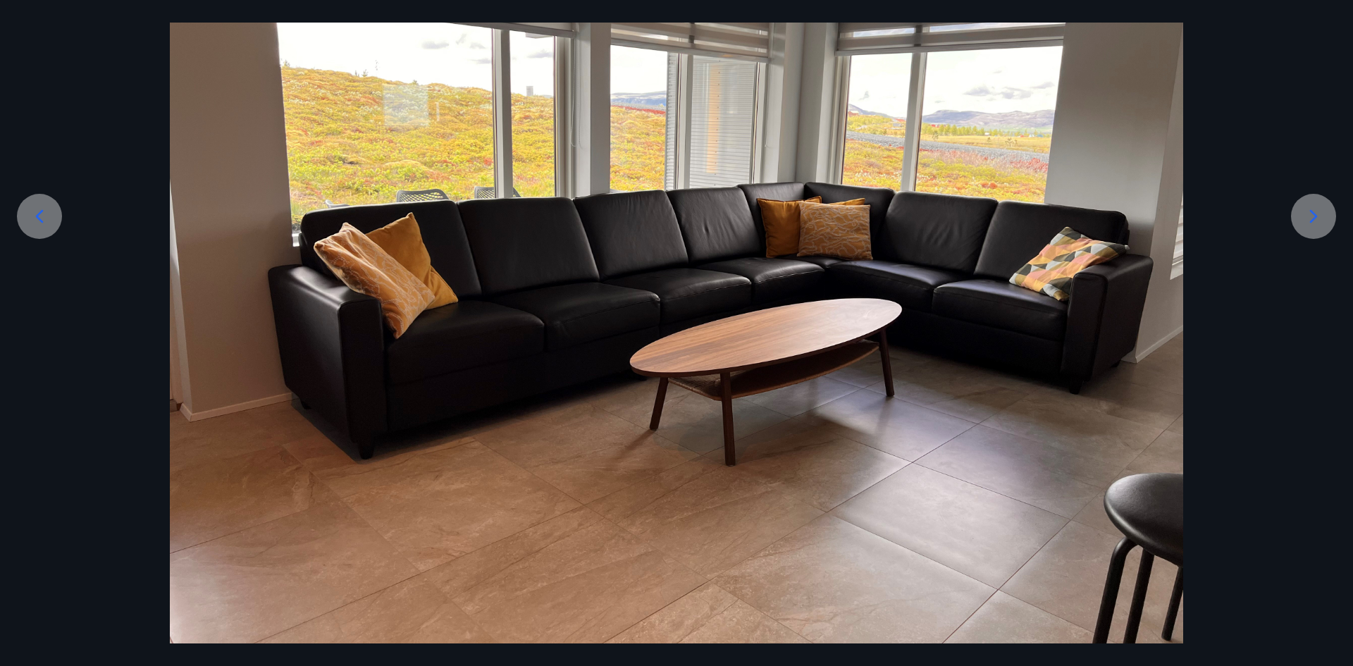
scroll to position [196, 0]
click at [1304, 190] on div at bounding box center [676, 263] width 1353 height 760
click at [1306, 214] on icon at bounding box center [1313, 216] width 23 height 23
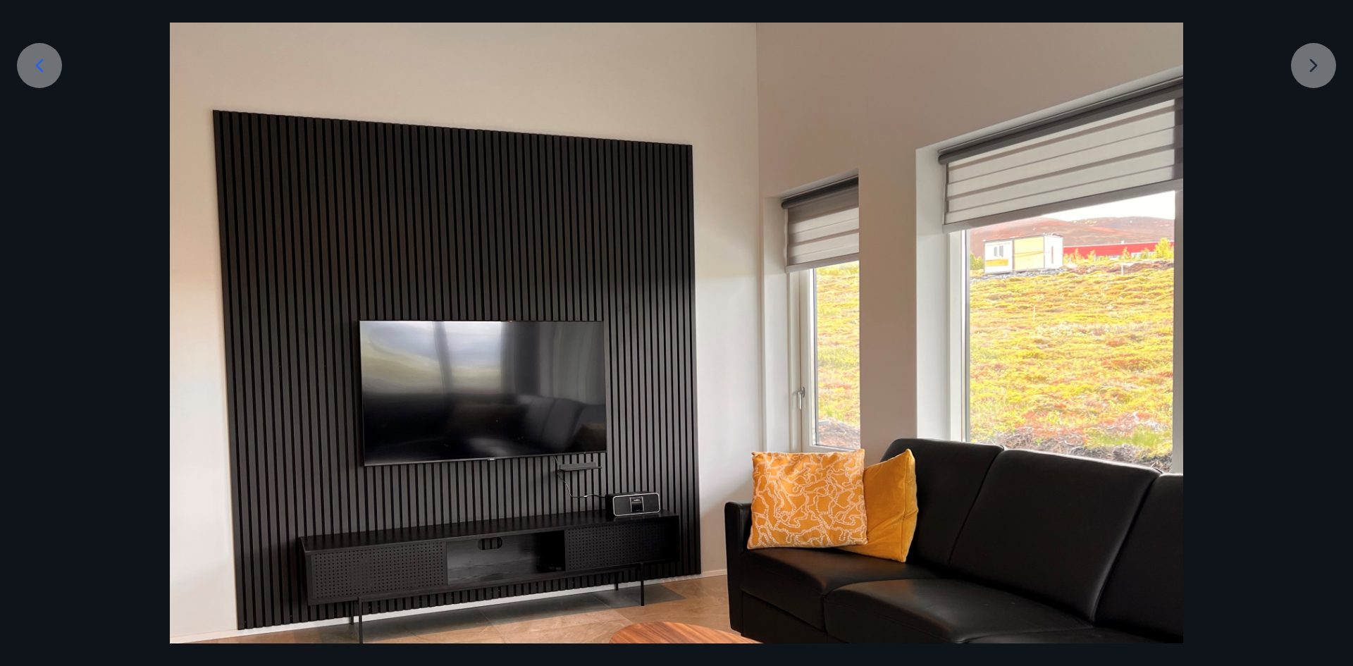
scroll to position [266, 0]
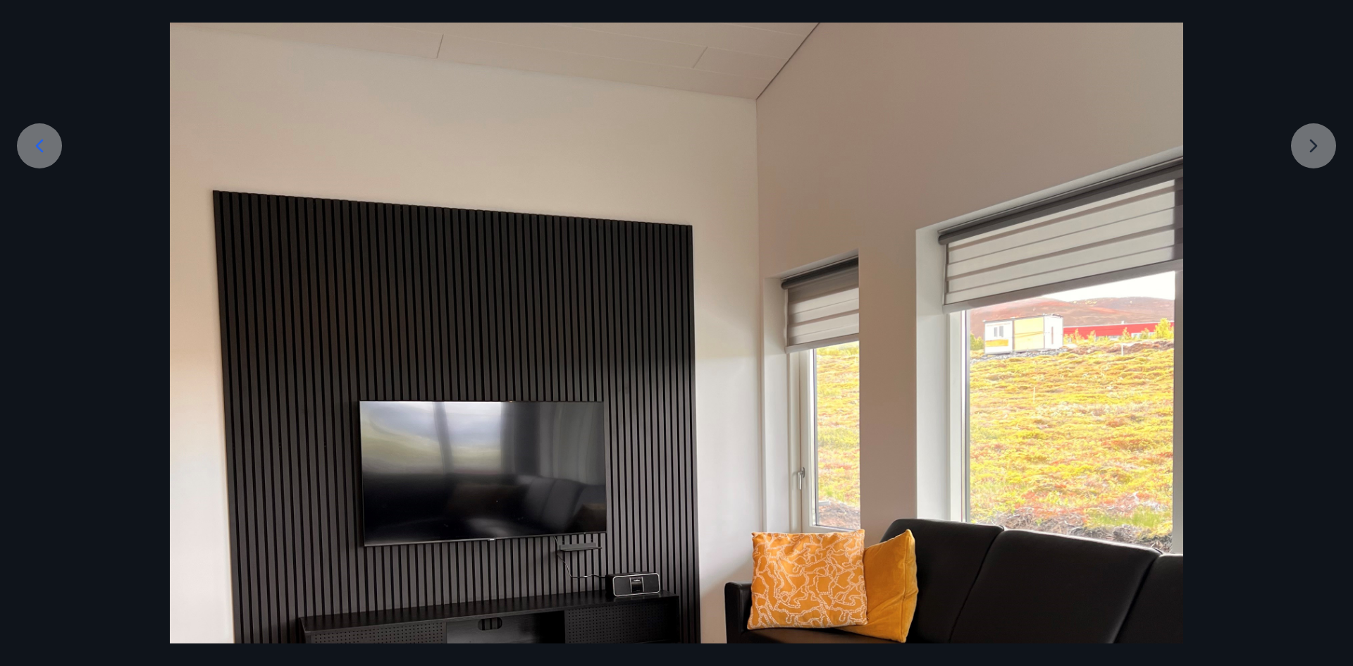
click at [1304, 151] on div at bounding box center [676, 488] width 1353 height 1351
click at [1309, 130] on div at bounding box center [676, 488] width 1353 height 1351
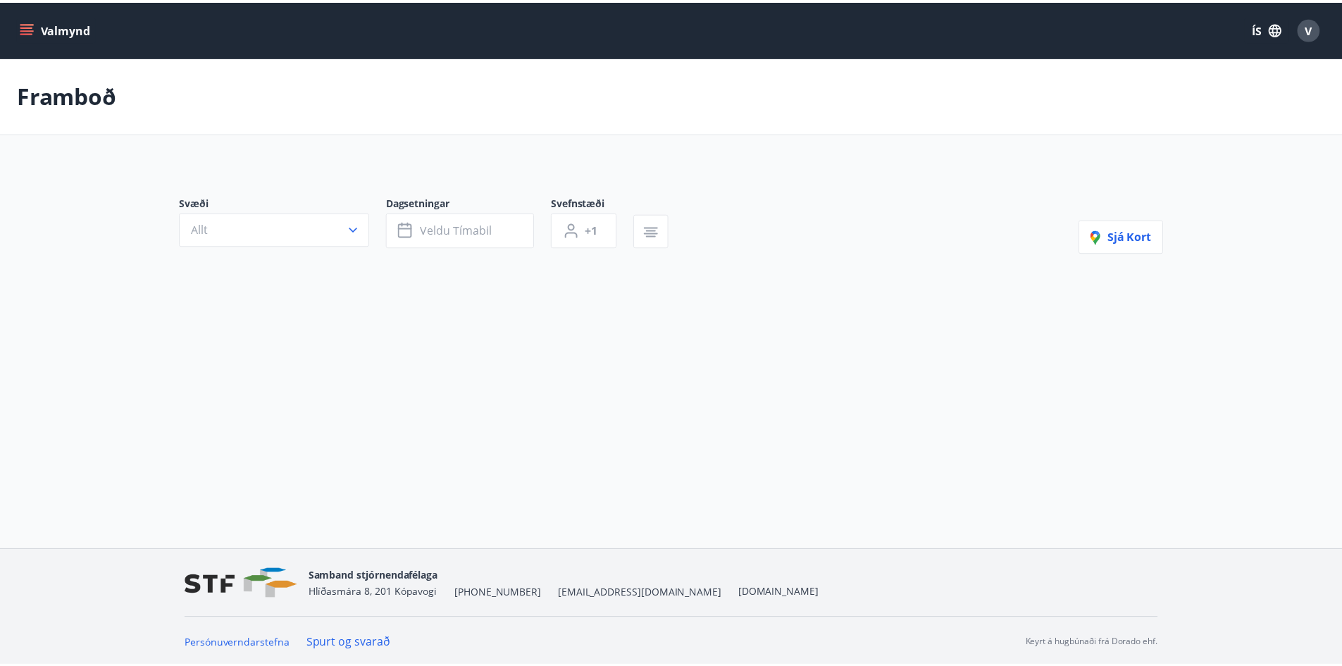
scroll to position [2, 0]
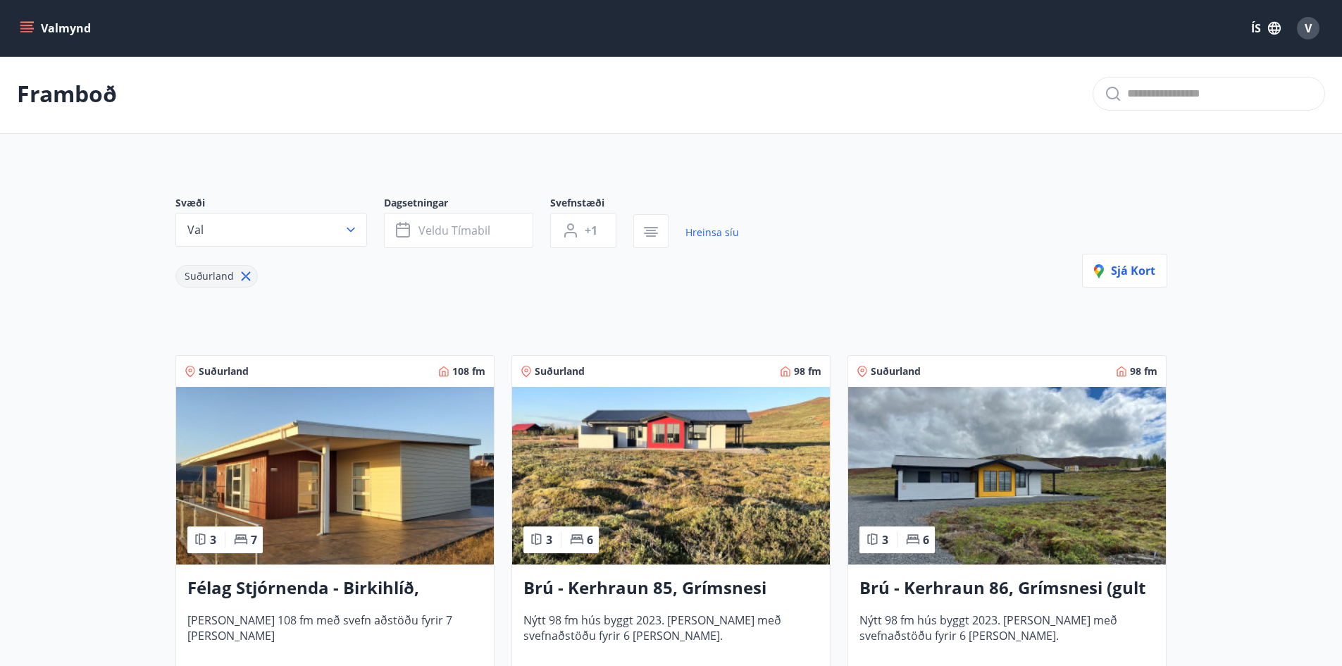
click at [681, 462] on img at bounding box center [671, 476] width 318 height 178
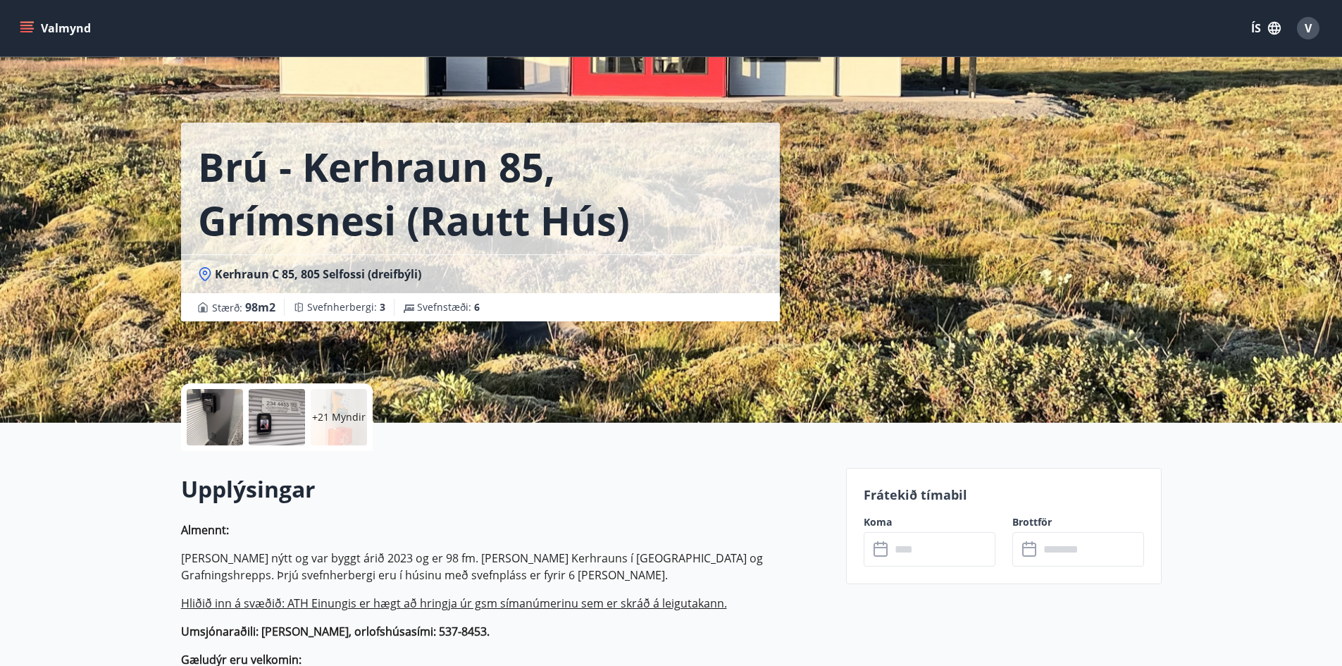
drag, startPoint x: 237, startPoint y: 330, endPoint x: 229, endPoint y: 338, distance: 11.0
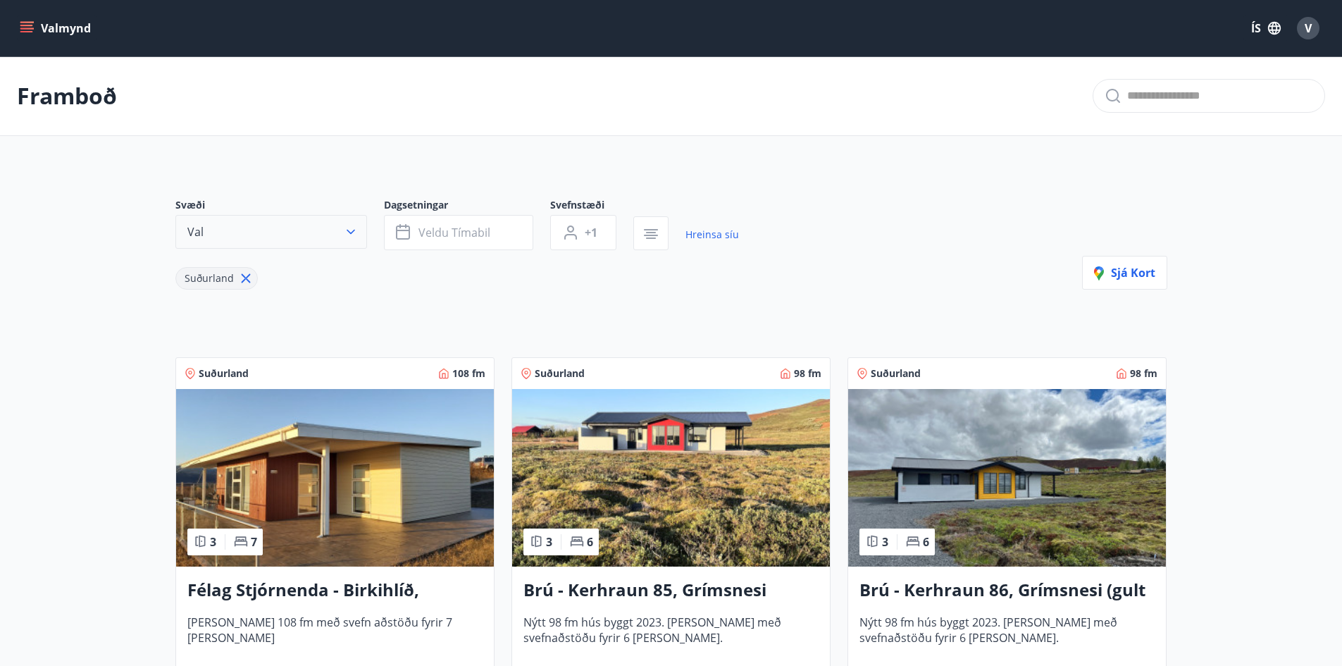
click at [342, 235] on button "Val" at bounding box center [271, 232] width 192 height 34
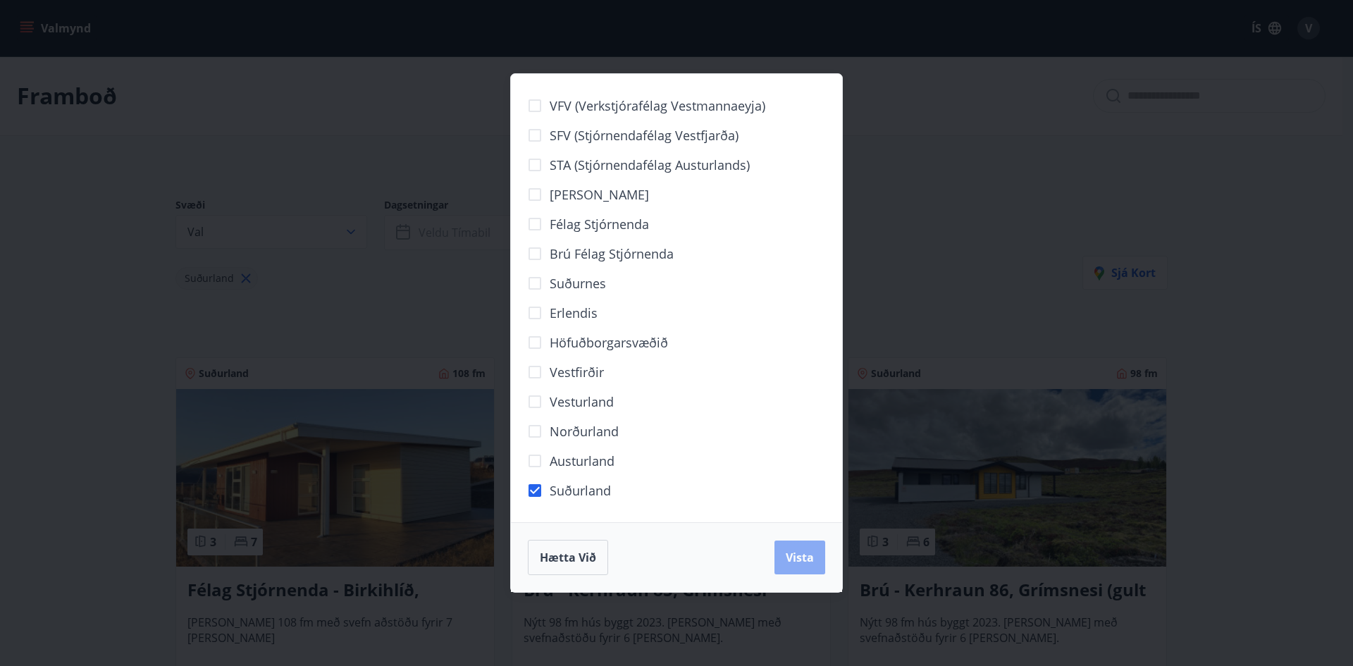
click at [788, 551] on span "Vista" at bounding box center [800, 558] width 28 height 16
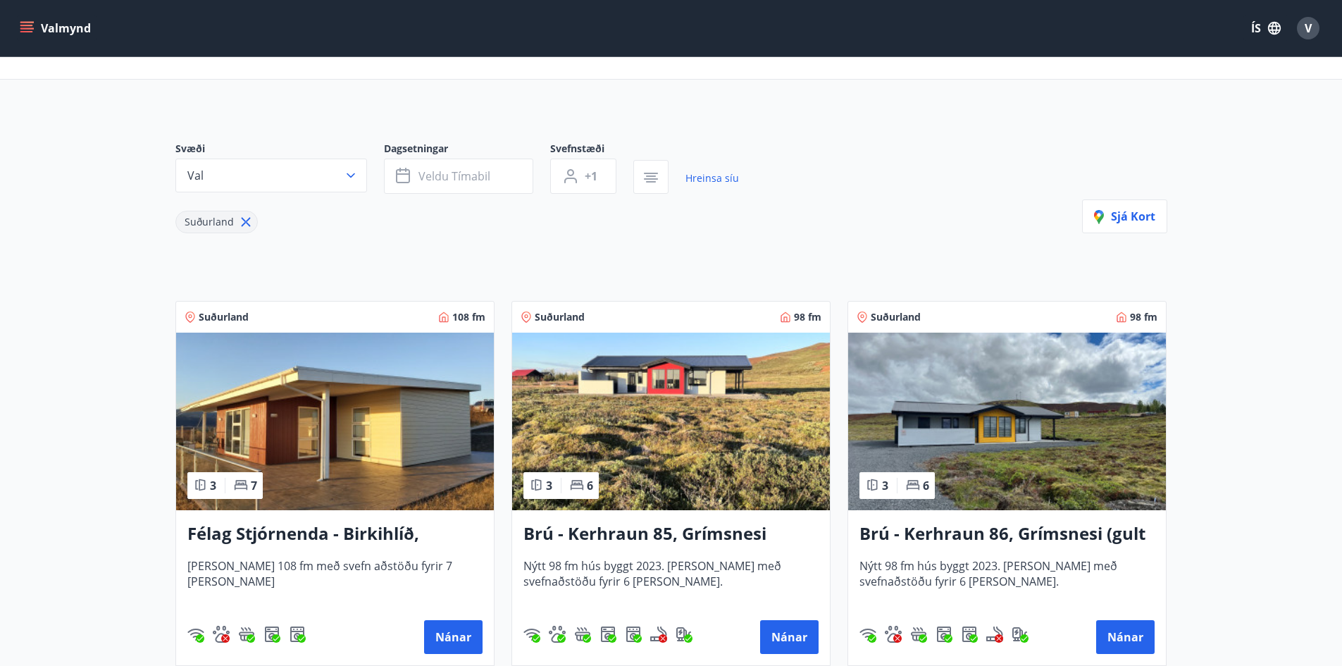
scroll to position [141, 0]
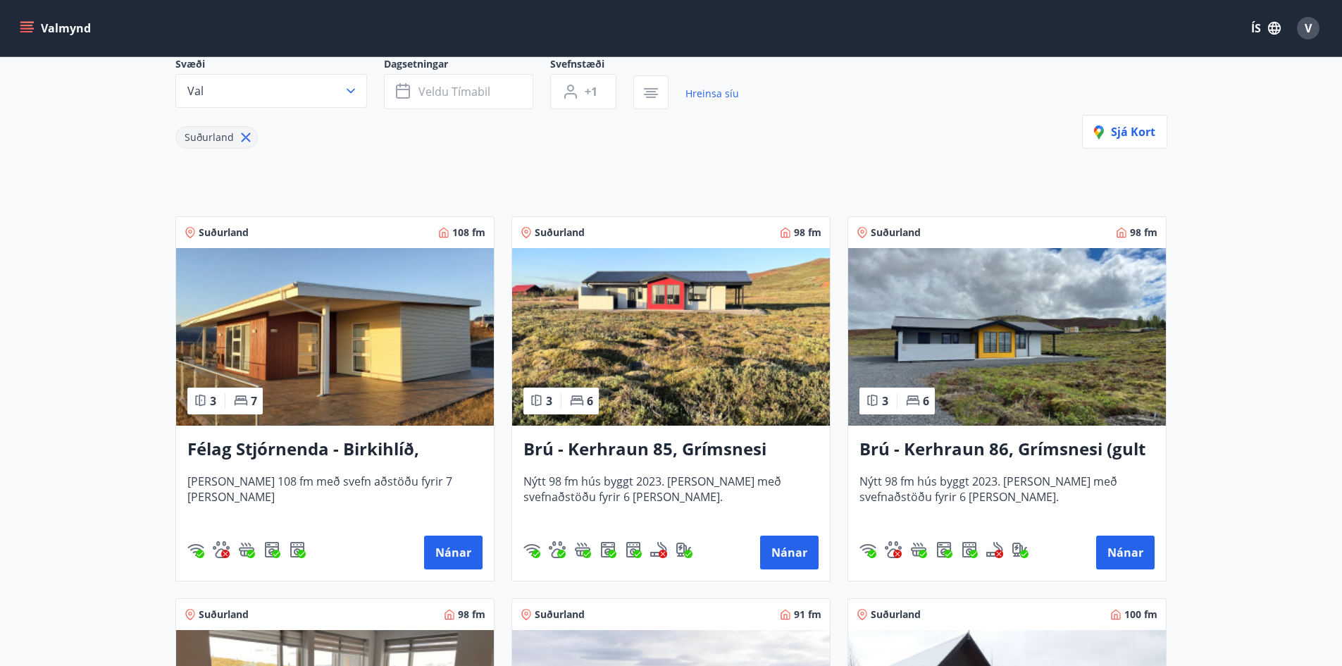
click at [347, 321] on img at bounding box center [335, 337] width 318 height 178
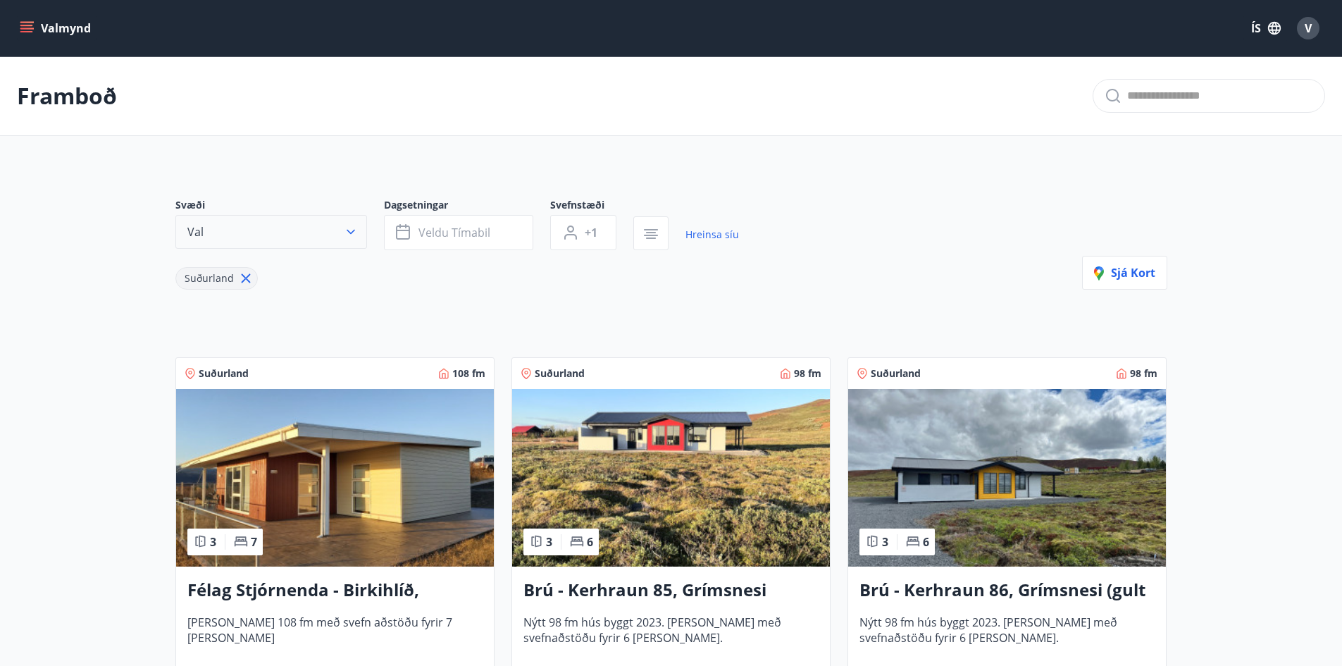
click at [350, 233] on icon "button" at bounding box center [351, 232] width 8 height 5
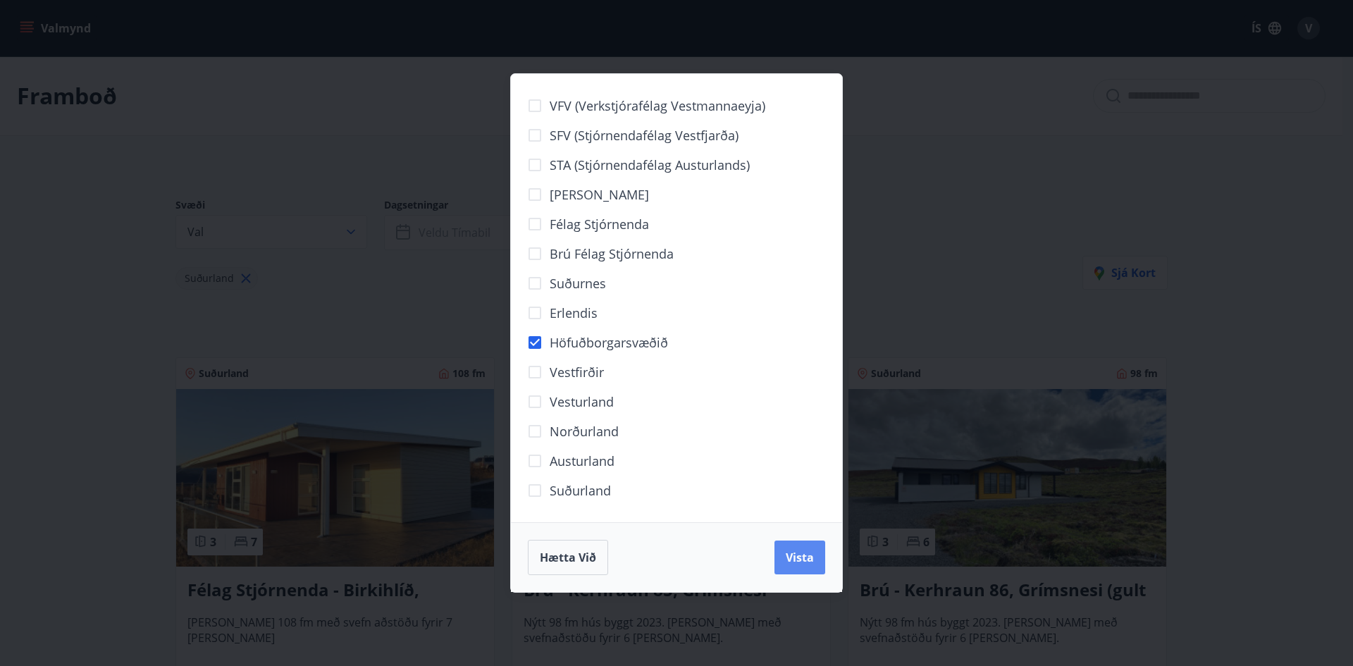
click at [791, 548] on button "Vista" at bounding box center [799, 557] width 51 height 34
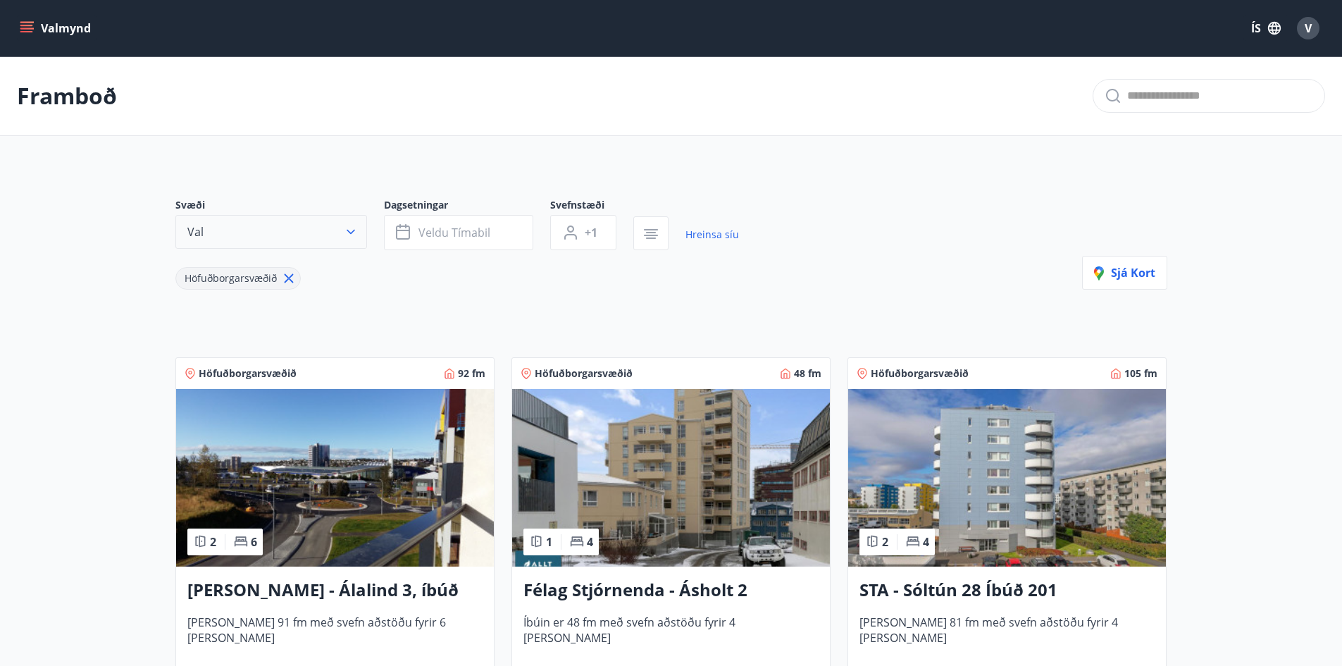
click at [340, 224] on button "Val" at bounding box center [271, 232] width 192 height 34
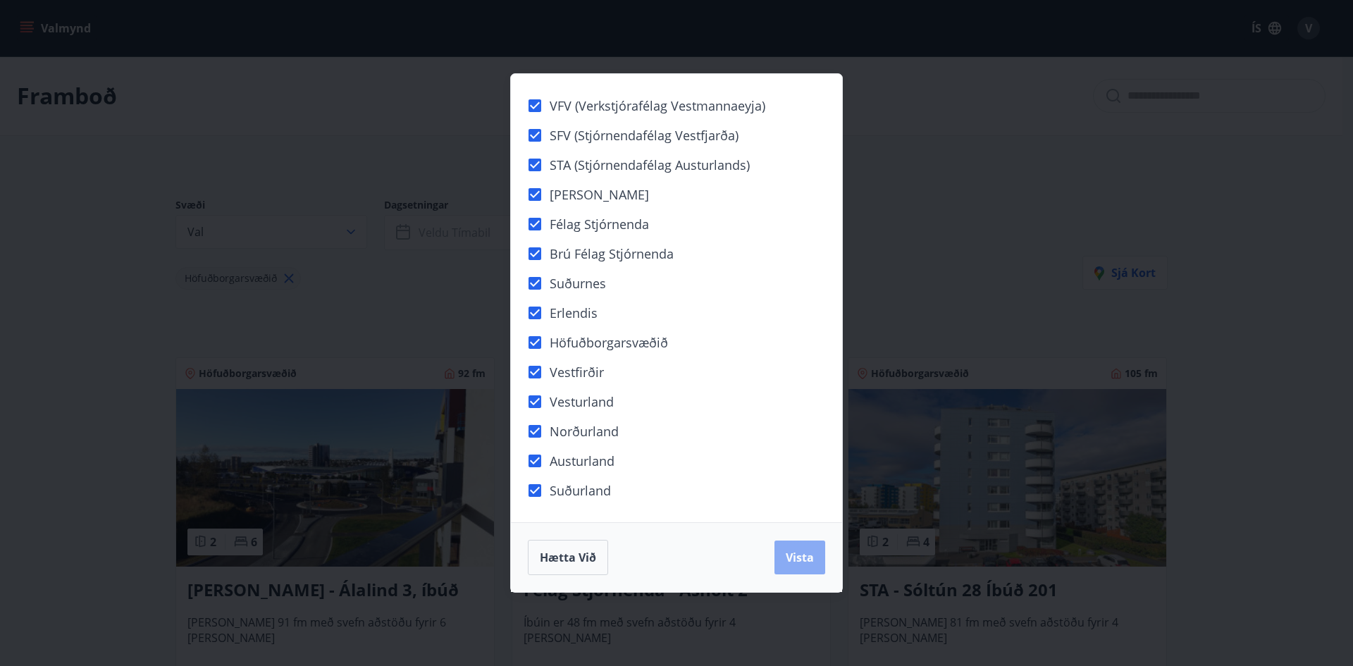
click at [800, 548] on button "Vista" at bounding box center [799, 557] width 51 height 34
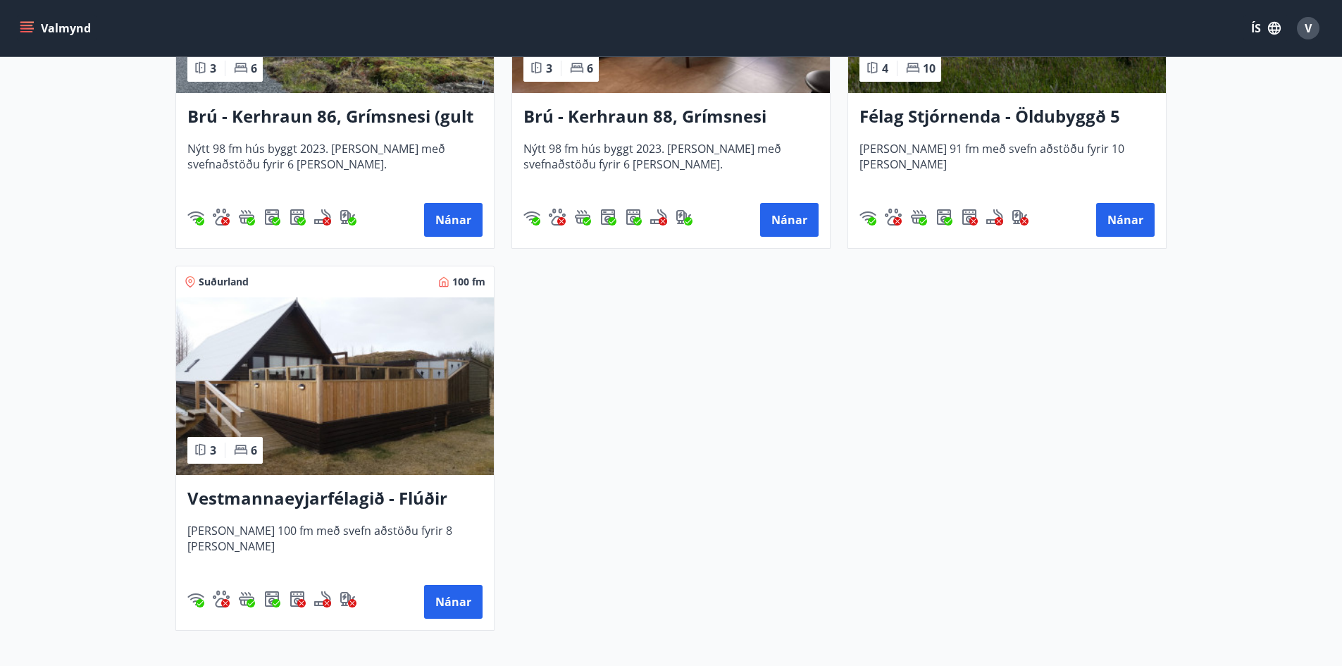
scroll to position [3606, 0]
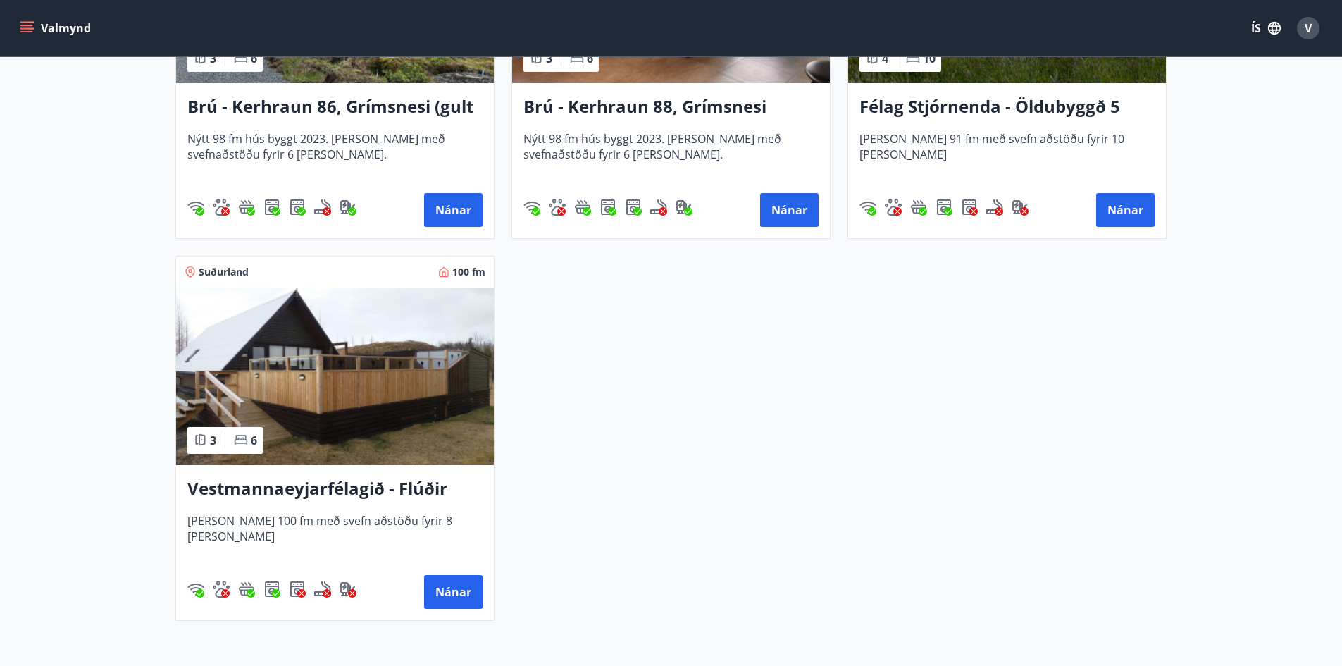
click at [350, 397] on img at bounding box center [335, 376] width 318 height 178
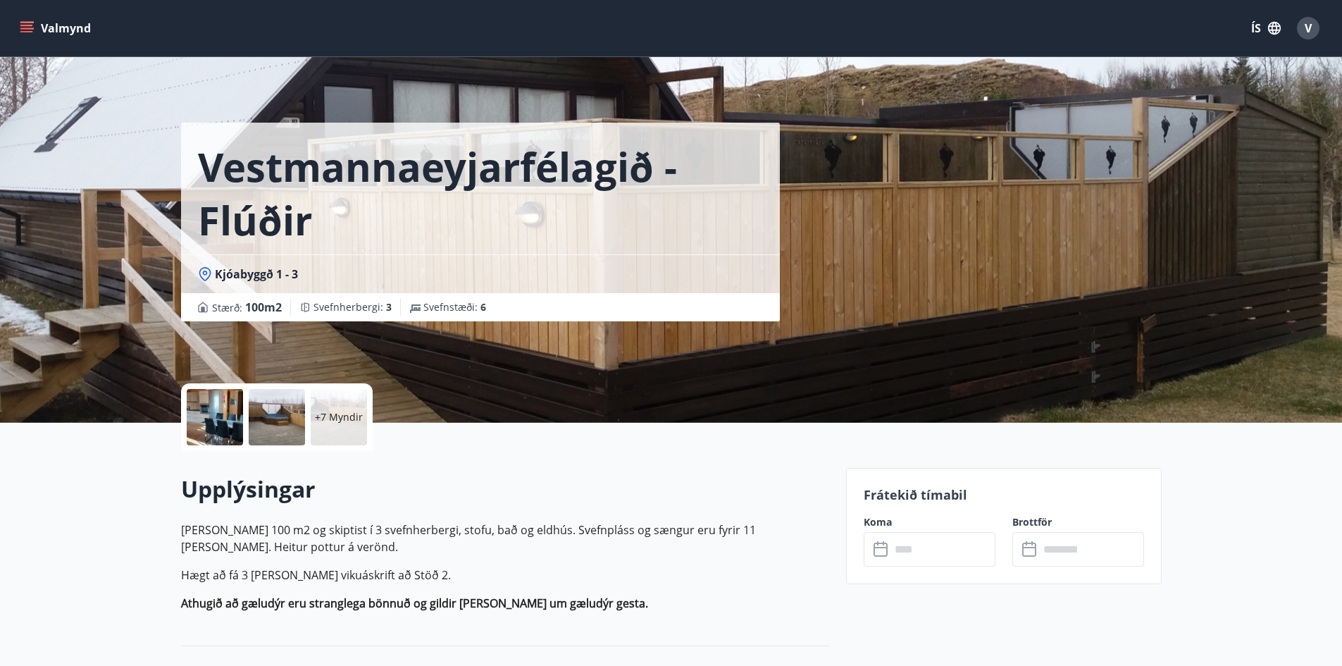
click at [233, 409] on div at bounding box center [215, 417] width 56 height 56
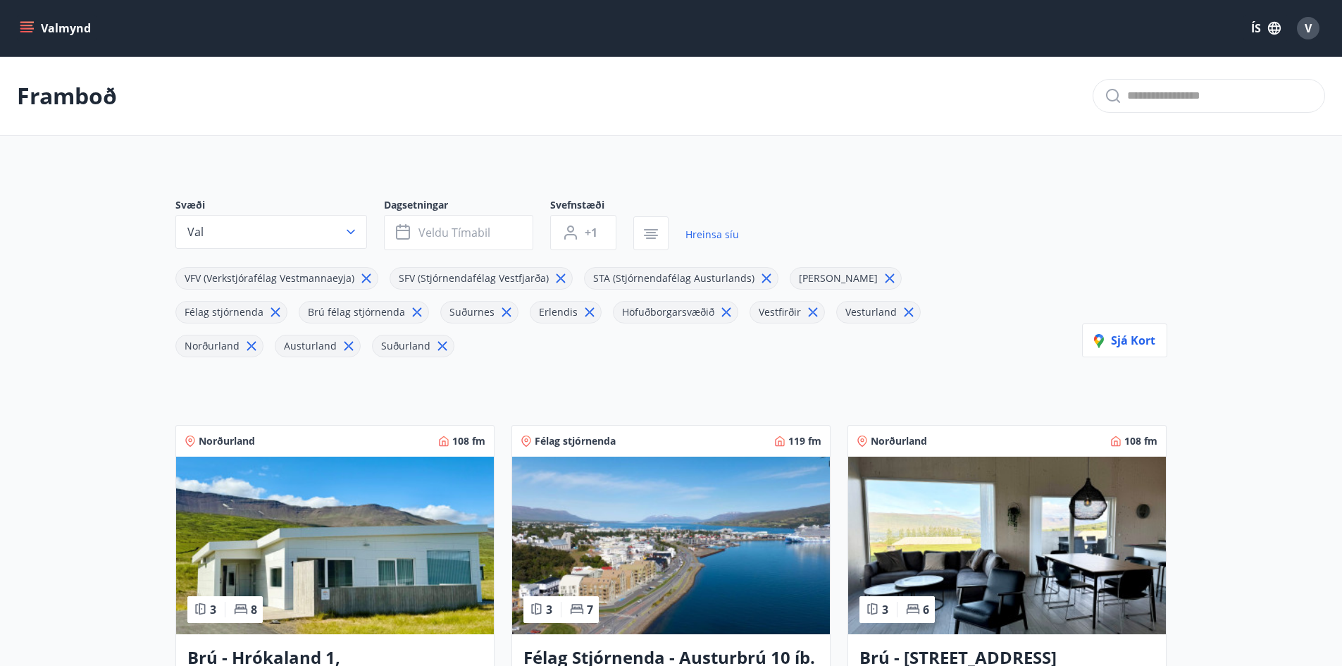
click at [351, 230] on icon "button" at bounding box center [351, 232] width 14 height 14
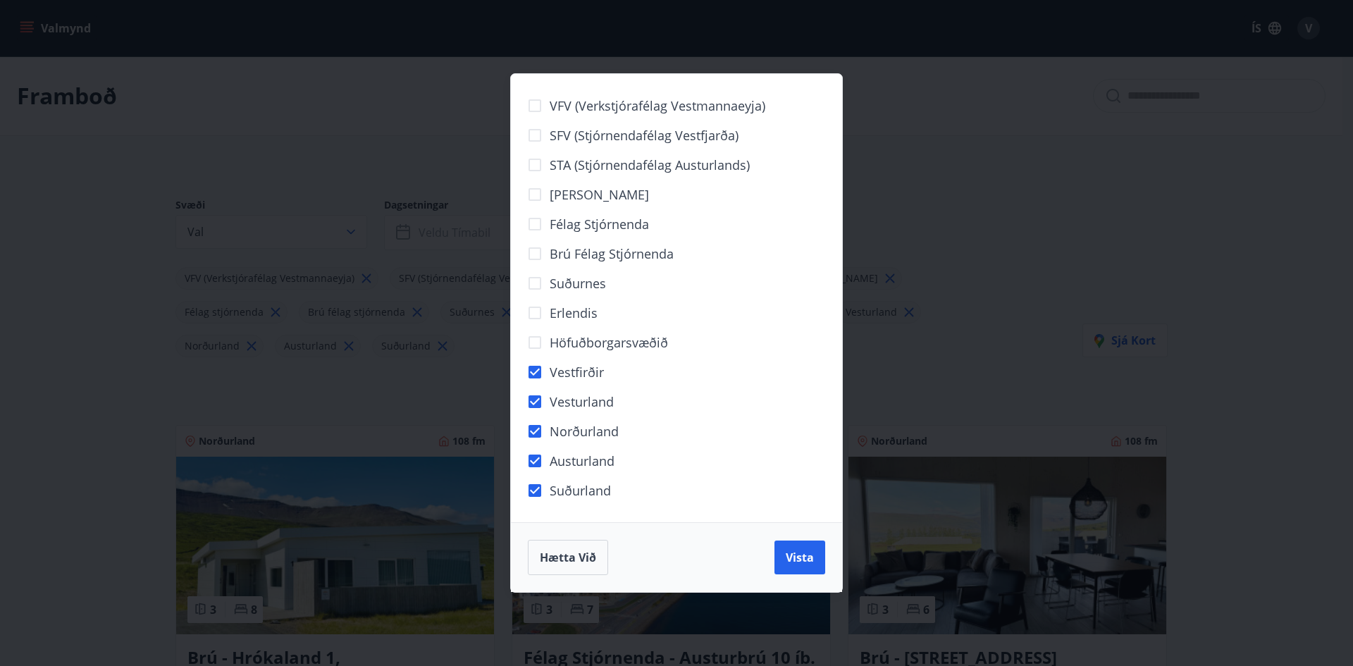
click at [548, 388] on div "VFV (Verkstjórafélag Vestmannaeyja) SFV (Stjórnendafélag Vestfjarða) STA (Stjór…" at bounding box center [676, 298] width 297 height 414
click at [793, 558] on span "Vista" at bounding box center [800, 558] width 28 height 16
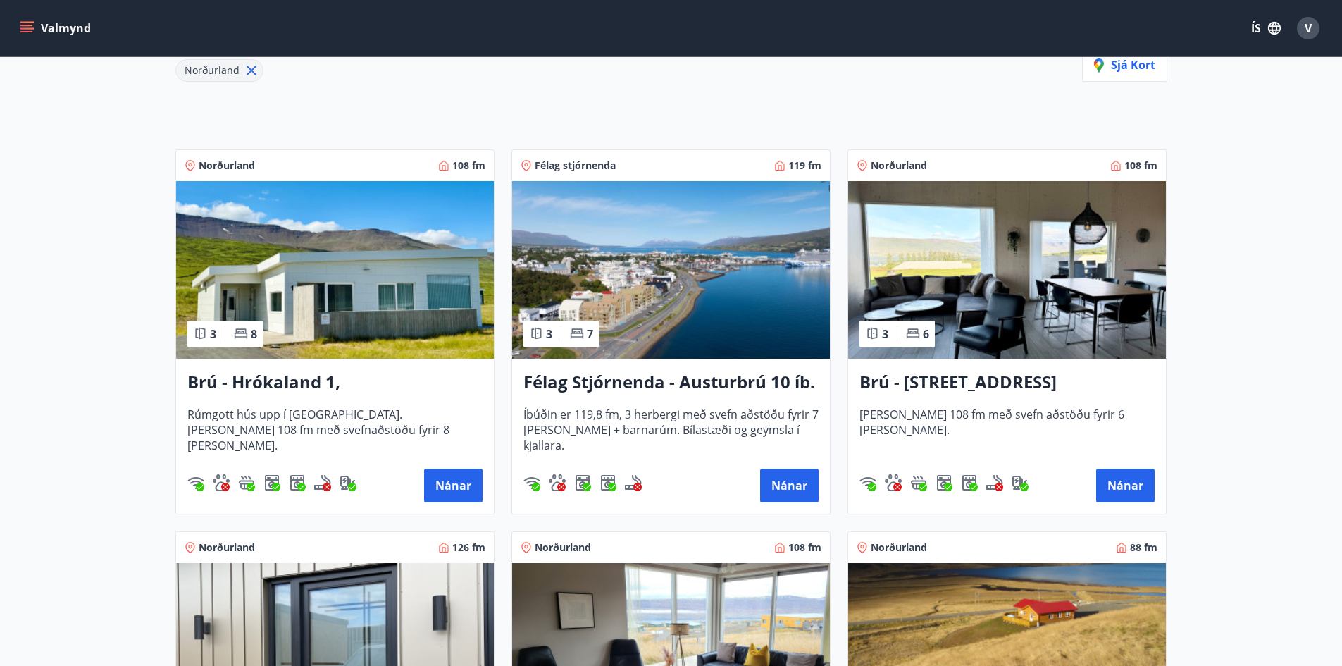
scroll to position [282, 0]
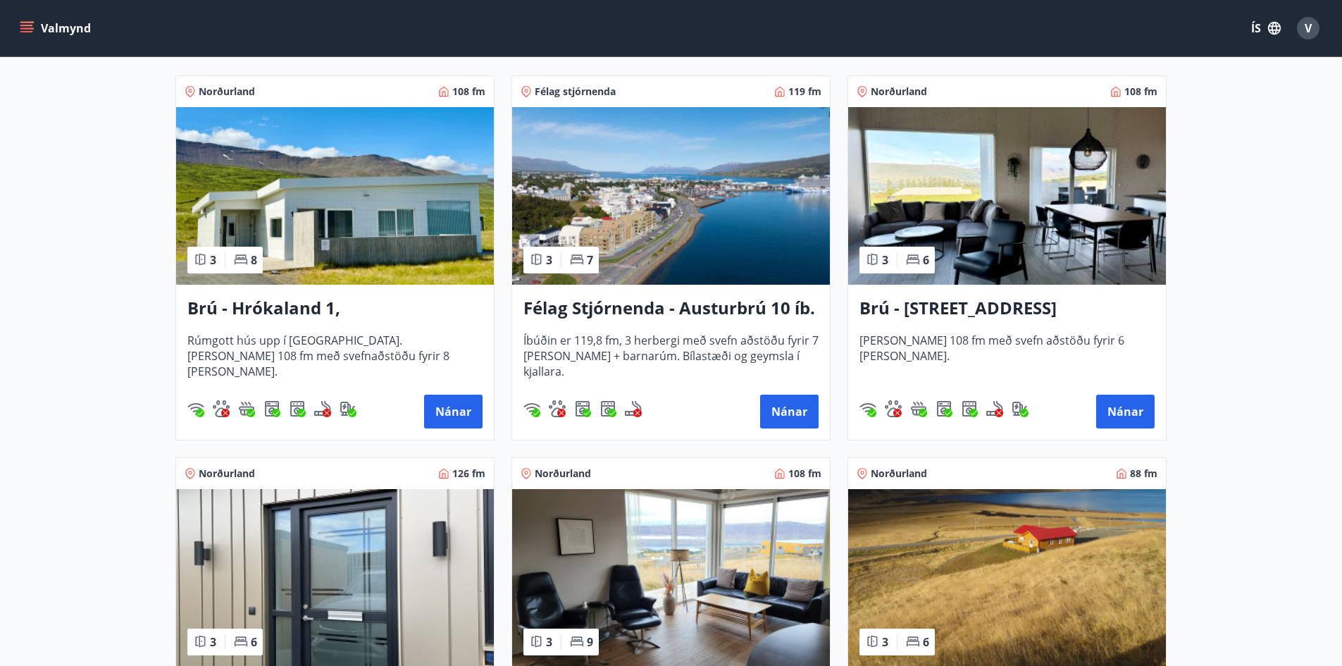
click at [350, 225] on img at bounding box center [335, 196] width 318 height 178
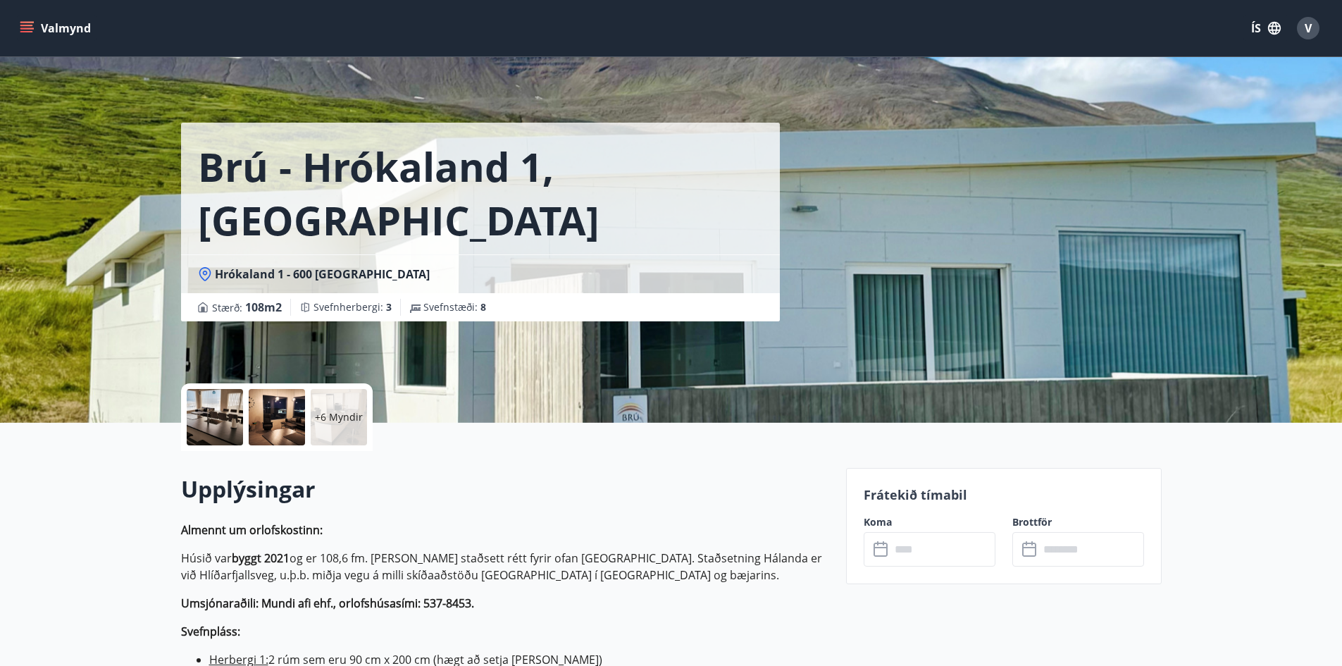
click at [225, 400] on div at bounding box center [215, 417] width 56 height 56
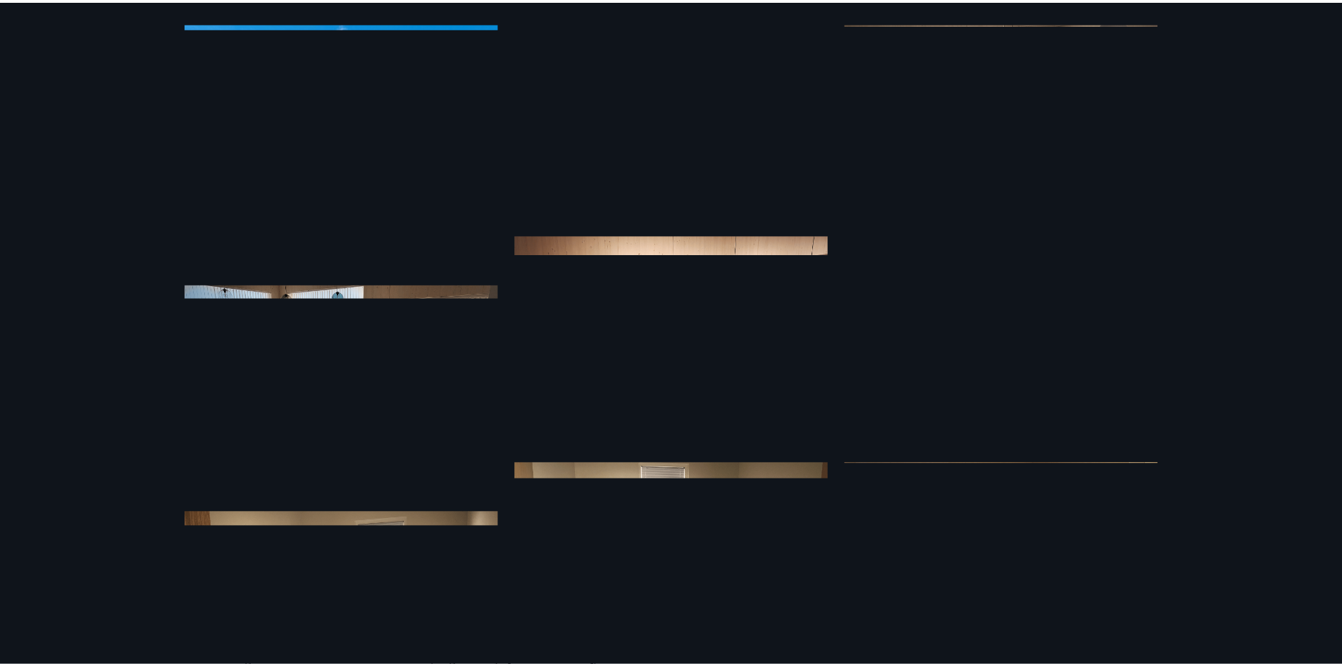
scroll to position [141, 0]
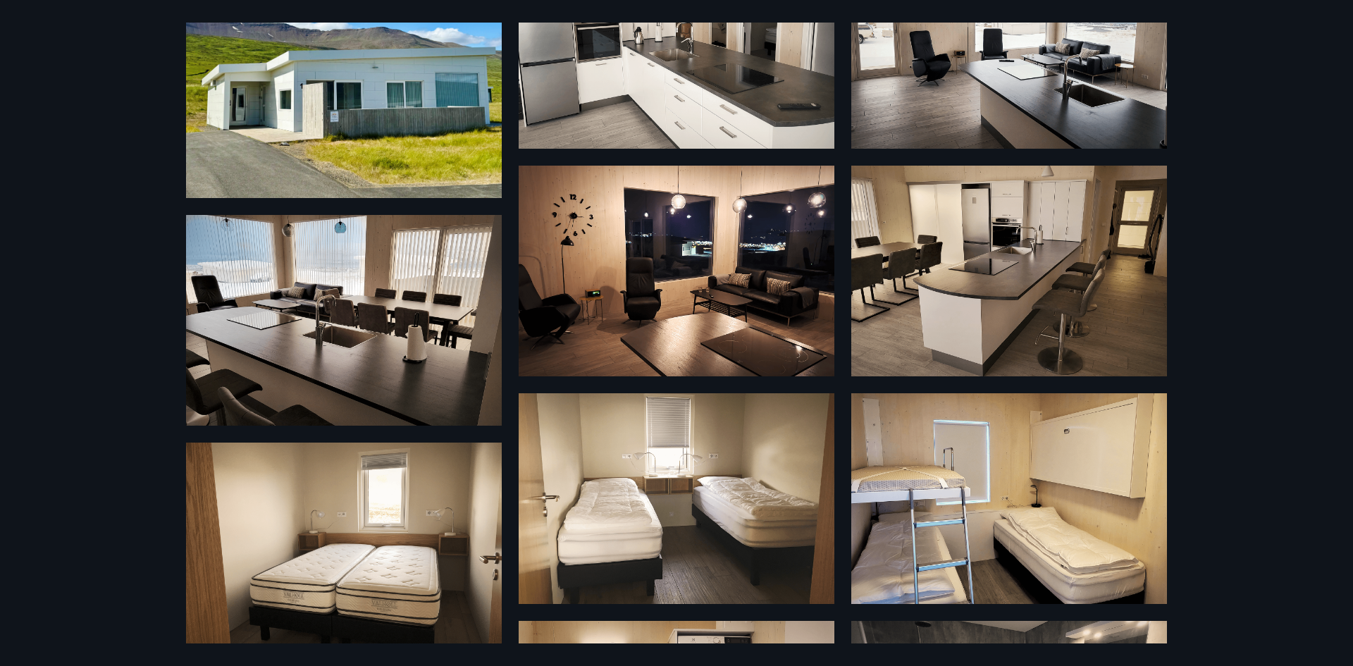
click at [668, 263] on img at bounding box center [677, 271] width 316 height 211
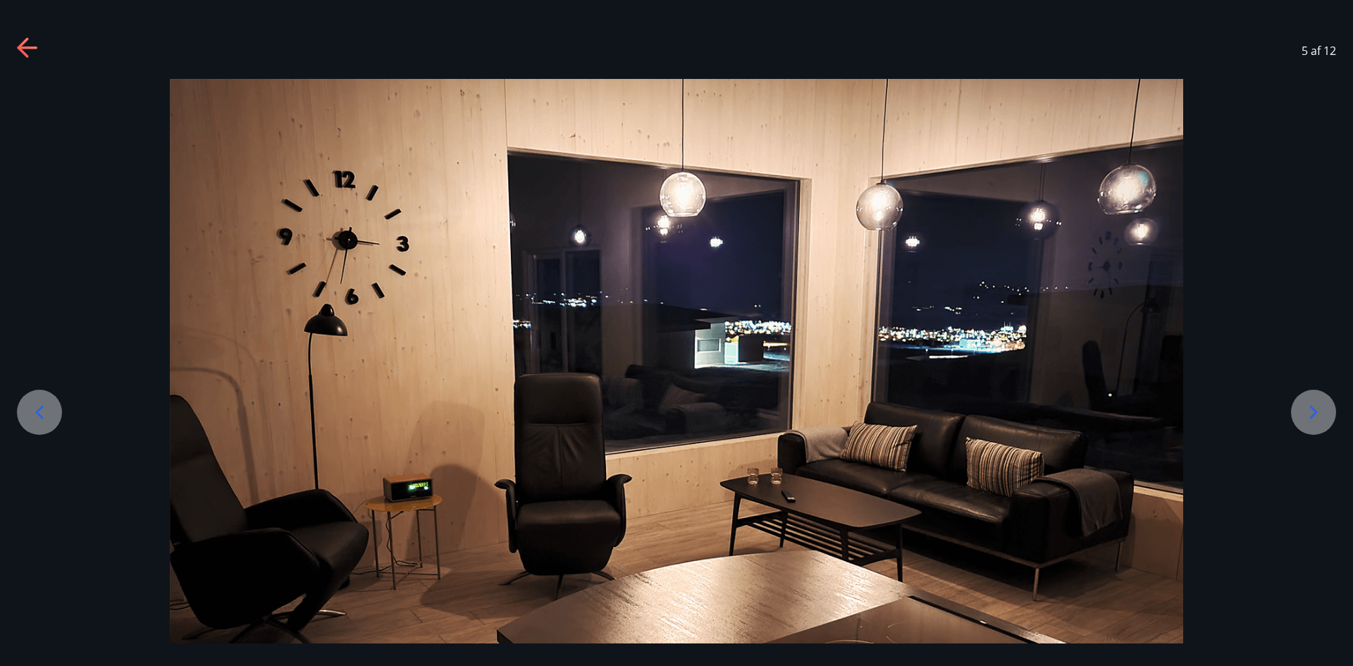
drag, startPoint x: 627, startPoint y: 361, endPoint x: 625, endPoint y: 352, distance: 8.7
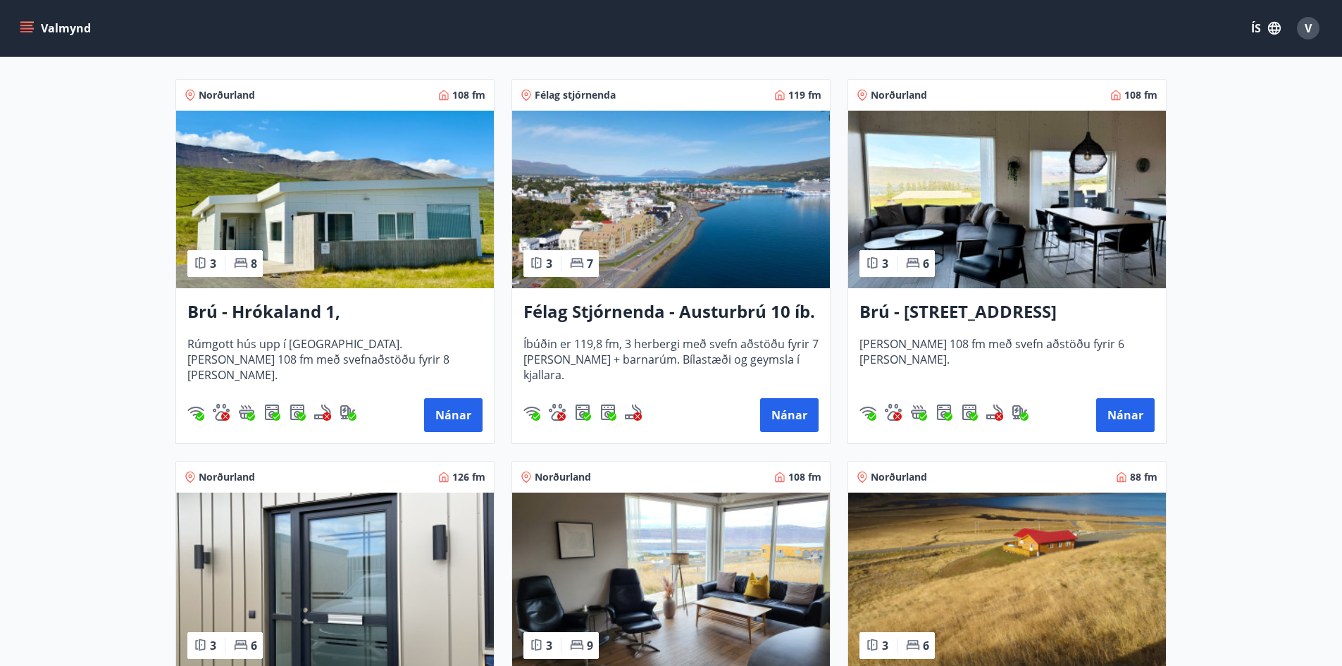
scroll to position [282, 0]
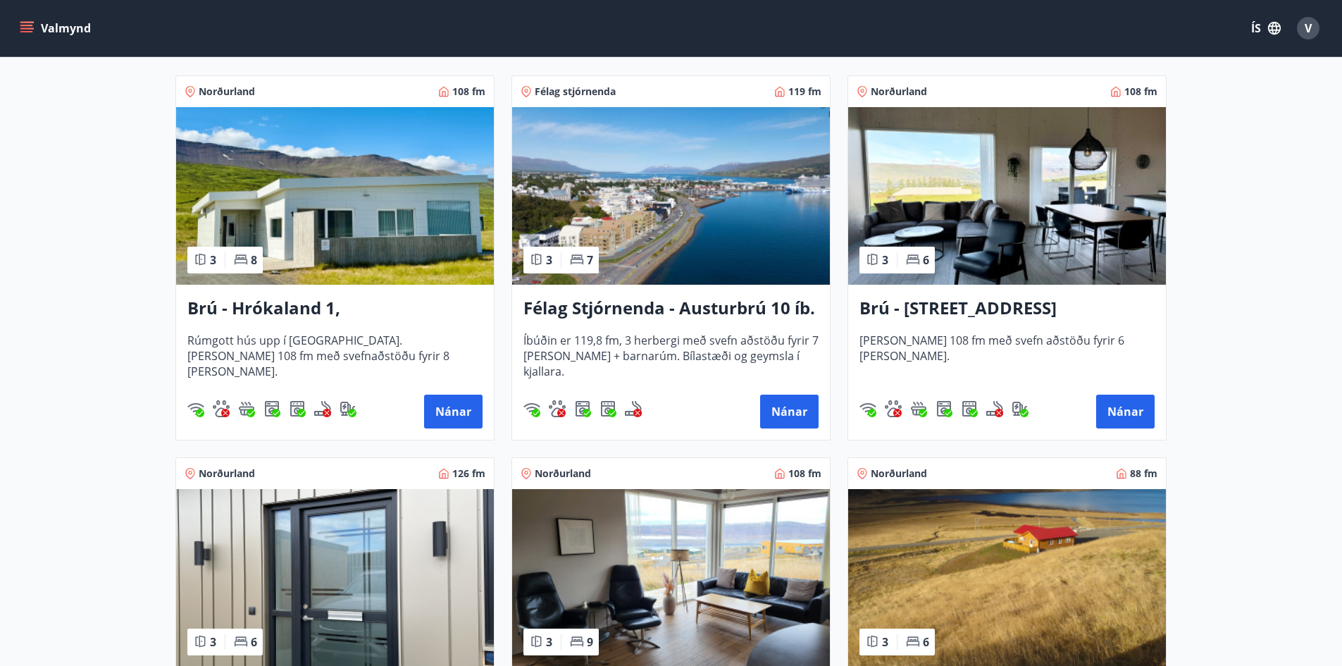
click at [648, 212] on img at bounding box center [671, 196] width 318 height 178
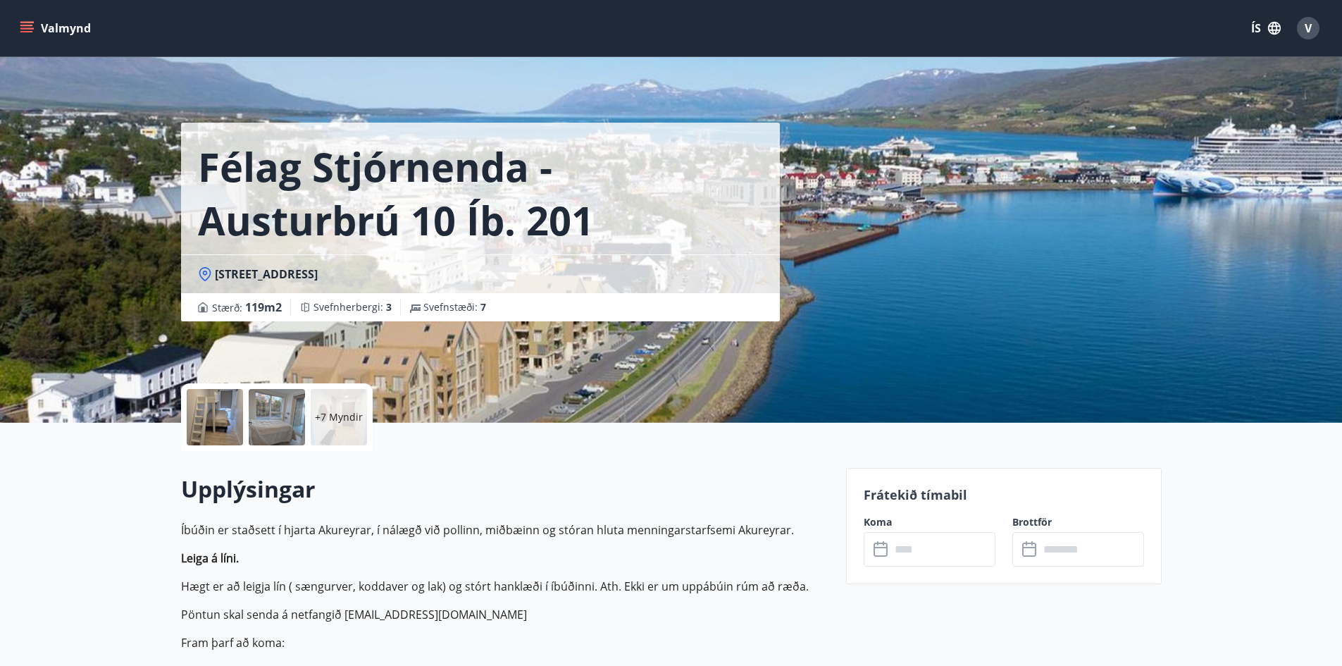
click at [223, 412] on div at bounding box center [215, 417] width 56 height 56
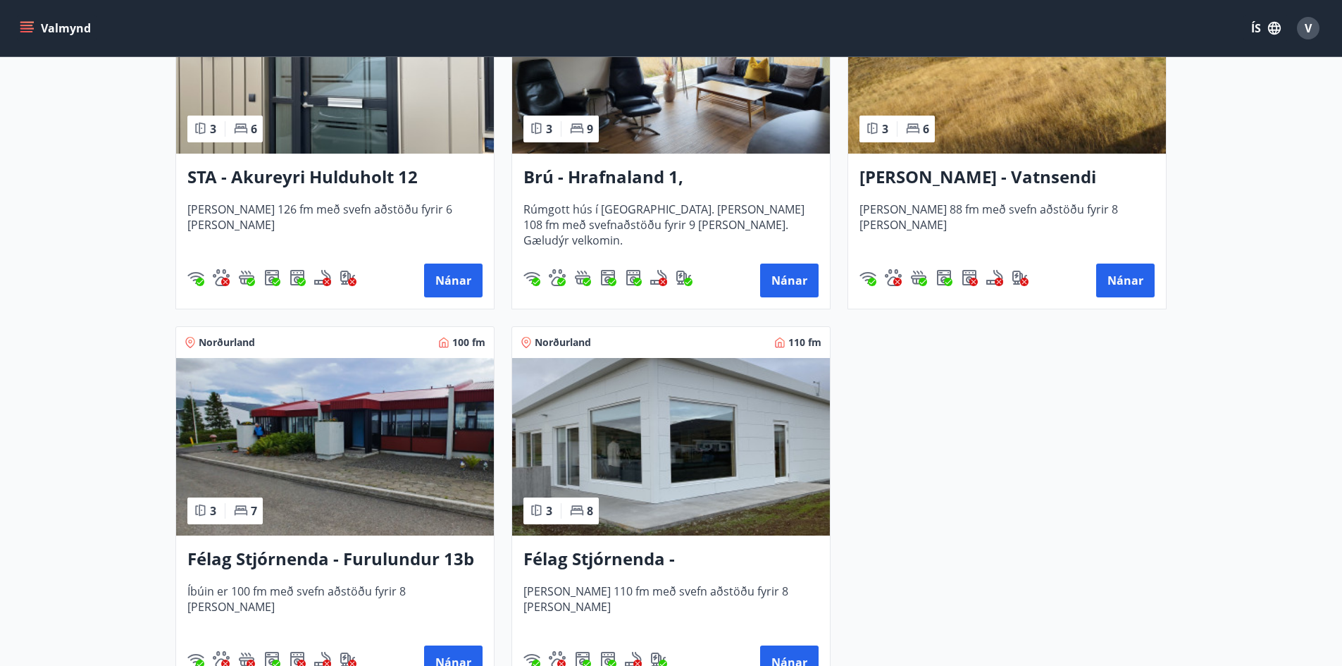
click at [271, 485] on img at bounding box center [335, 447] width 318 height 178
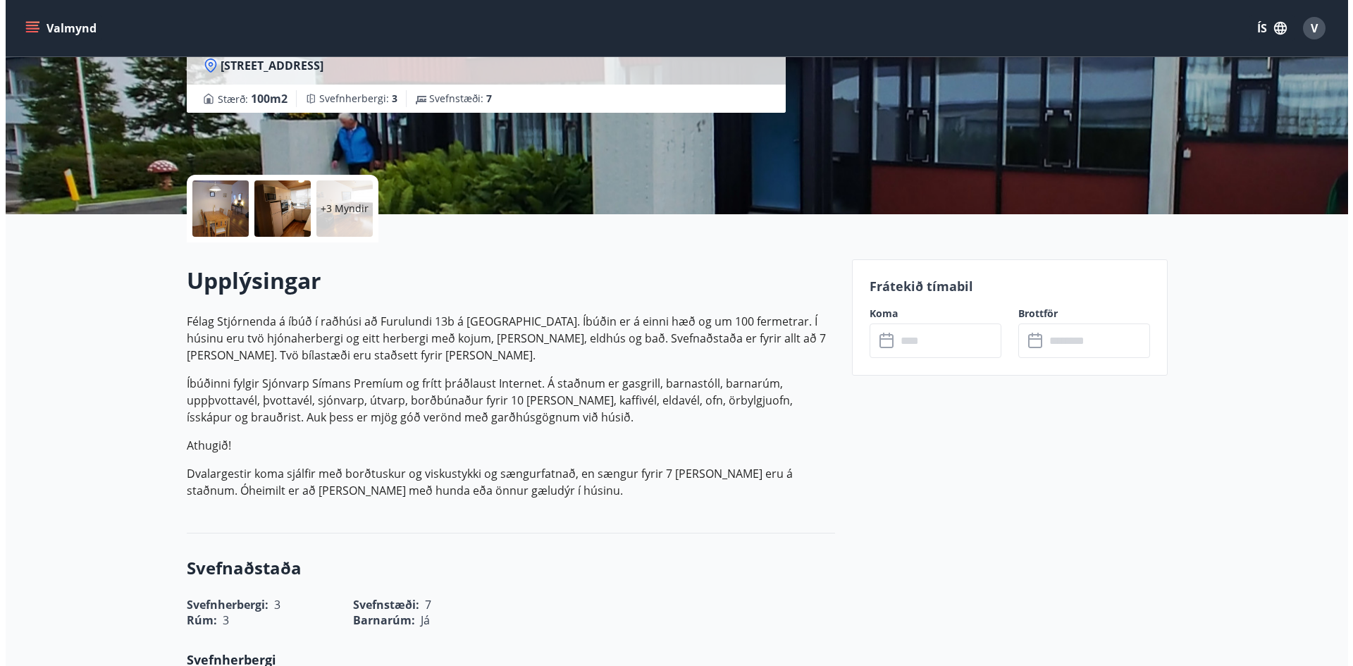
scroll to position [211, 0]
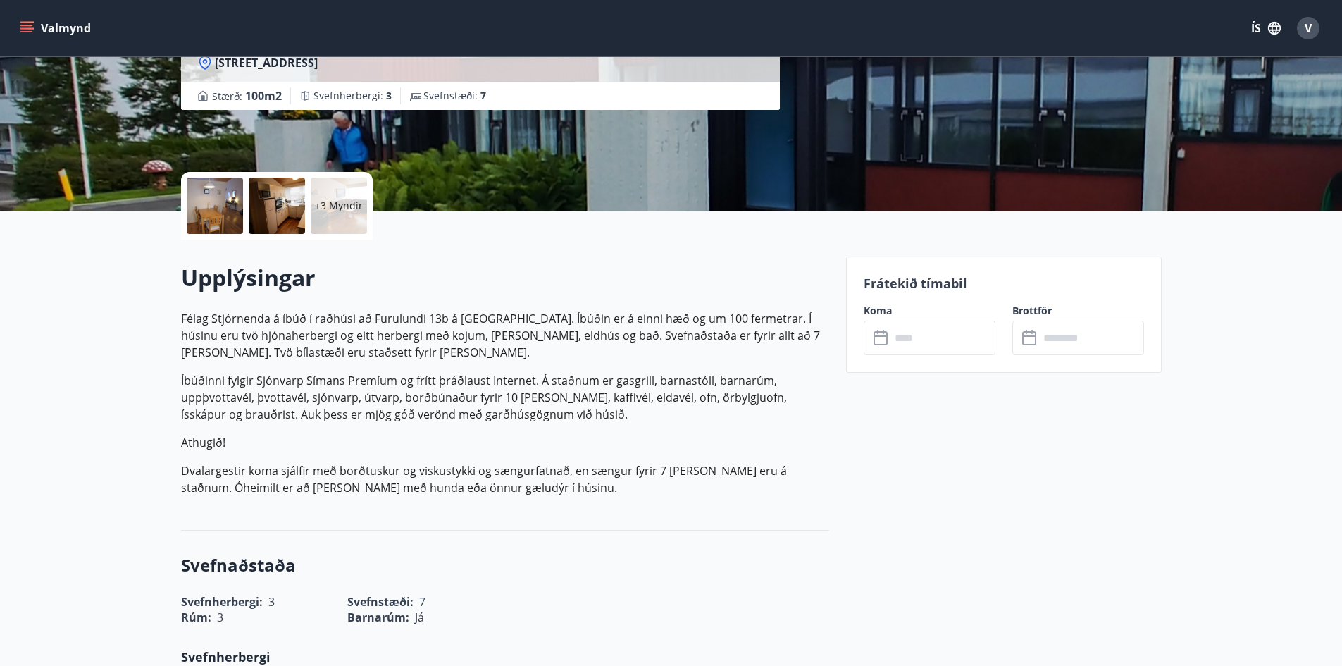
click at [217, 211] on div at bounding box center [215, 206] width 56 height 56
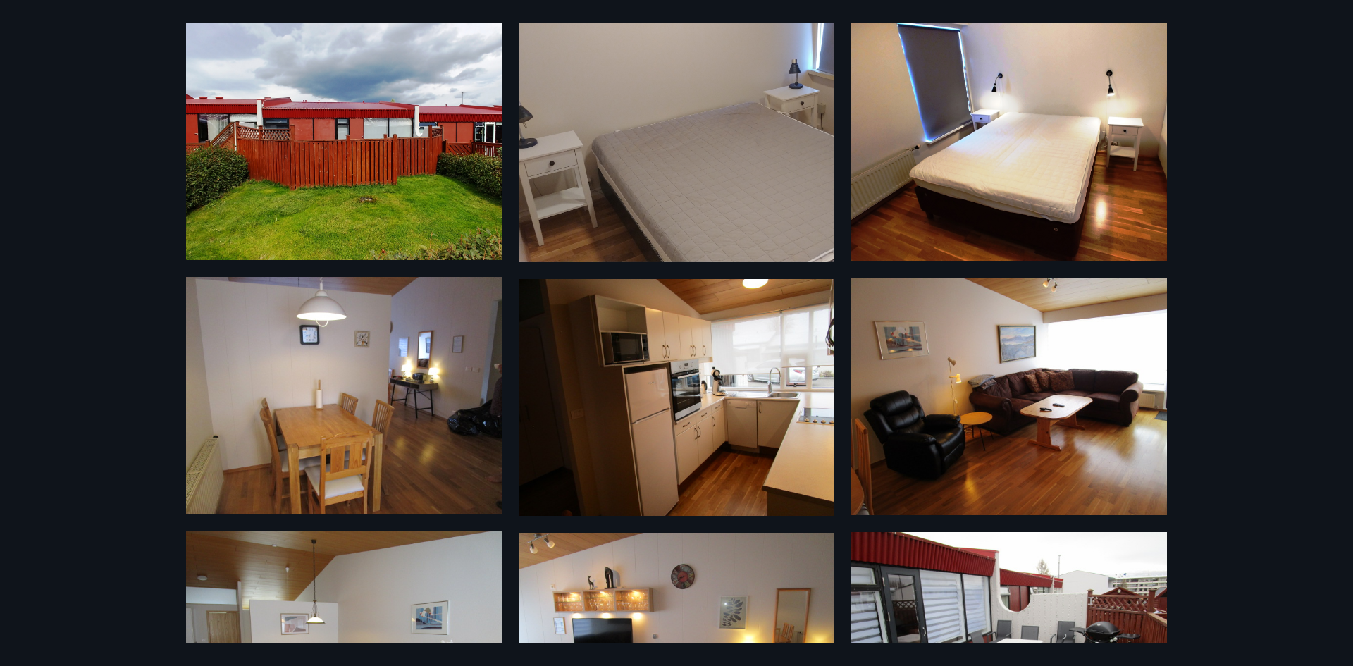
scroll to position [201, 0]
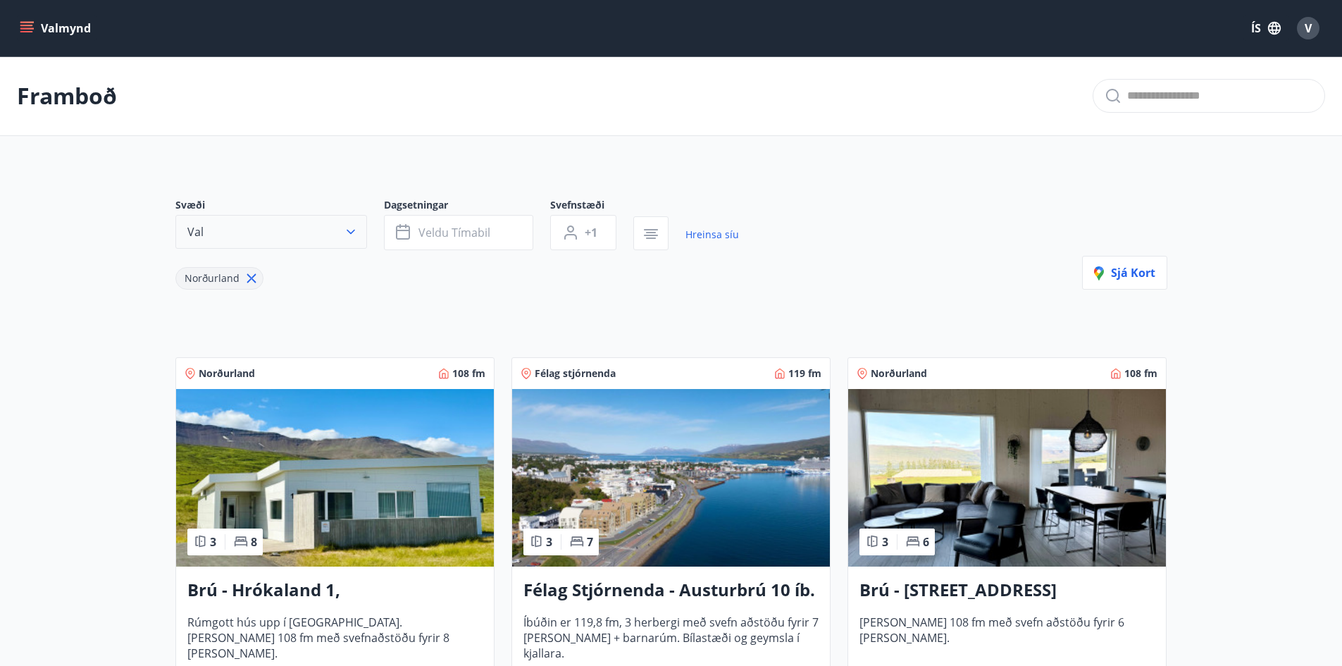
click at [363, 237] on button "Val" at bounding box center [271, 232] width 192 height 34
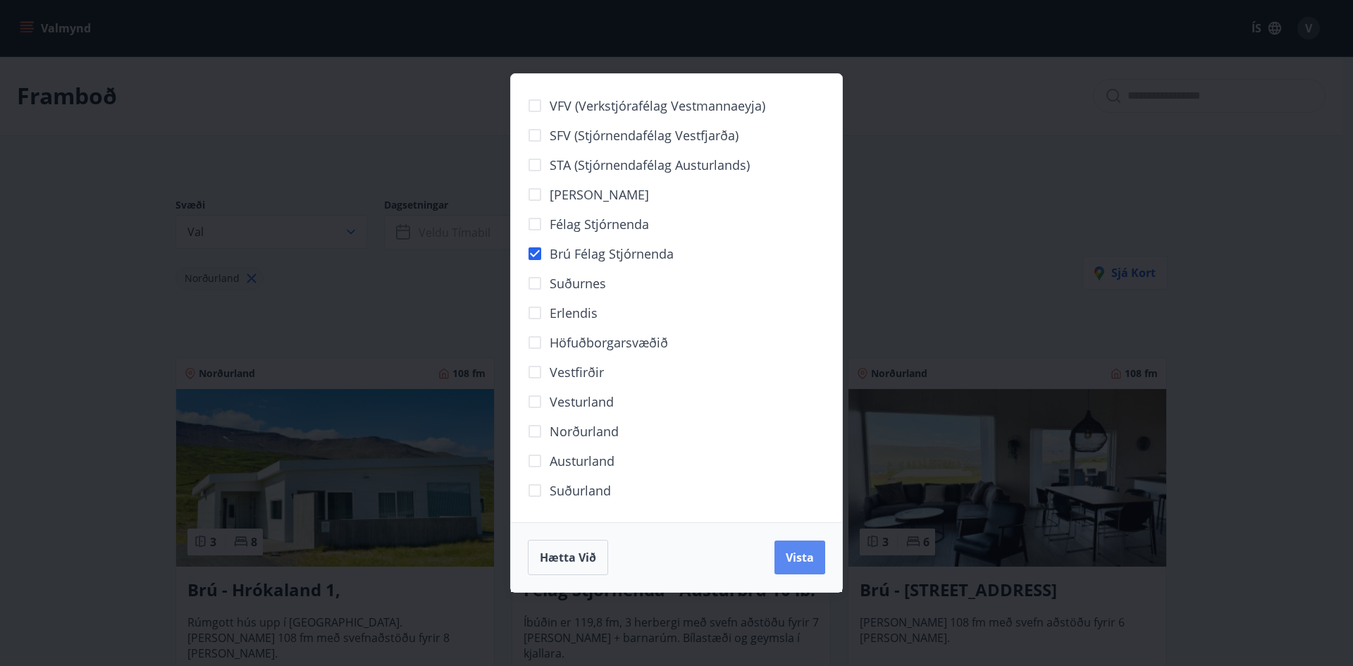
click at [805, 564] on span "Vista" at bounding box center [800, 558] width 28 height 16
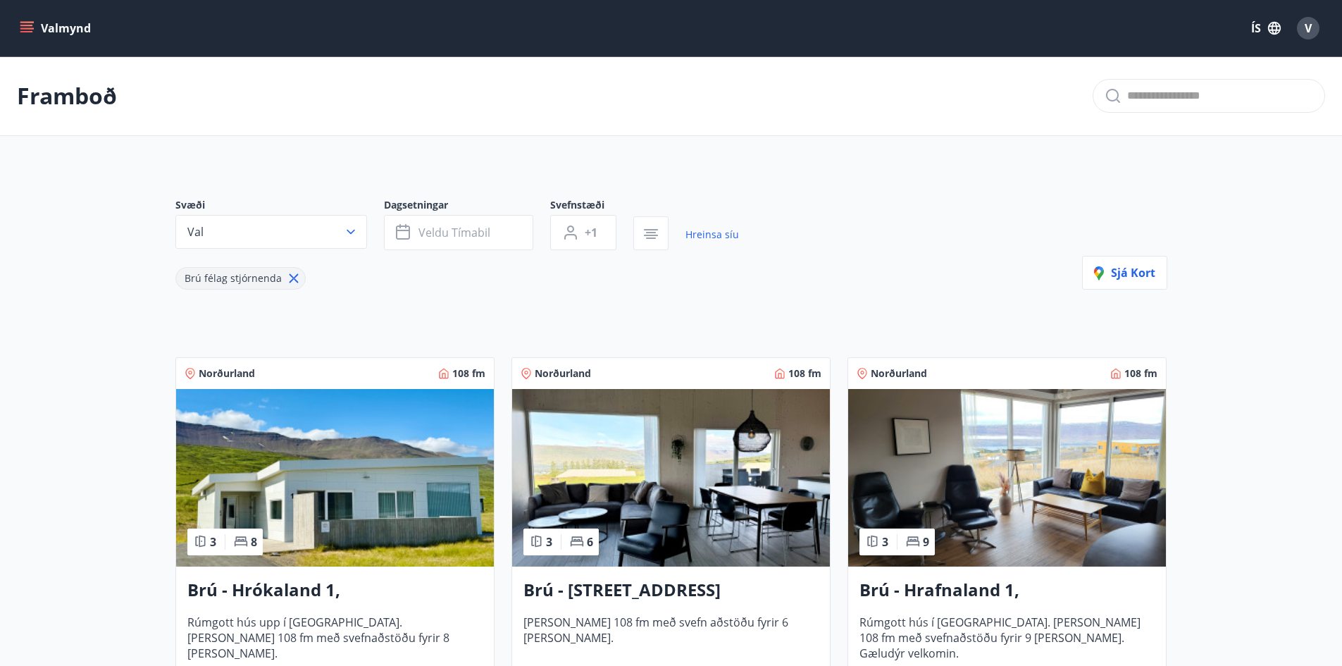
click at [291, 280] on icon at bounding box center [293, 278] width 9 height 9
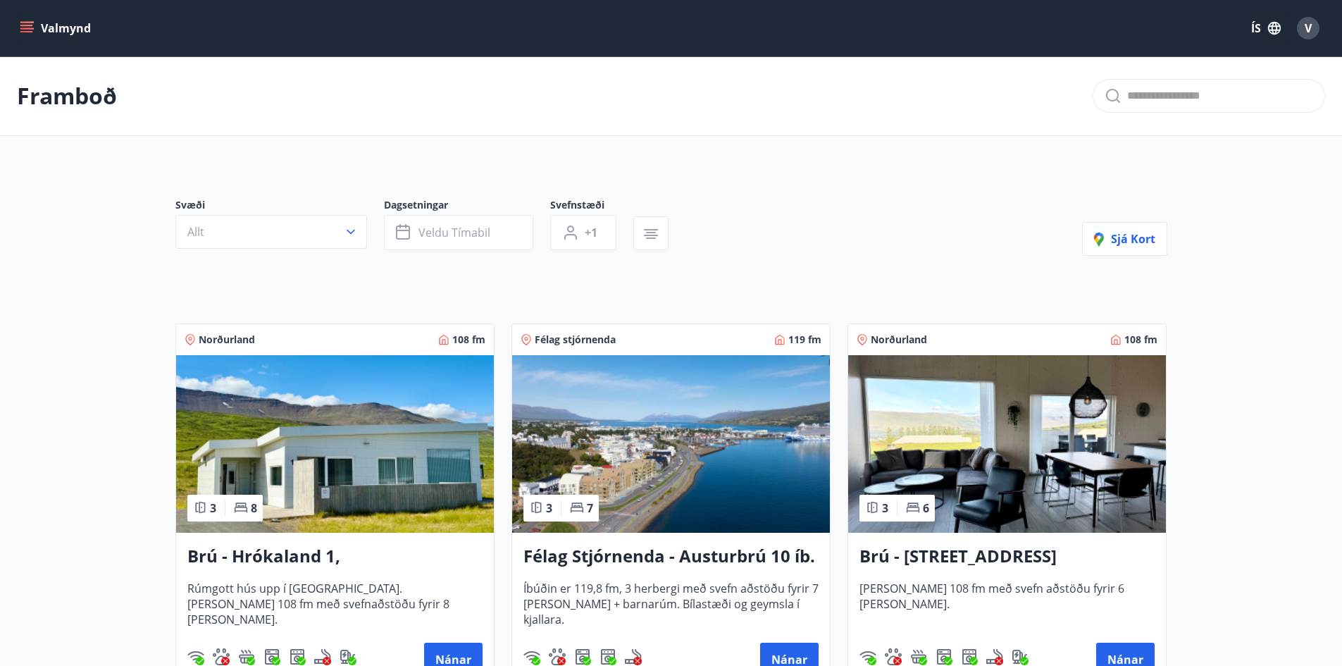
click at [346, 249] on div "Svæði Allt" at bounding box center [279, 224] width 209 height 52
click at [346, 247] on button "Allt" at bounding box center [271, 232] width 192 height 34
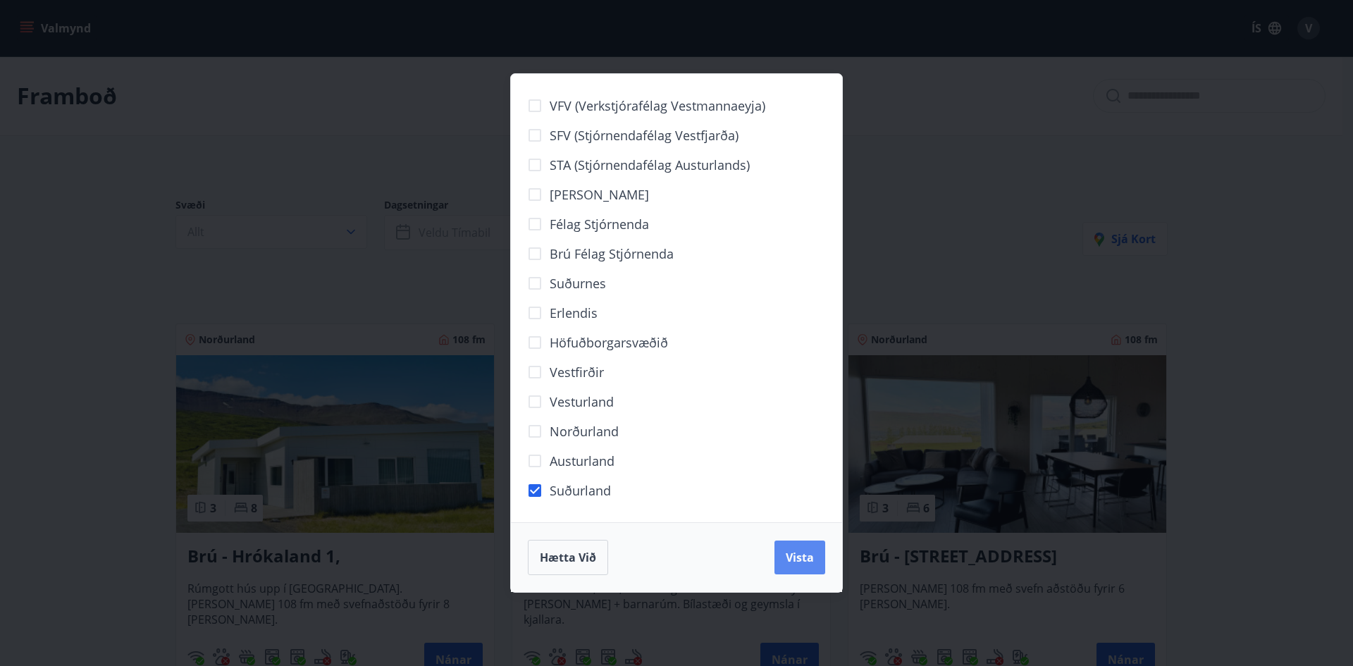
click at [782, 550] on button "Vista" at bounding box center [799, 557] width 51 height 34
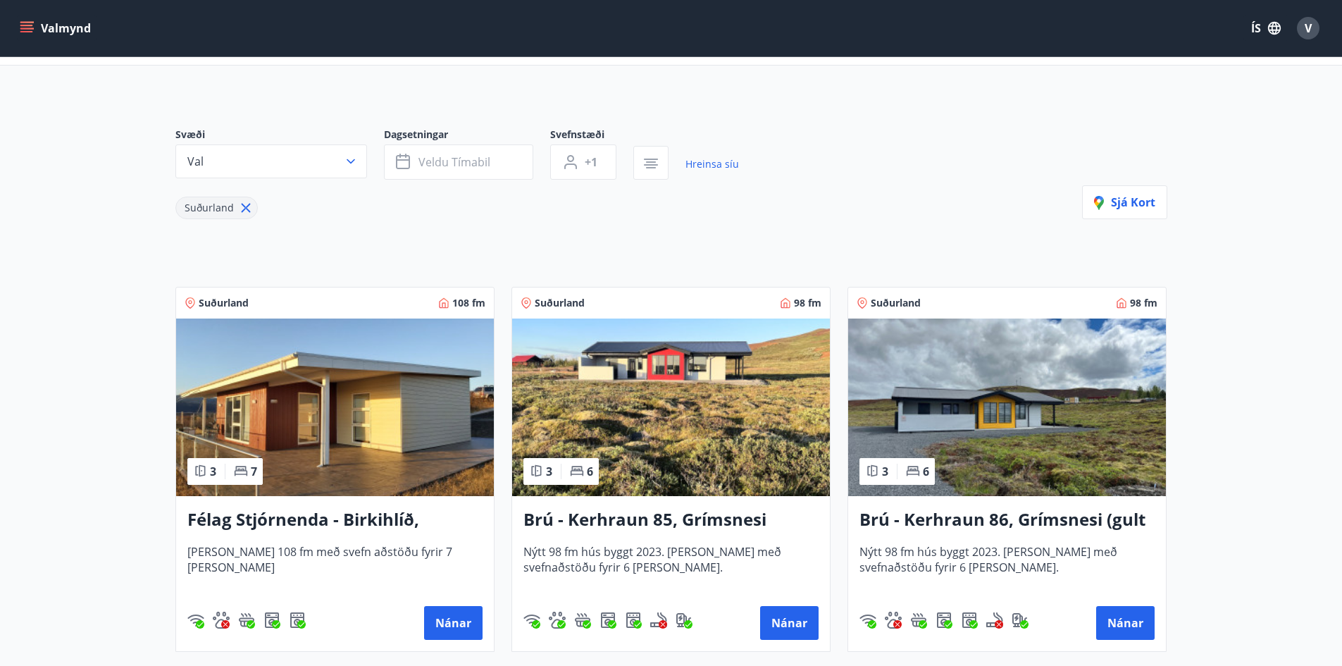
scroll to position [141, 0]
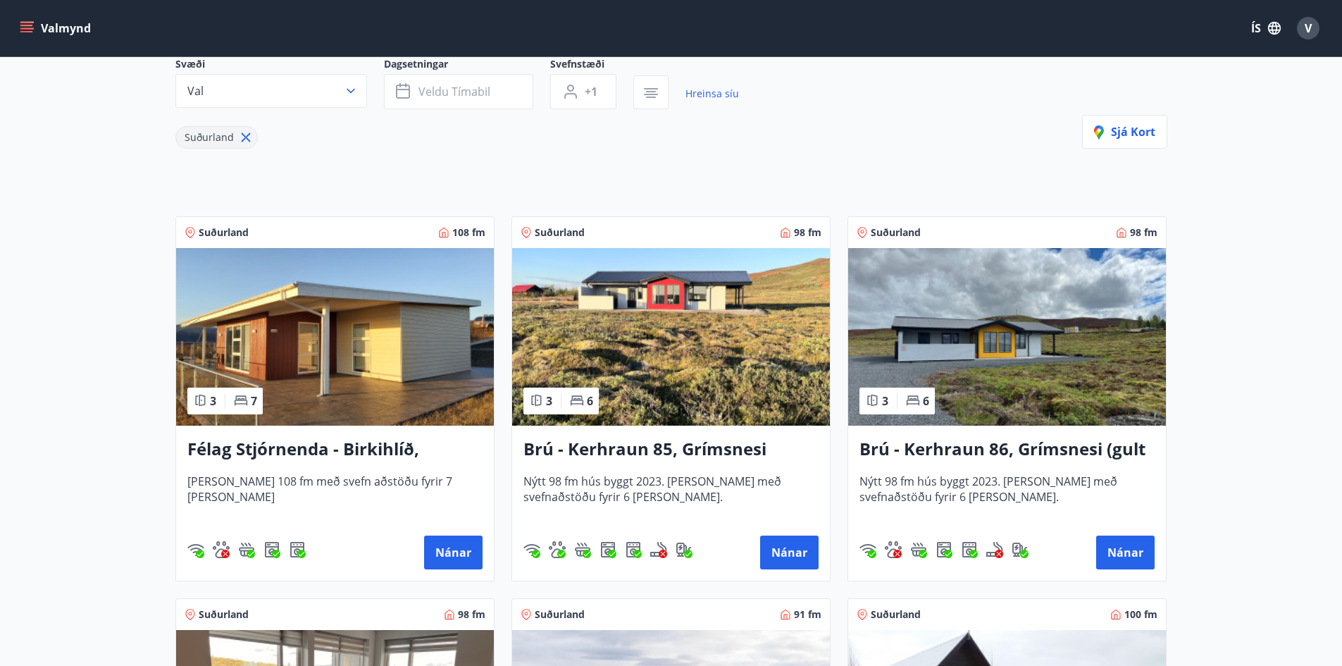
click at [953, 334] on img at bounding box center [1007, 337] width 318 height 178
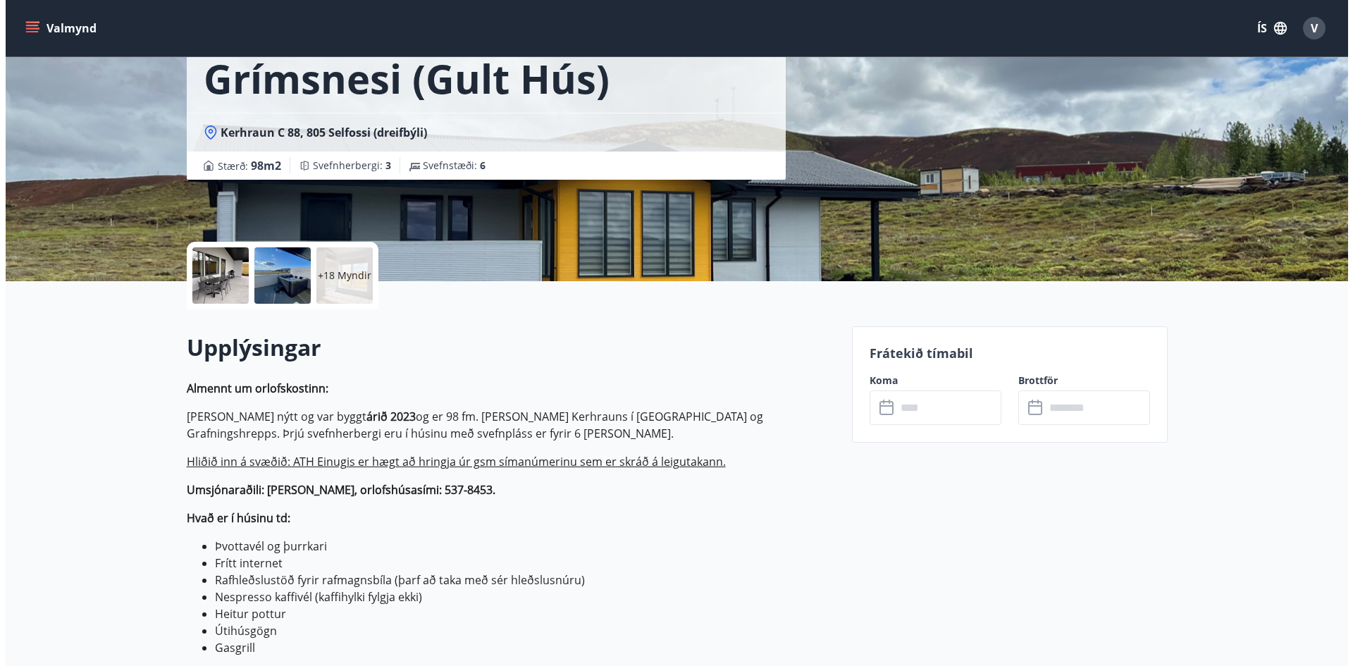
scroll to position [141, 0]
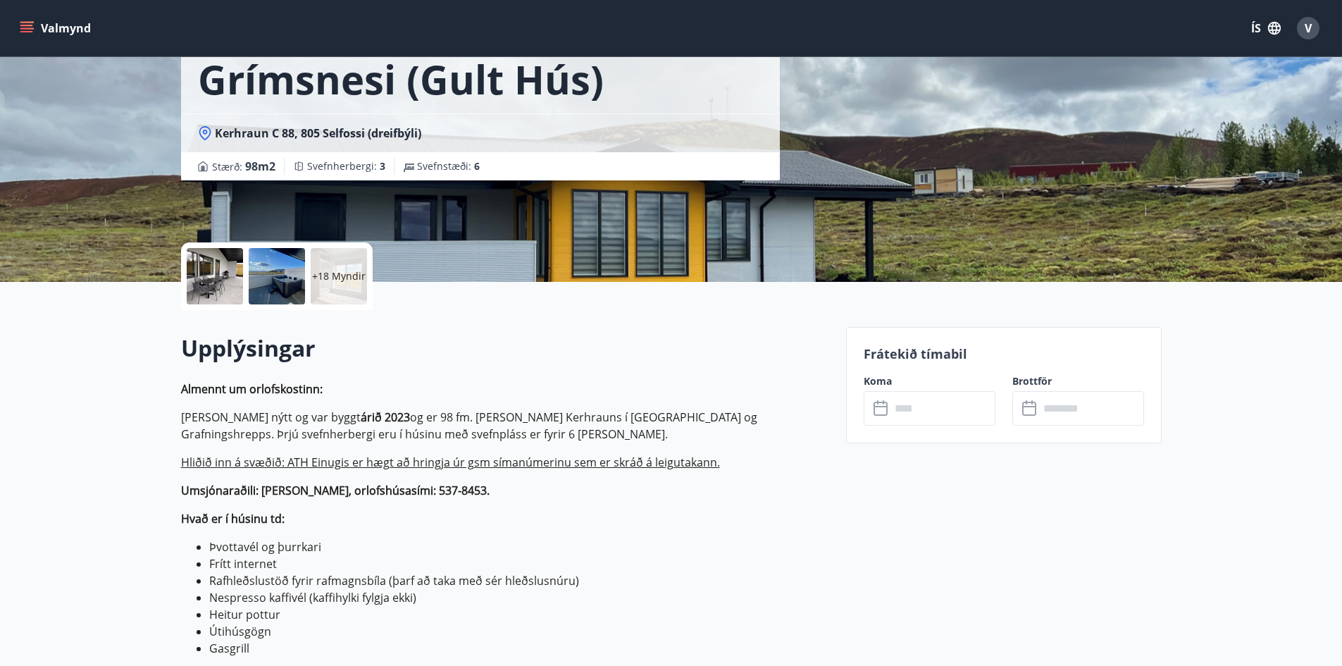
click at [214, 279] on div at bounding box center [215, 276] width 56 height 56
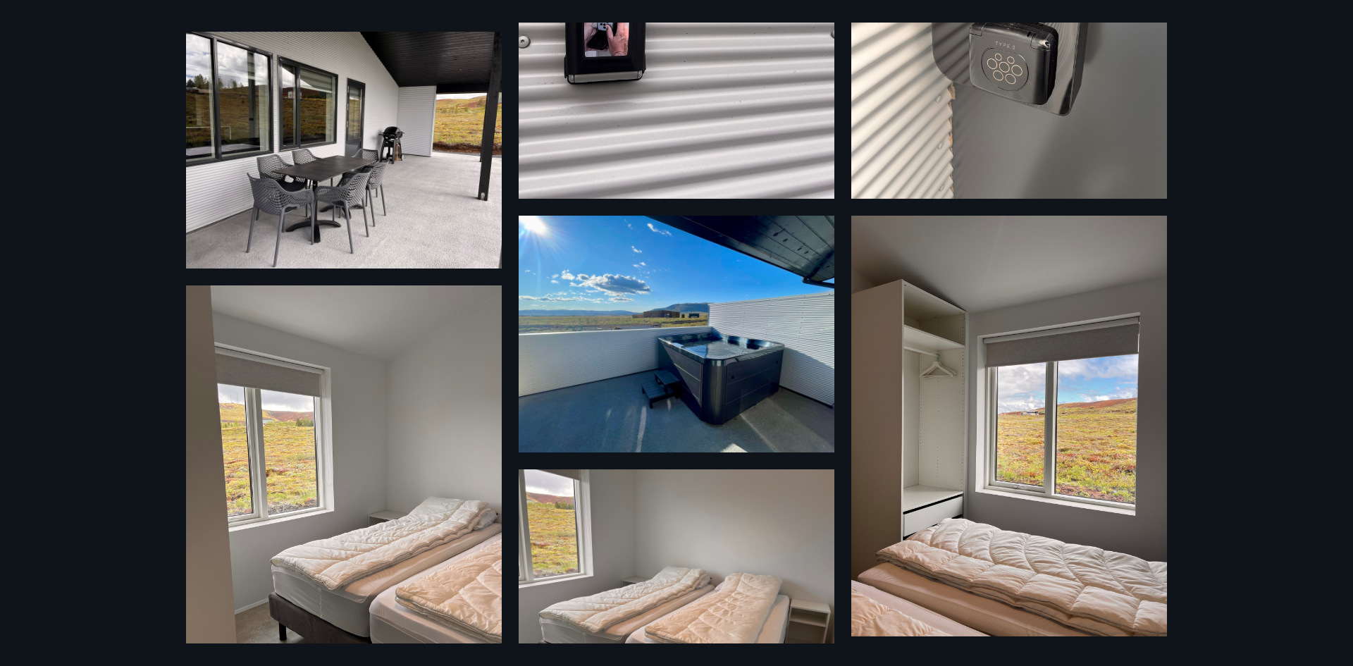
scroll to position [160, 0]
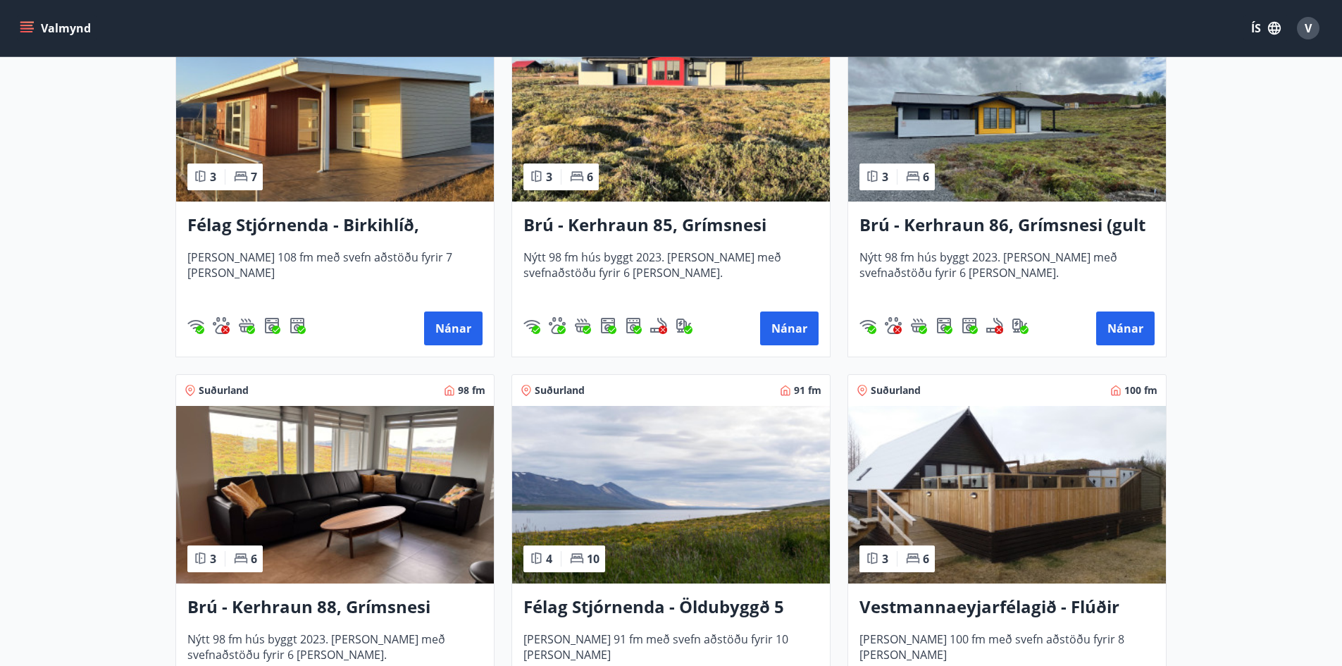
scroll to position [493, 0]
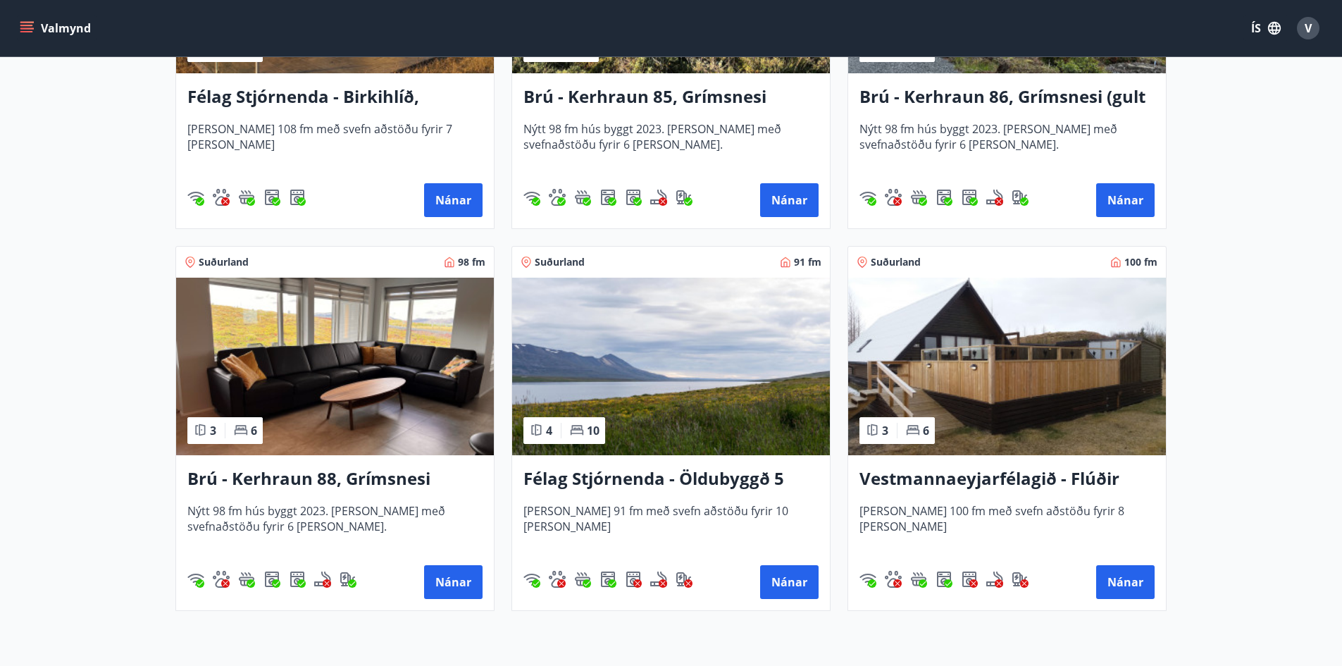
click at [361, 389] on img at bounding box center [335, 367] width 318 height 178
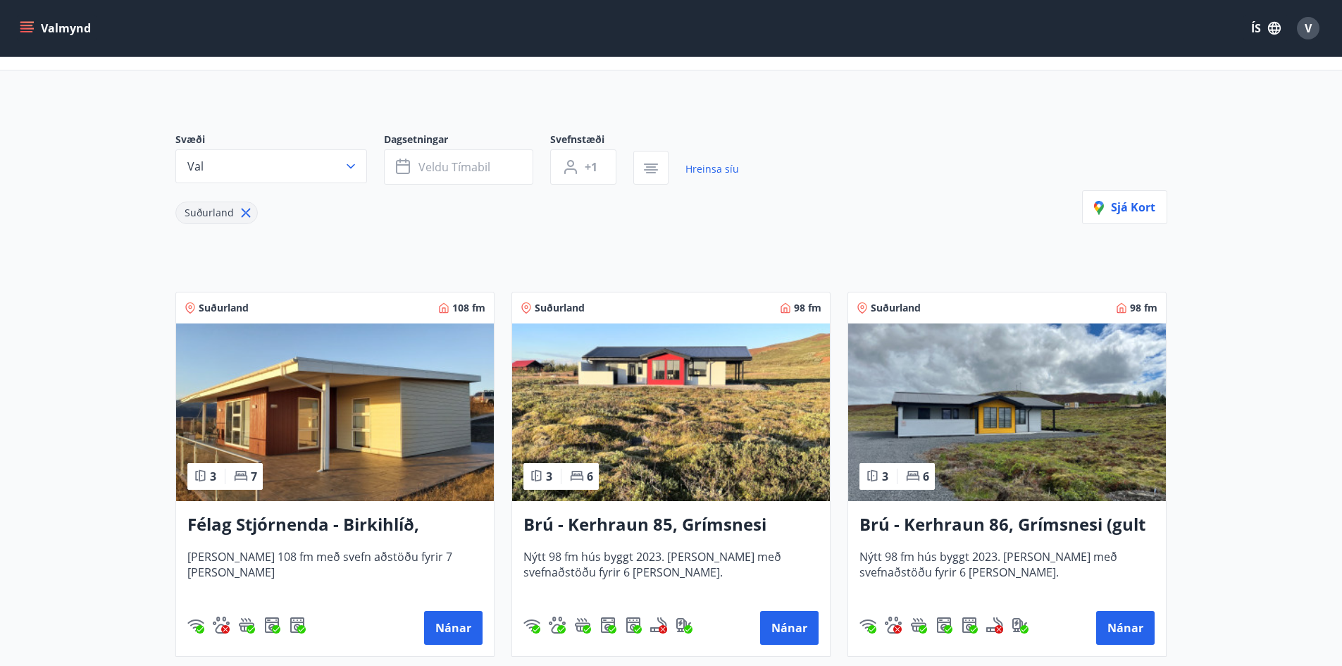
scroll to position [141, 0]
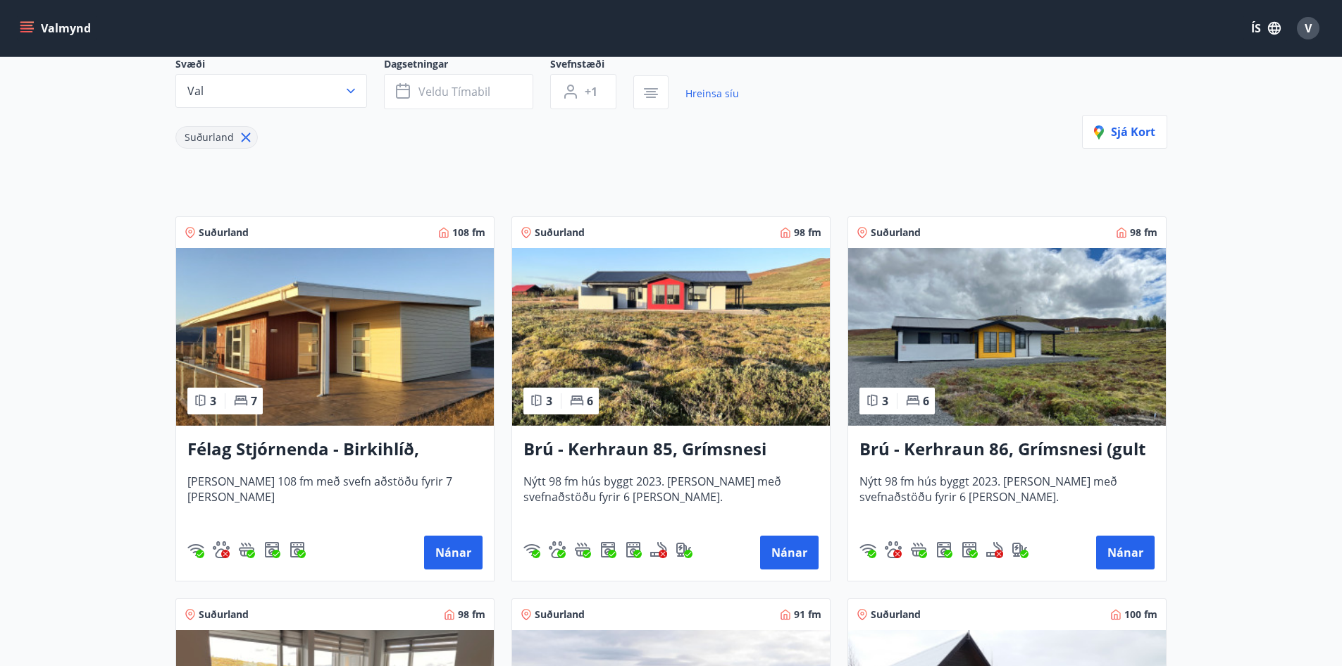
click at [1015, 368] on img at bounding box center [1007, 337] width 318 height 178
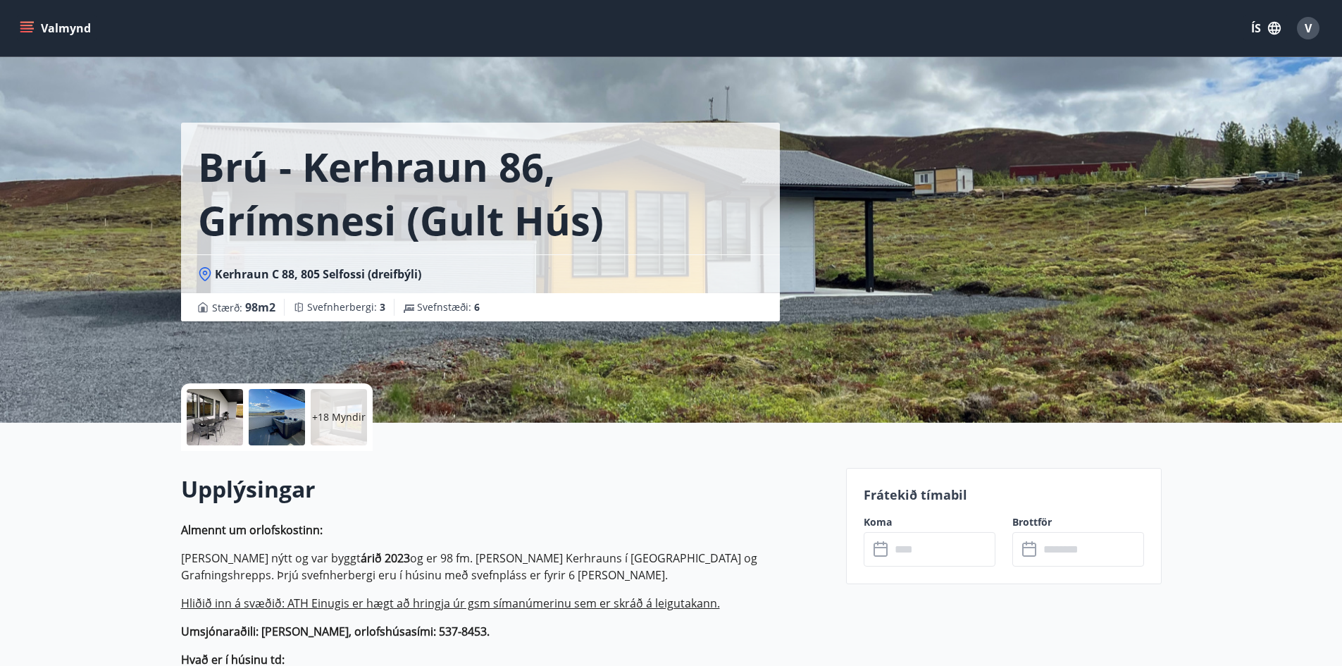
click at [919, 548] on input "text" at bounding box center [943, 549] width 105 height 35
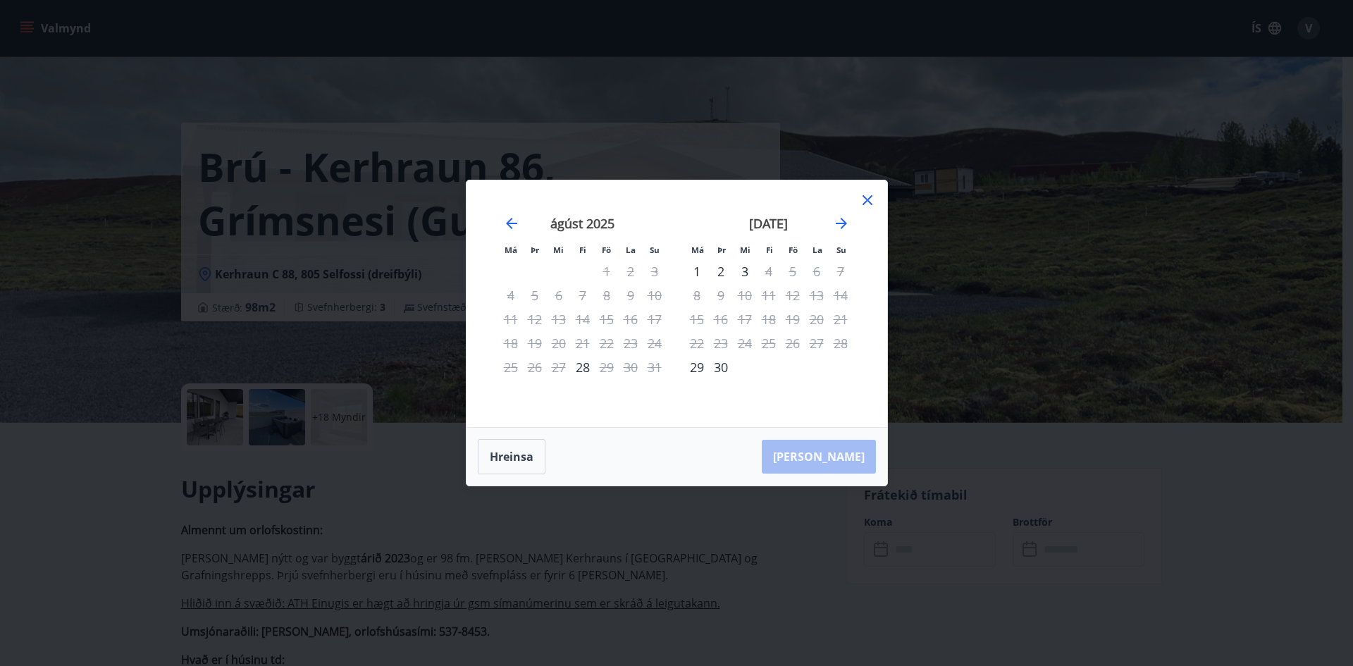
click at [867, 204] on icon at bounding box center [867, 200] width 17 height 17
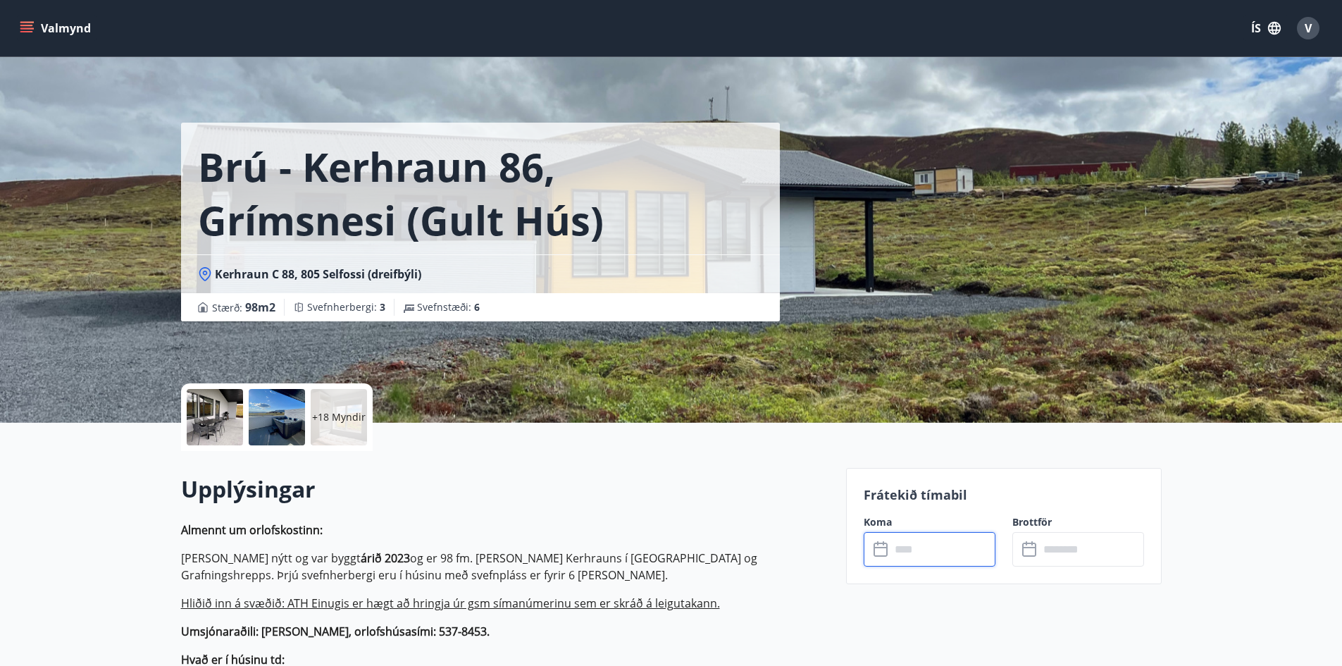
drag, startPoint x: 559, startPoint y: 307, endPoint x: 546, endPoint y: 295, distance: 18.0
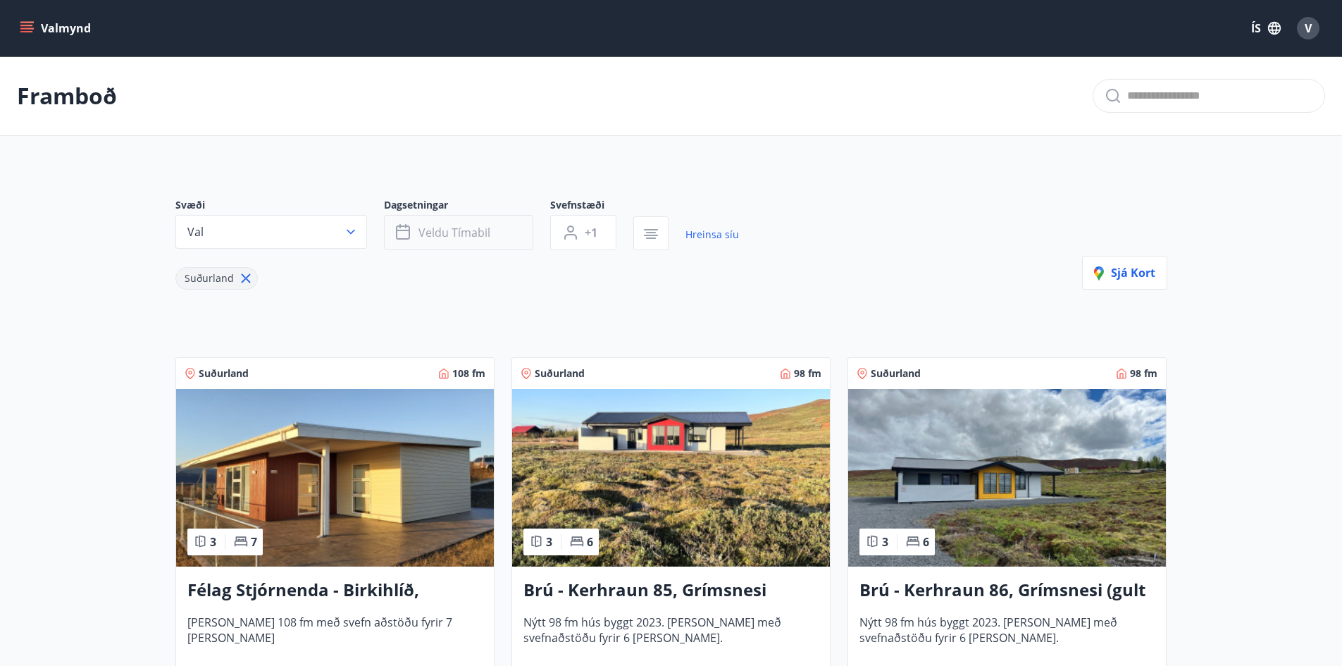
click at [445, 240] on span "Veldu tímabil" at bounding box center [455, 233] width 72 height 16
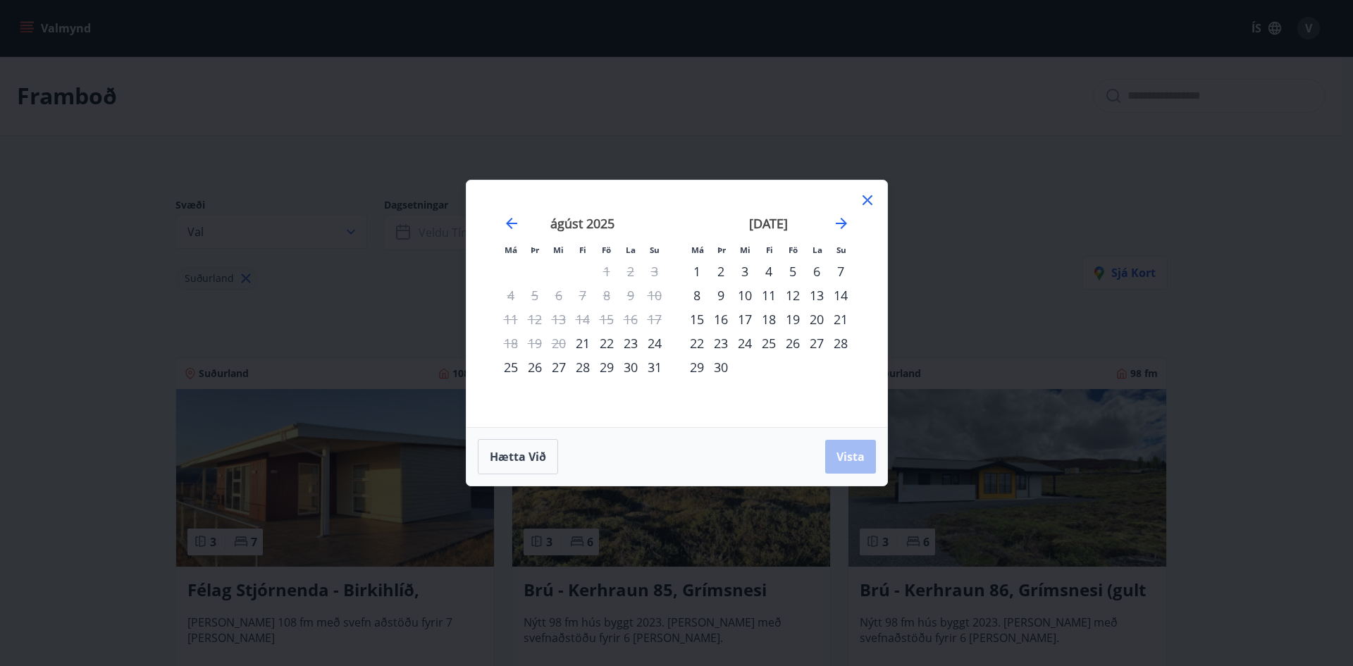
click at [607, 369] on div "29" at bounding box center [607, 367] width 24 height 24
click at [659, 364] on div "31" at bounding box center [655, 367] width 24 height 24
click at [849, 443] on button "Vista" at bounding box center [850, 457] width 51 height 34
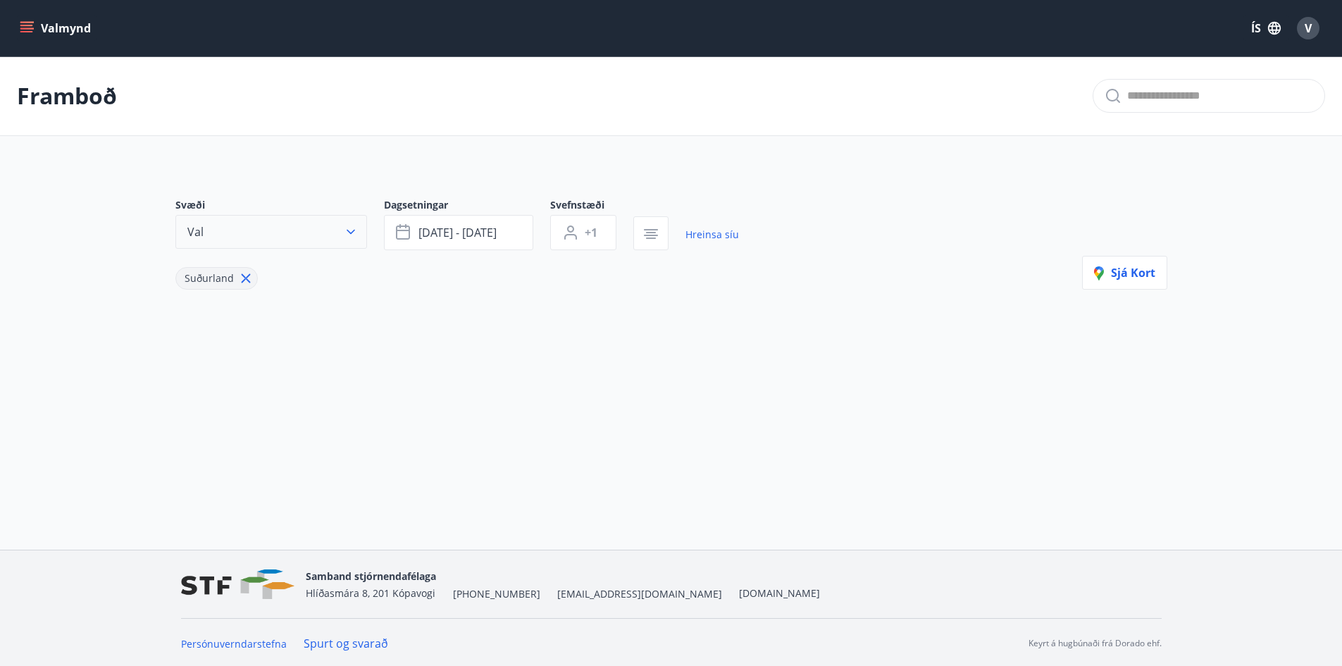
click at [361, 227] on button "Val" at bounding box center [271, 232] width 192 height 34
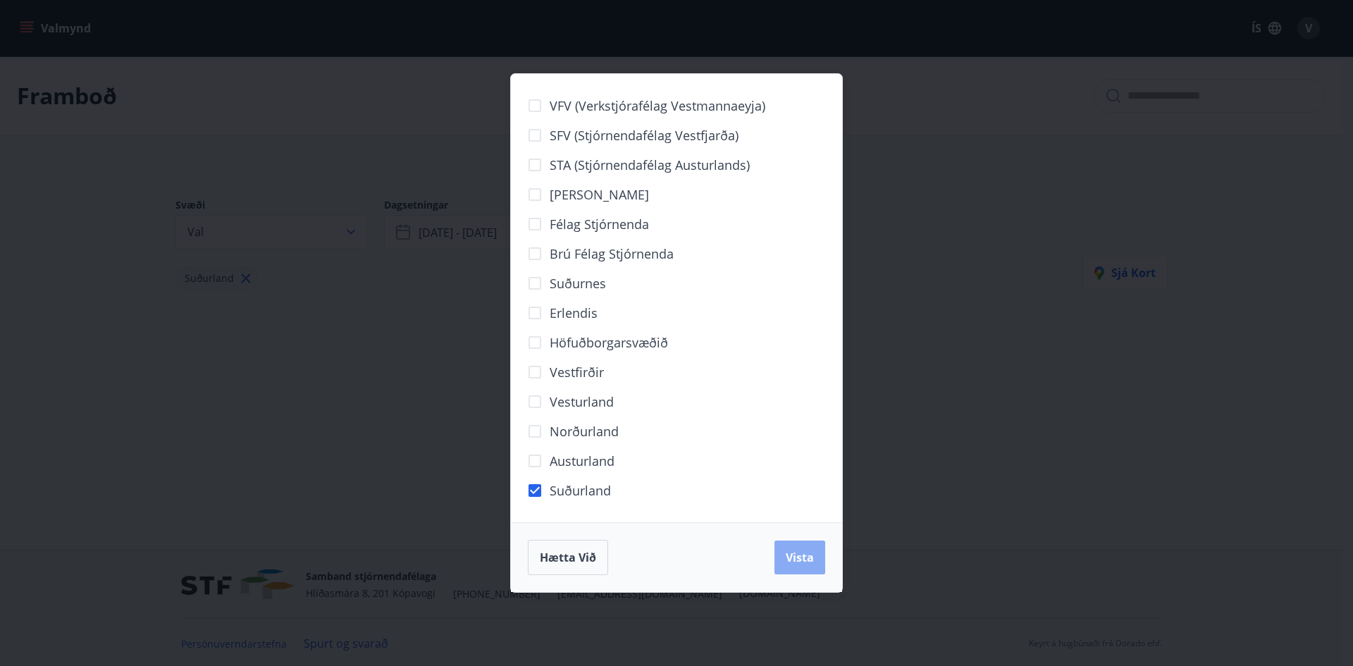
click at [803, 560] on span "Vista" at bounding box center [800, 558] width 28 height 16
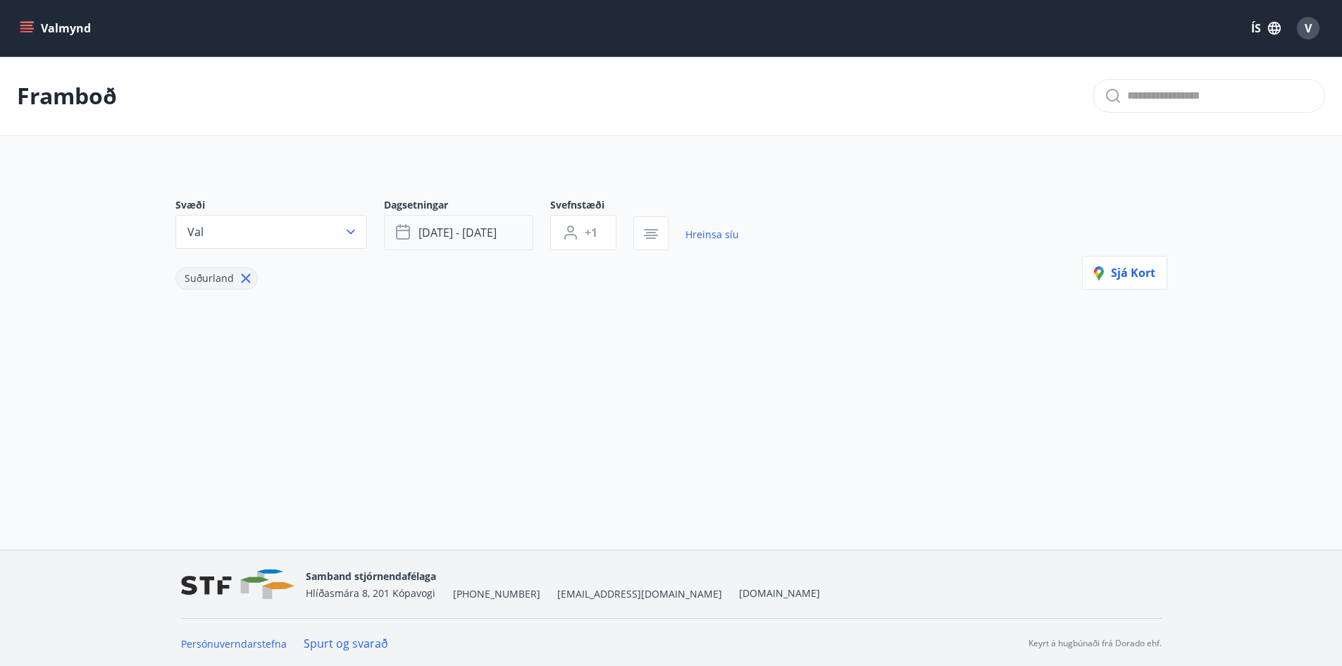
click at [487, 232] on span "[DATE] - [DATE]" at bounding box center [458, 233] width 78 height 16
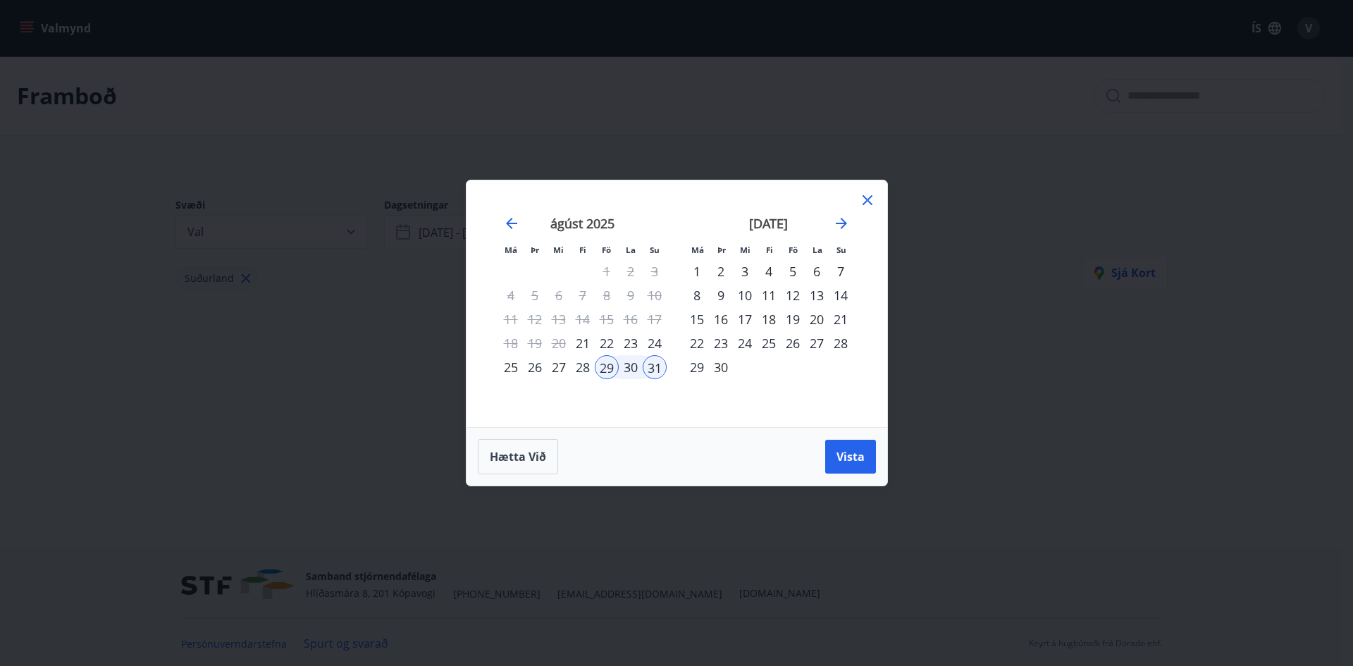
click at [791, 344] on div "26" at bounding box center [793, 343] width 24 height 24
click at [836, 345] on div "28" at bounding box center [841, 343] width 24 height 24
click at [851, 465] on button "Vista" at bounding box center [850, 457] width 51 height 34
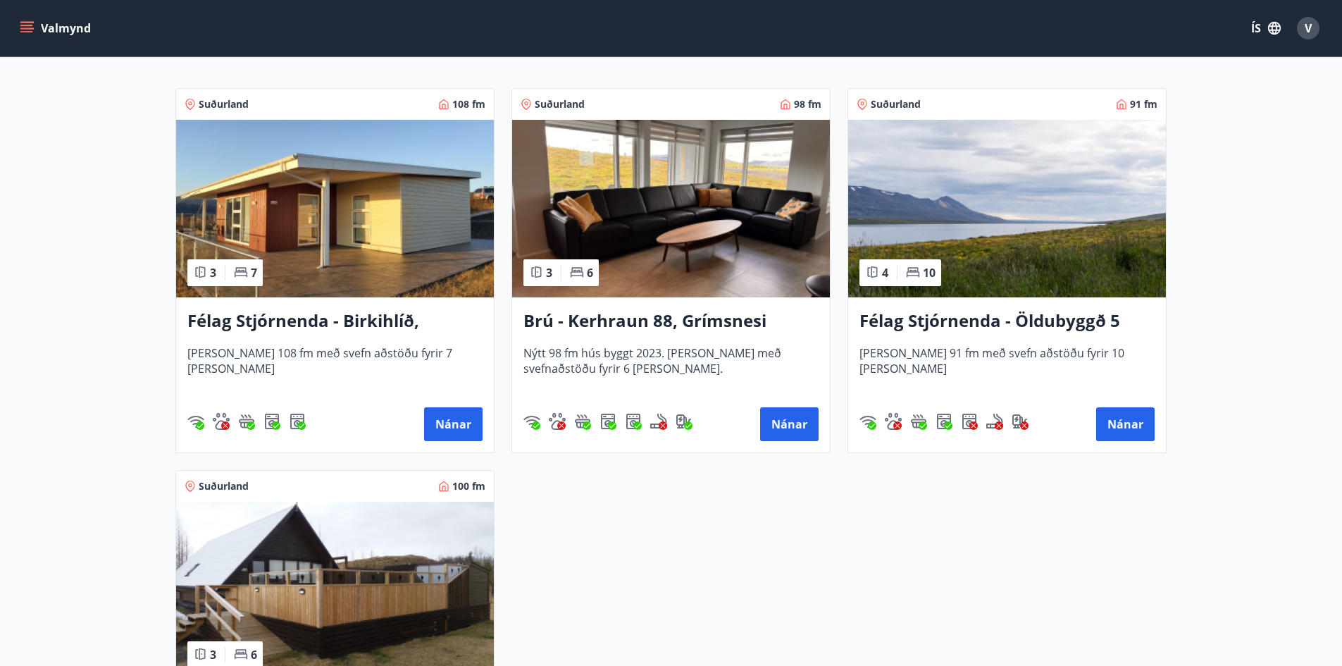
scroll to position [141, 0]
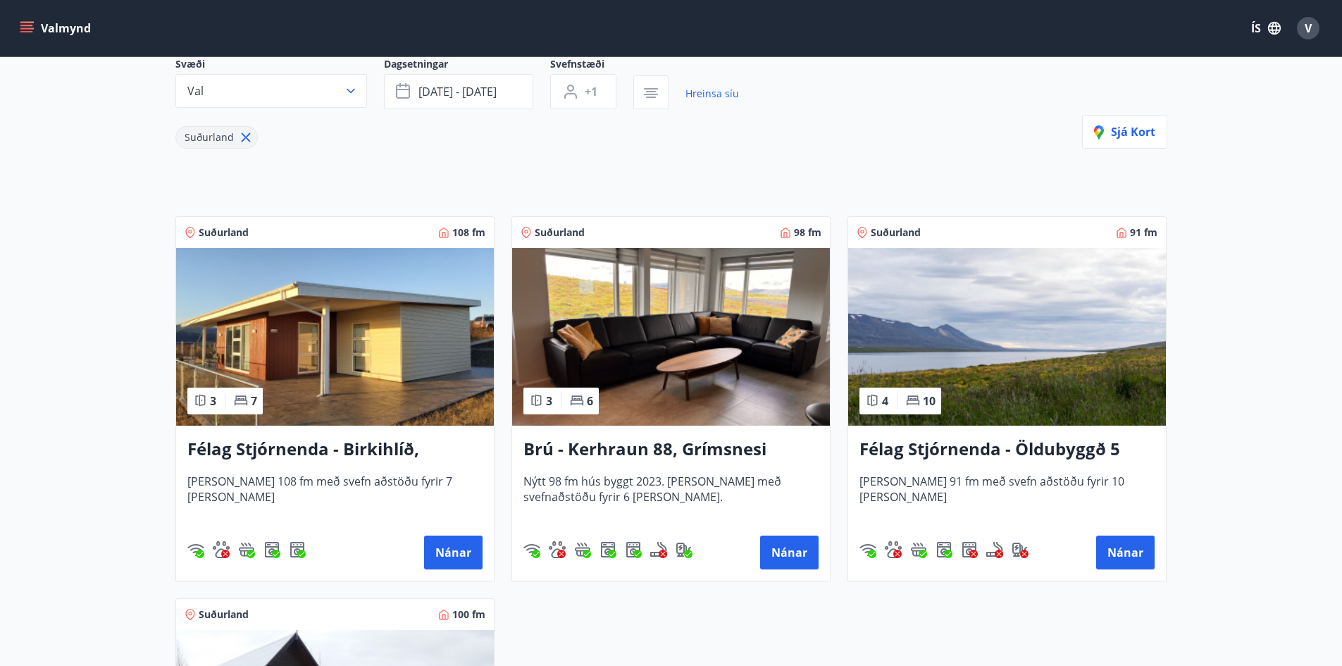
click at [641, 350] on img at bounding box center [671, 337] width 318 height 178
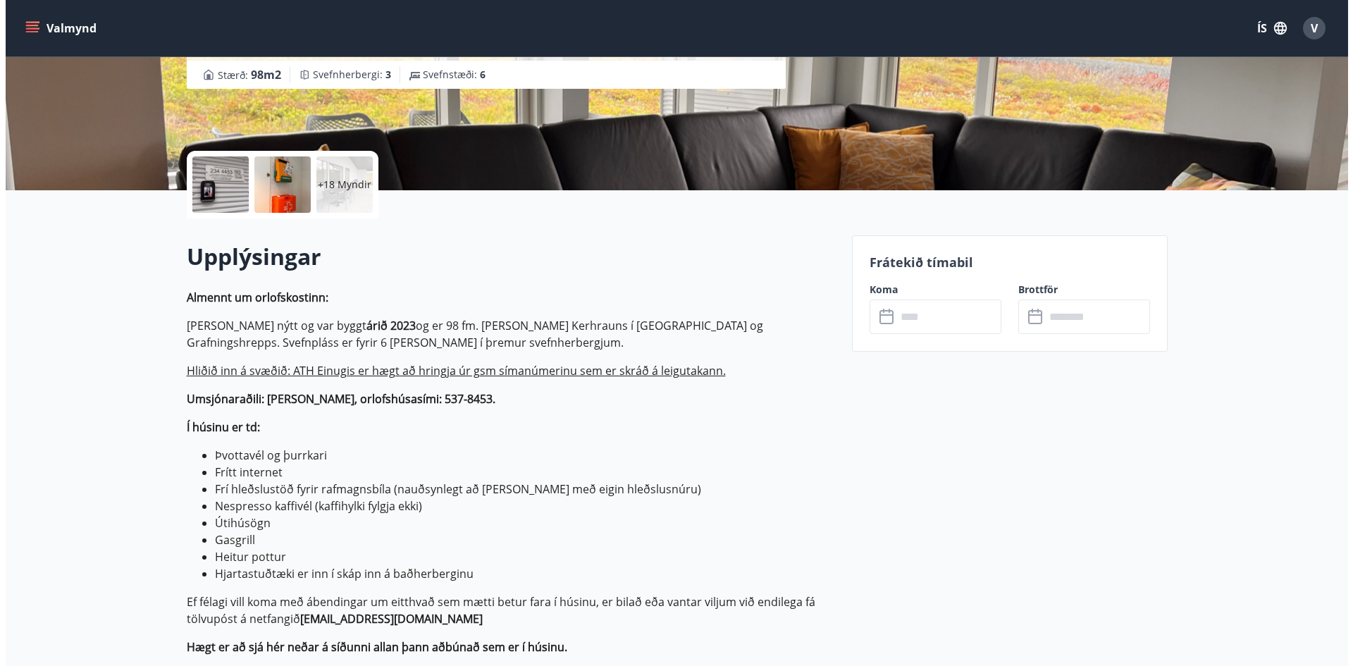
scroll to position [141, 0]
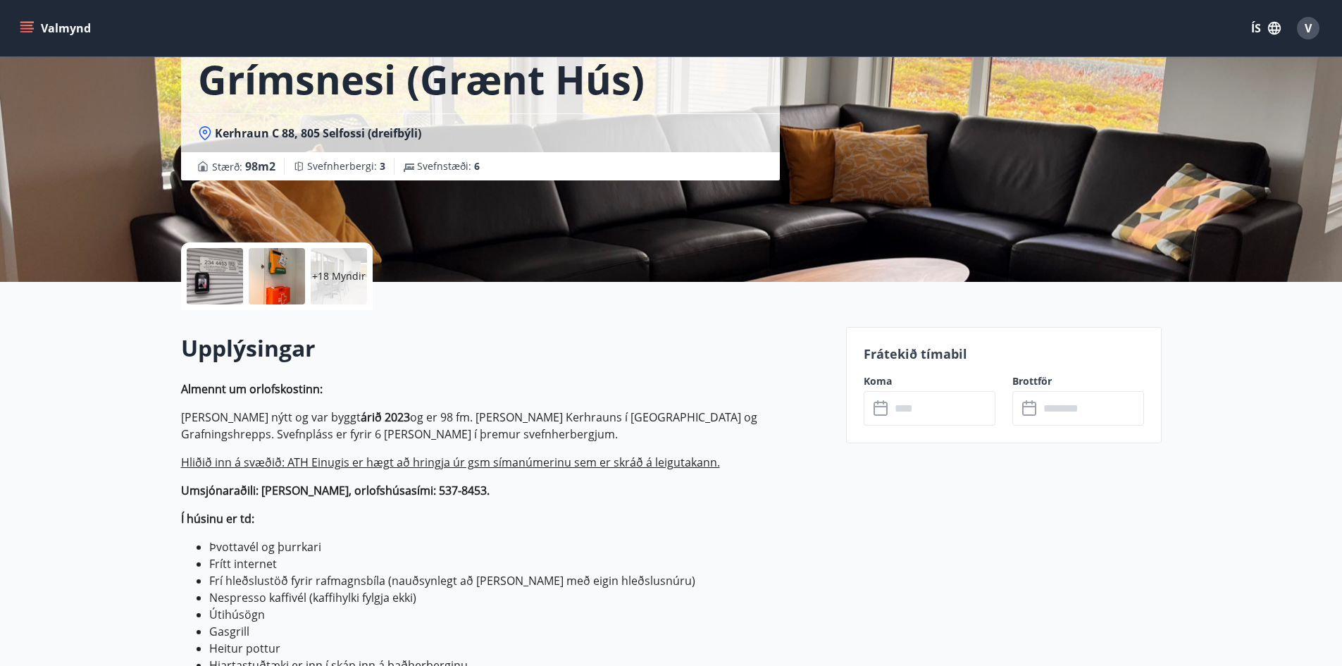
click at [218, 273] on div at bounding box center [215, 276] width 56 height 56
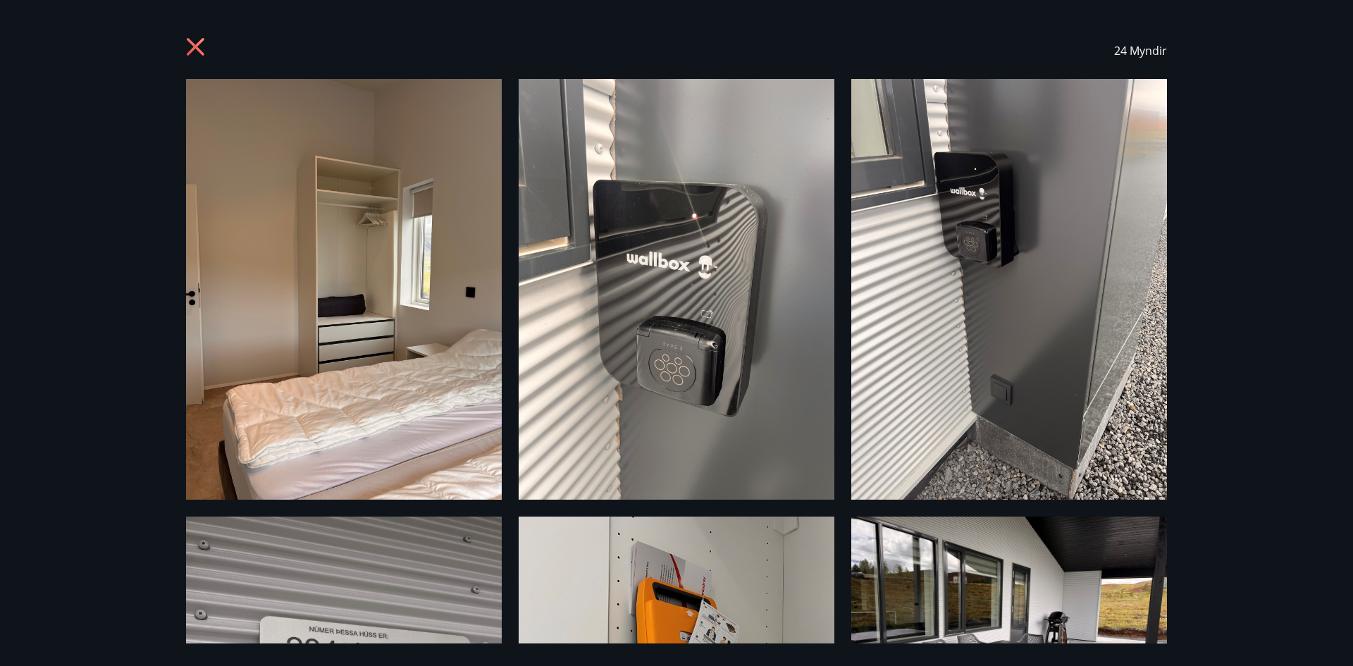
click at [784, 71] on div "24 Myndir" at bounding box center [676, 51] width 981 height 56
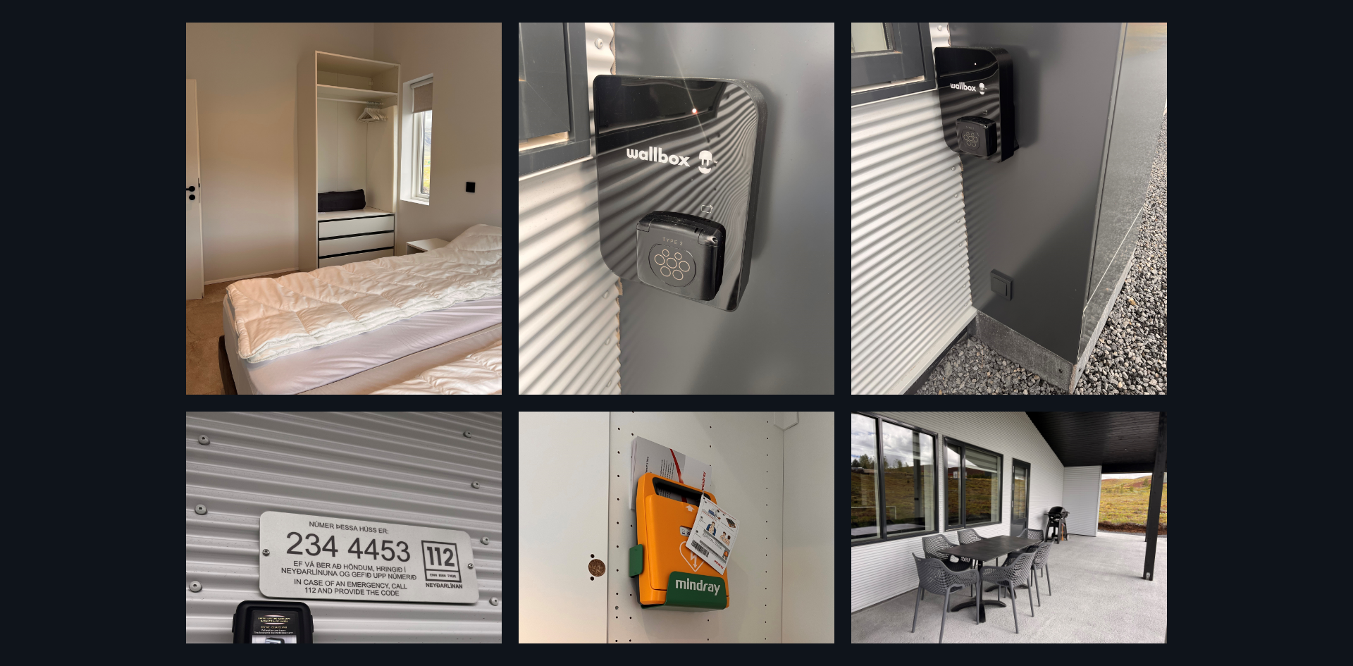
scroll to position [0, 0]
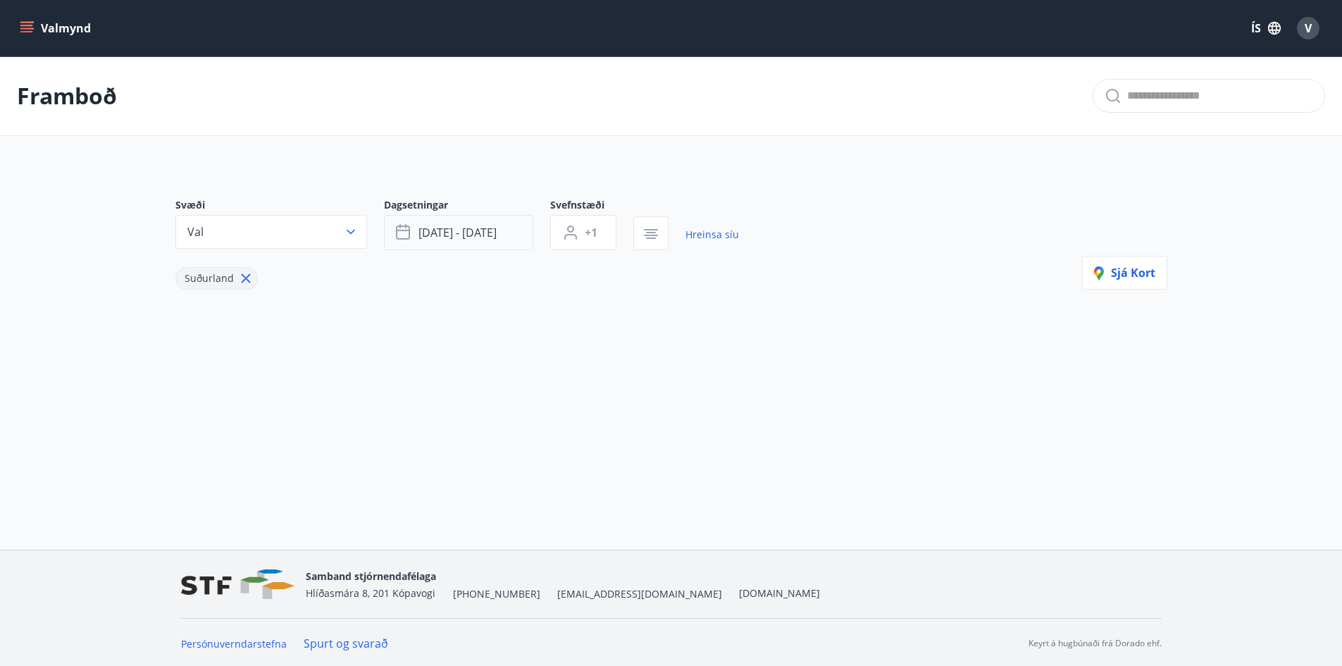
click at [501, 241] on button "[DATE] - [DATE]" at bounding box center [458, 232] width 149 height 35
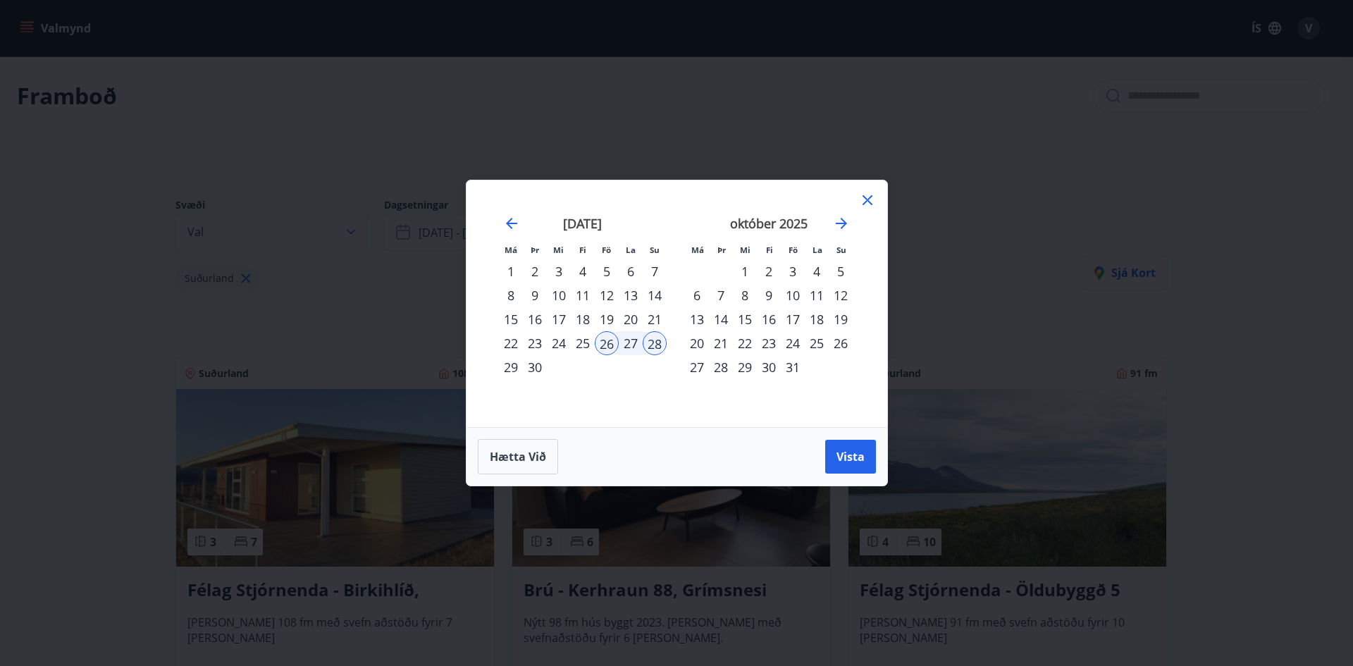
click at [790, 276] on div "3" at bounding box center [793, 271] width 24 height 24
click at [836, 273] on div "5" at bounding box center [841, 271] width 24 height 24
click at [859, 443] on button "Vista" at bounding box center [850, 457] width 51 height 34
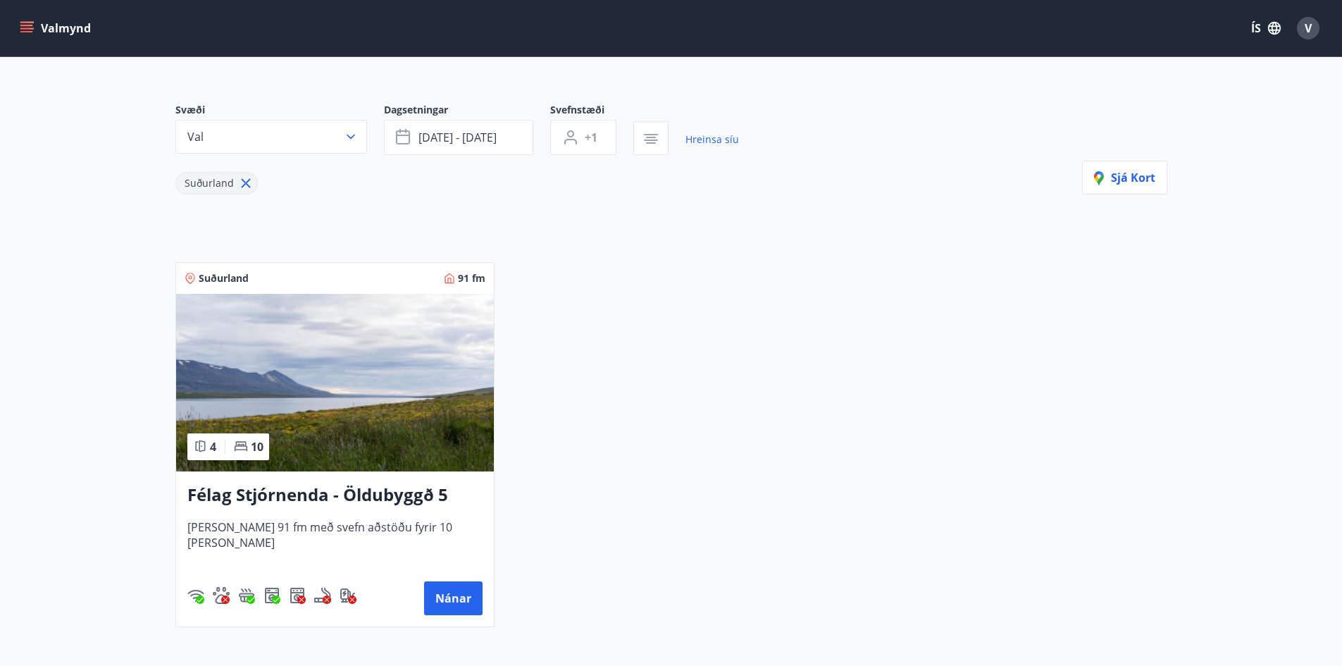
scroll to position [70, 0]
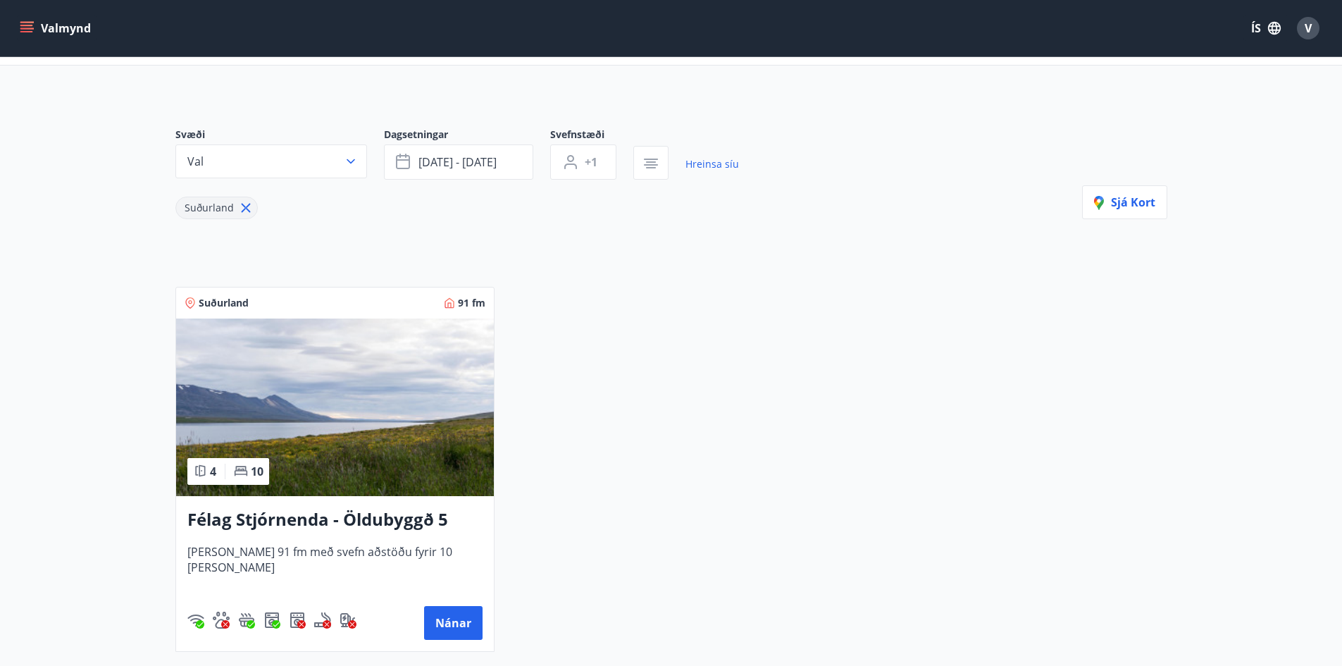
click at [309, 395] on img at bounding box center [335, 408] width 318 height 178
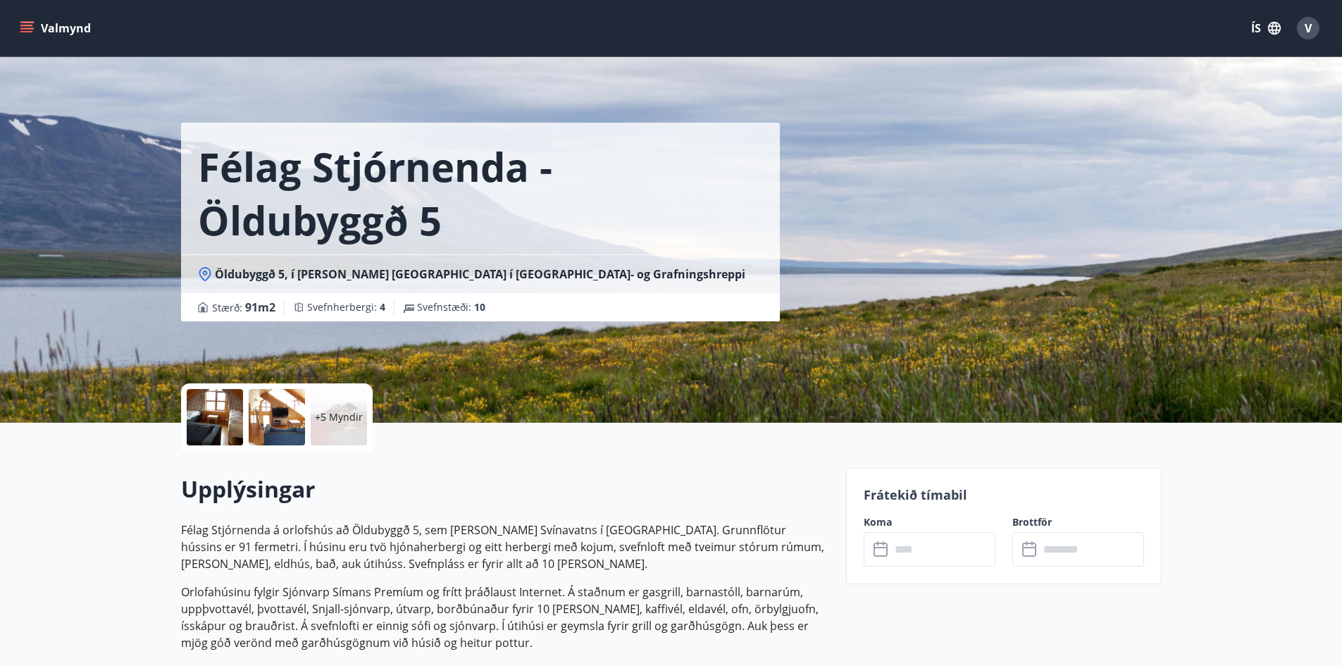
click at [223, 412] on div at bounding box center [215, 417] width 56 height 56
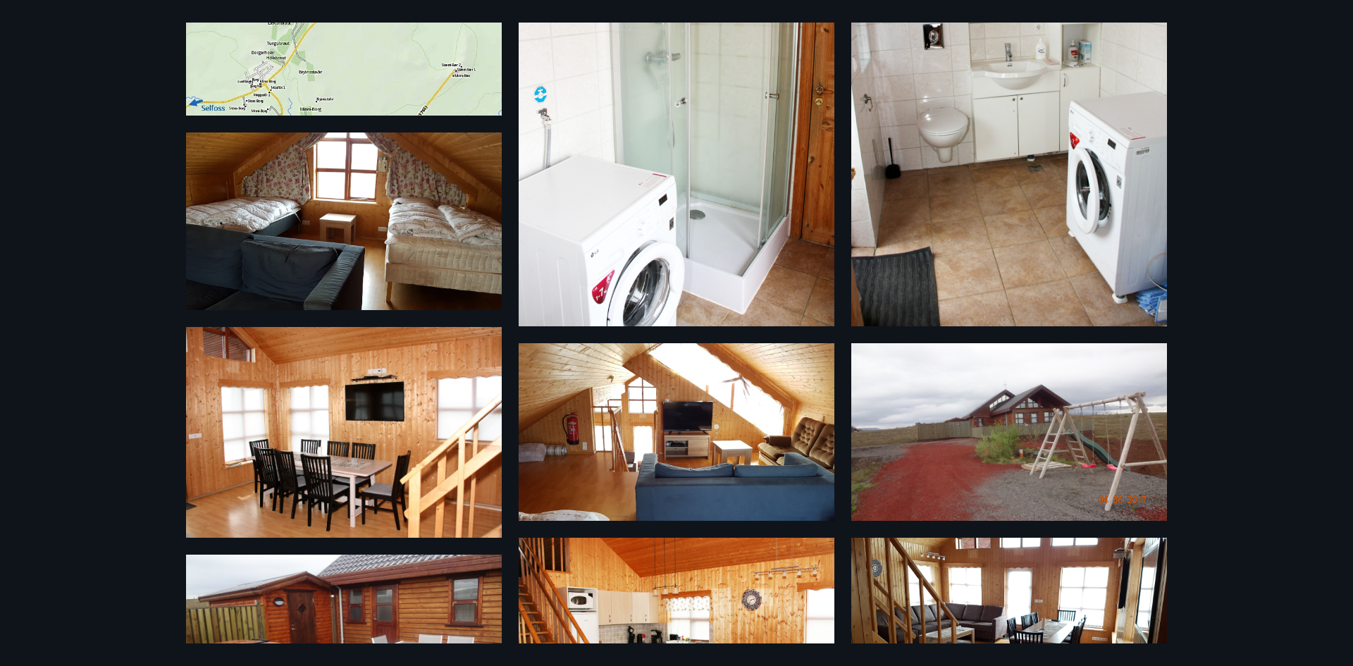
scroll to position [178, 0]
